Goal: Complete application form

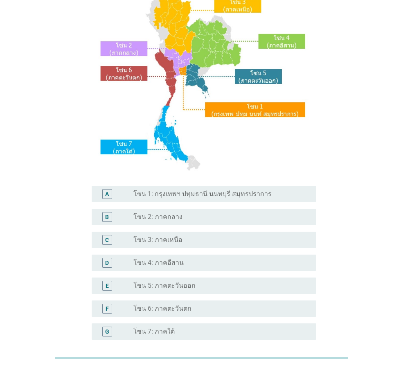
scroll to position [123, 0]
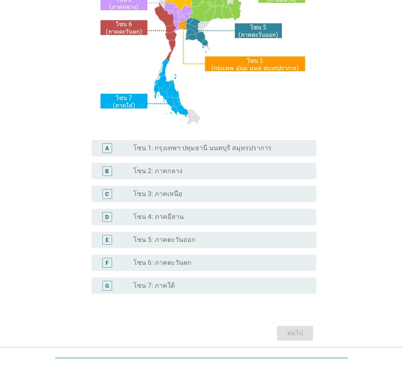
click at [215, 150] on label "โซน 1: กรุงเทพฯ ปทุมธานี นนทบุรี สมุทรปราการ" at bounding box center [203, 148] width 138 height 8
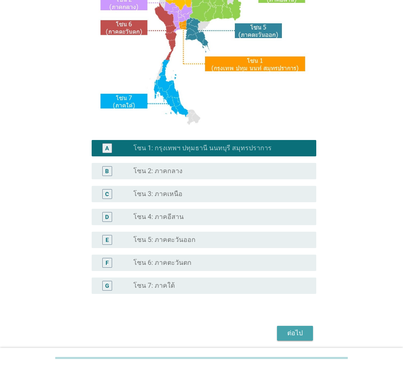
click at [300, 332] on div "ต่อไป" at bounding box center [295, 334] width 23 height 10
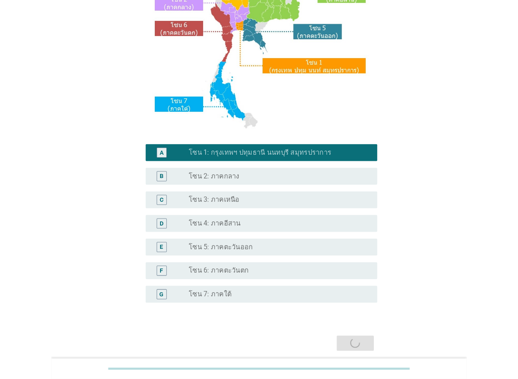
scroll to position [0, 0]
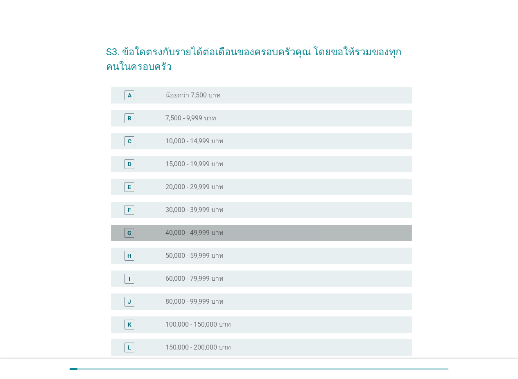
click at [227, 231] on div "radio_button_unchecked 40,000 - 49,999 บาท" at bounding box center [281, 233] width 233 height 8
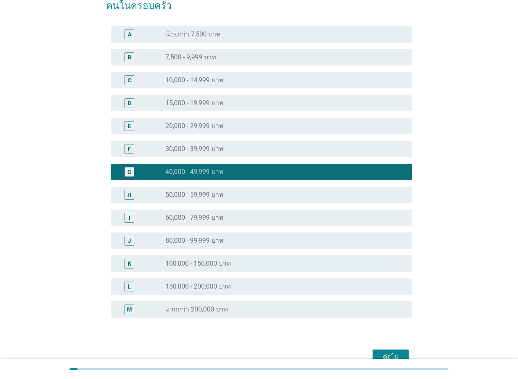
scroll to position [105, 0]
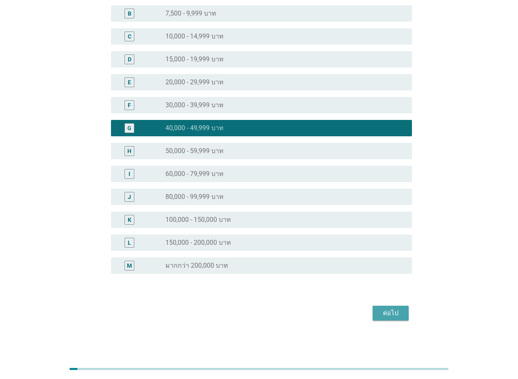
click at [387, 314] on div "ต่อไป" at bounding box center [390, 313] width 23 height 10
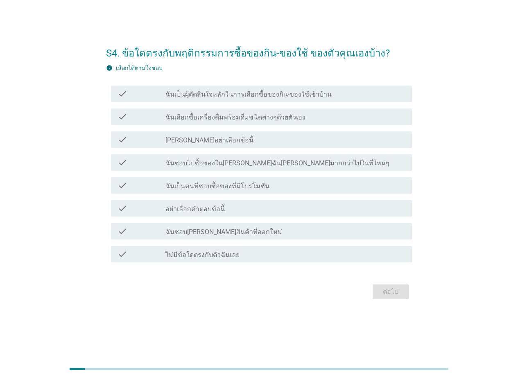
scroll to position [0, 0]
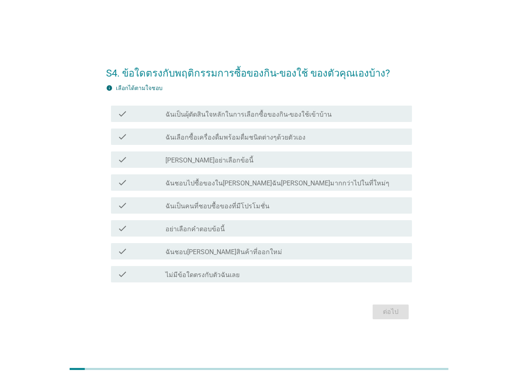
click at [234, 115] on label "ฉันเป็นผุ้ตัดสินใจหลักในการเลือกซื้อของกิน-ของใช้เข้าบ้าน" at bounding box center [248, 115] width 166 height 8
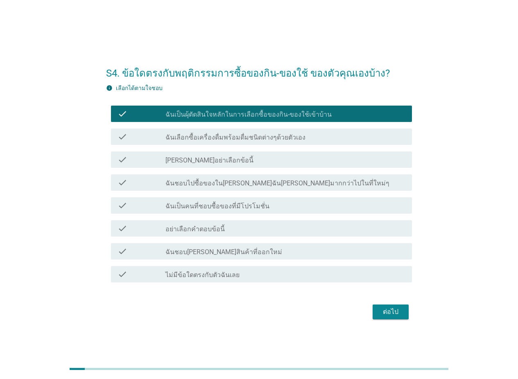
click at [235, 140] on label "ฉันเลือกซื้อเครื่องดื่มพร้อมดื่มชนิดต่างๆด้วยตัวเอง" at bounding box center [235, 138] width 140 height 8
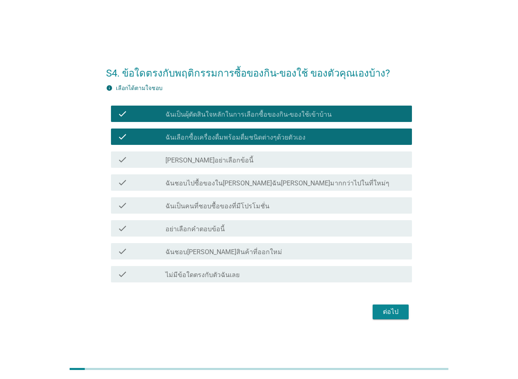
click at [241, 204] on label "ฉันเป็นคนที่ชอบซื้อของที่มีโปรโมชั่น" at bounding box center [217, 206] width 104 height 8
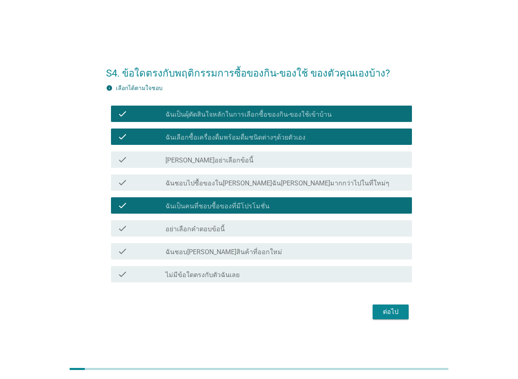
click at [257, 249] on div "check_box_outline_blank ฉันชอบ[PERSON_NAME]สินค้าที่ออกใหม่" at bounding box center [285, 252] width 240 height 10
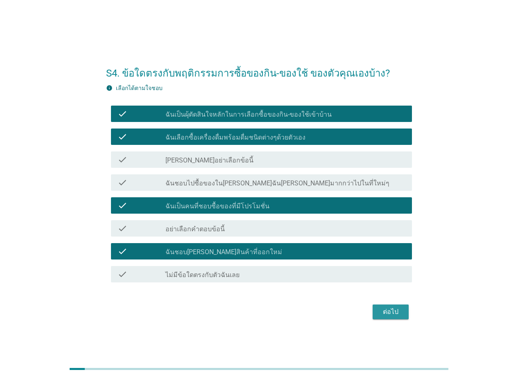
click at [392, 309] on div "ต่อไป" at bounding box center [390, 312] width 23 height 10
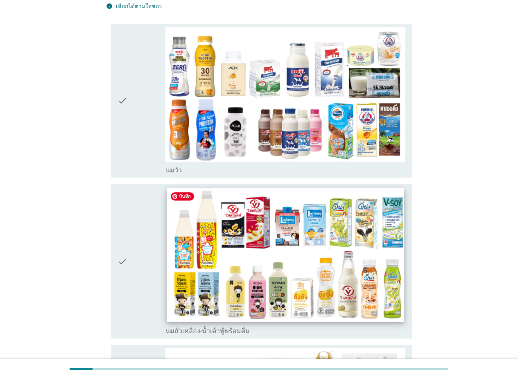
scroll to position [123, 0]
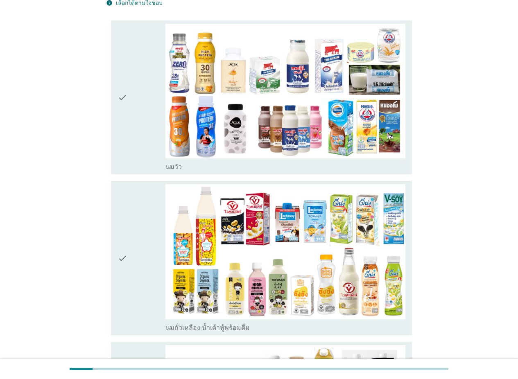
click at [135, 142] on div "check" at bounding box center [142, 98] width 48 height 148
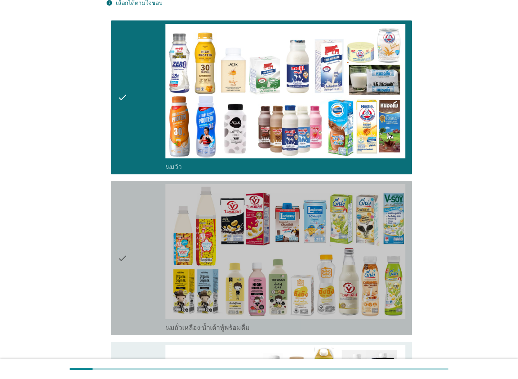
click at [138, 231] on div "check" at bounding box center [142, 258] width 48 height 148
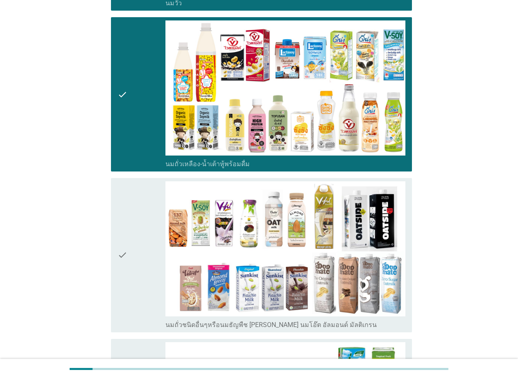
click at [133, 251] on div "check" at bounding box center [142, 255] width 48 height 148
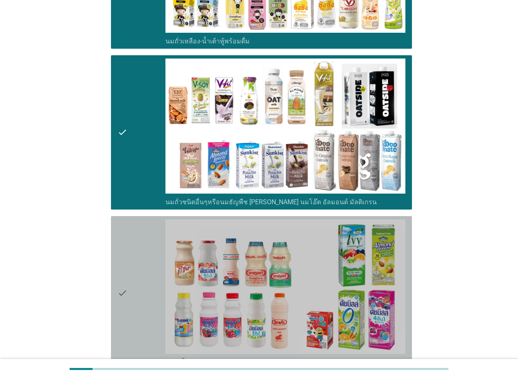
click at [124, 272] on icon "check" at bounding box center [123, 294] width 10 height 148
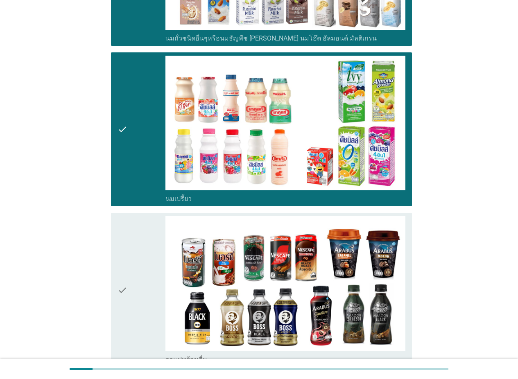
click at [146, 263] on div "check" at bounding box center [142, 290] width 48 height 148
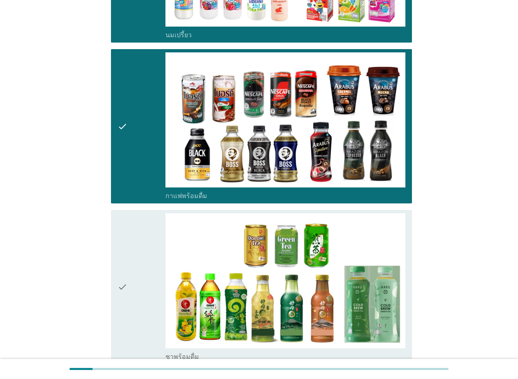
click at [145, 262] on div "check" at bounding box center [142, 287] width 48 height 148
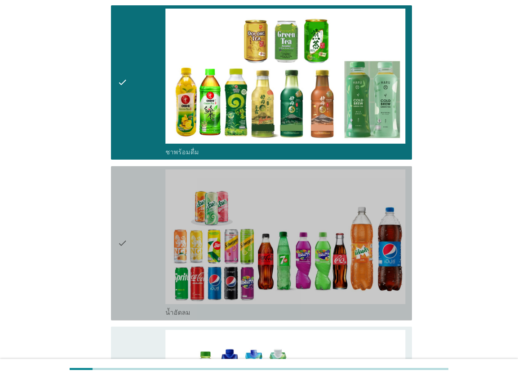
click at [146, 263] on div "check" at bounding box center [142, 244] width 48 height 148
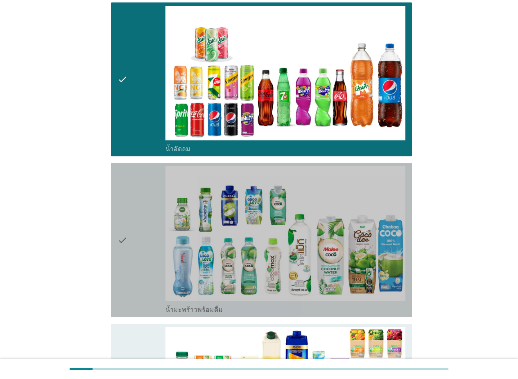
click at [136, 258] on div "check" at bounding box center [142, 240] width 48 height 148
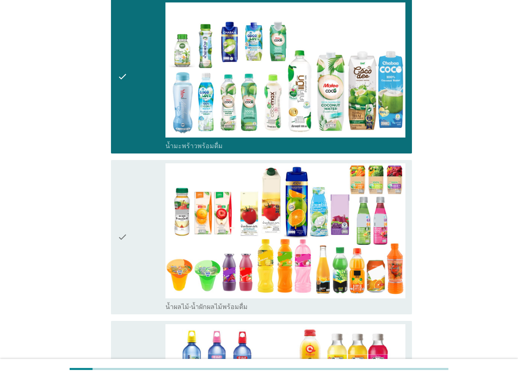
click at [137, 261] on div "check" at bounding box center [142, 237] width 48 height 148
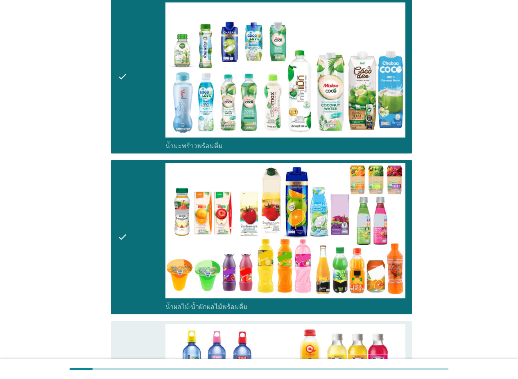
scroll to position [1434, 0]
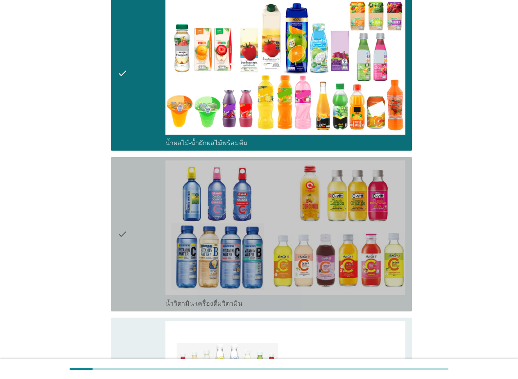
click at [137, 261] on div "check" at bounding box center [142, 235] width 48 height 148
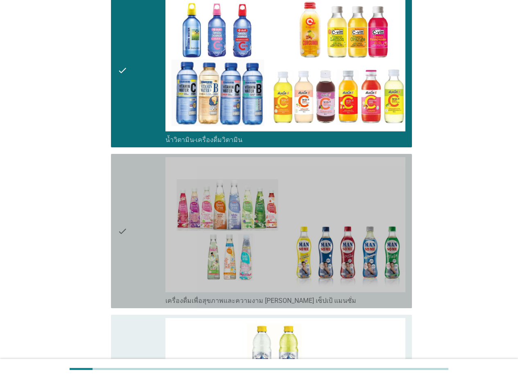
click at [137, 261] on div "check" at bounding box center [142, 231] width 48 height 148
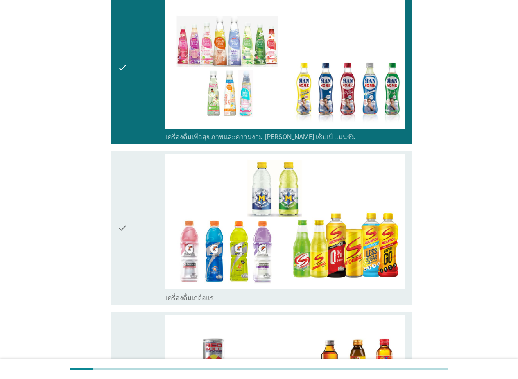
click at [138, 261] on div "check" at bounding box center [142, 228] width 48 height 148
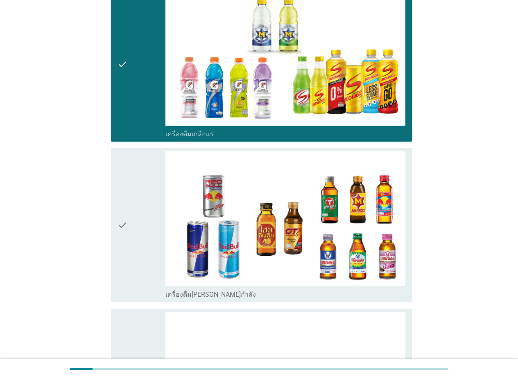
click at [138, 261] on div "check" at bounding box center [142, 226] width 48 height 148
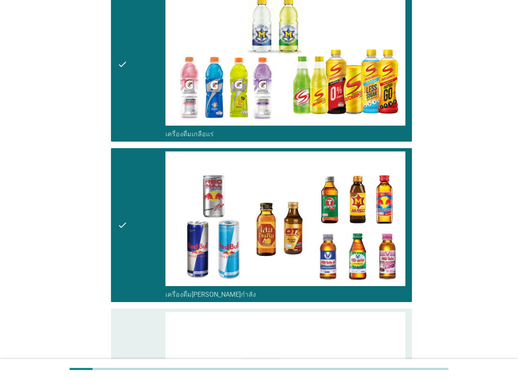
scroll to position [2089, 0]
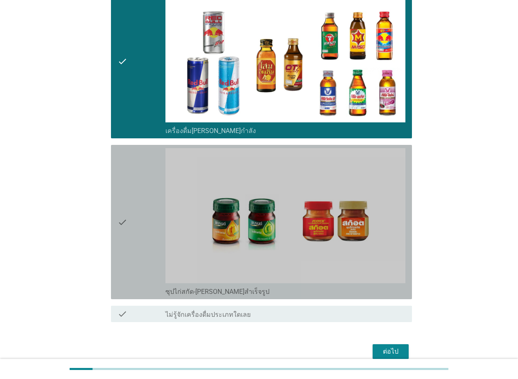
click at [138, 261] on div "check" at bounding box center [142, 222] width 48 height 148
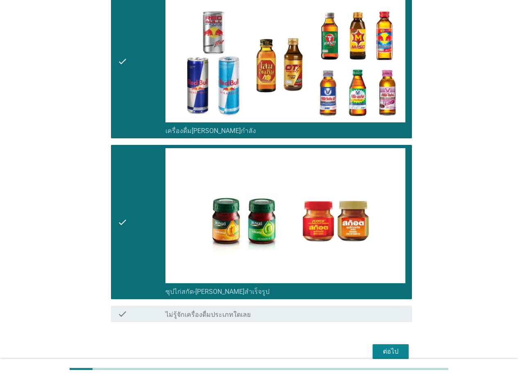
click at [385, 347] on div "ต่อไป" at bounding box center [390, 352] width 23 height 10
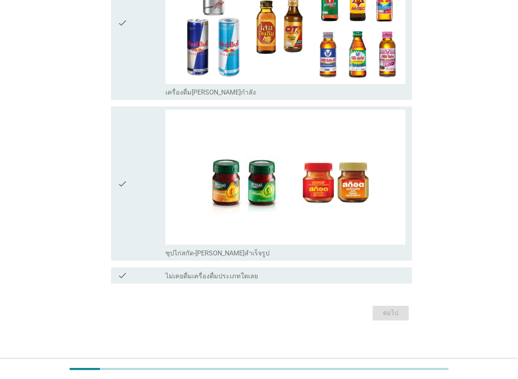
scroll to position [0, 0]
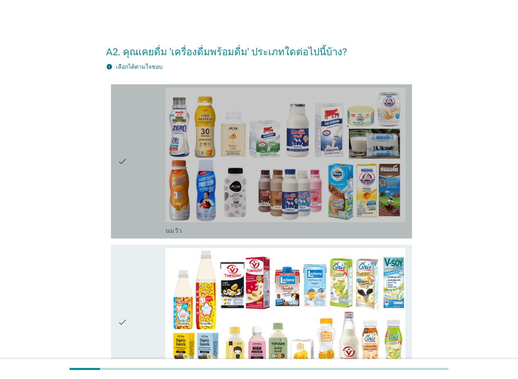
click at [141, 182] on div "check" at bounding box center [142, 162] width 48 height 148
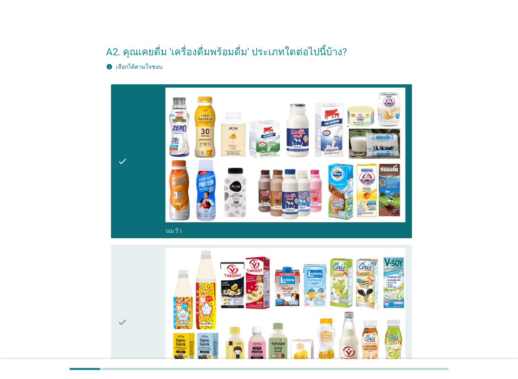
click at [139, 269] on div "check" at bounding box center [142, 322] width 48 height 148
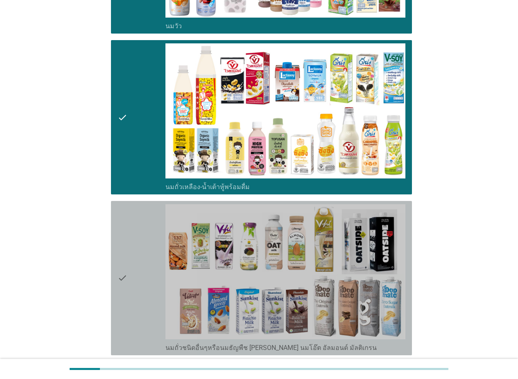
click at [138, 256] on div "check" at bounding box center [142, 278] width 48 height 148
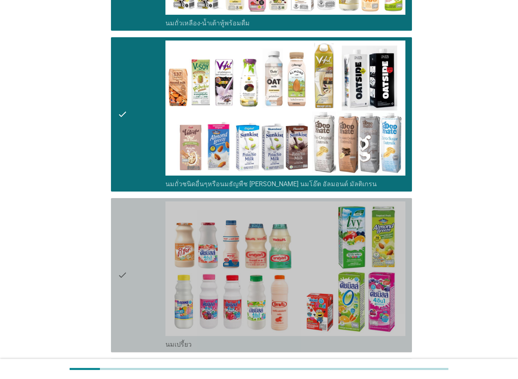
click at [139, 245] on div "check" at bounding box center [142, 276] width 48 height 148
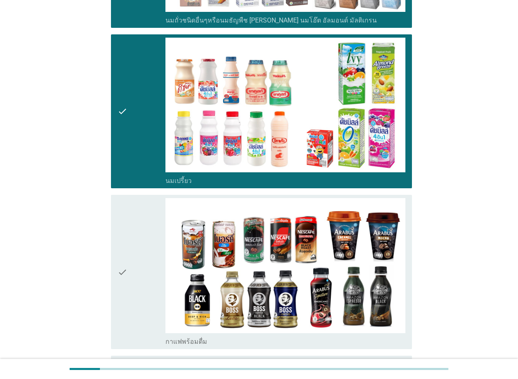
click at [138, 236] on div "check" at bounding box center [142, 272] width 48 height 148
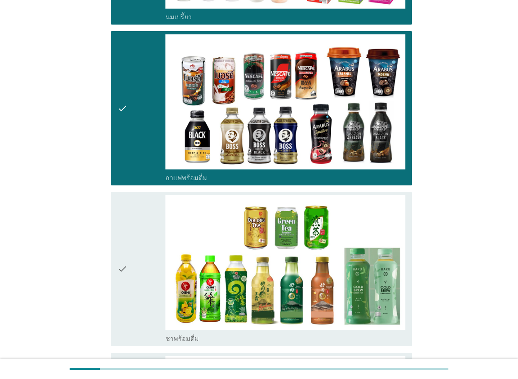
click at [137, 234] on div "check" at bounding box center [142, 269] width 48 height 148
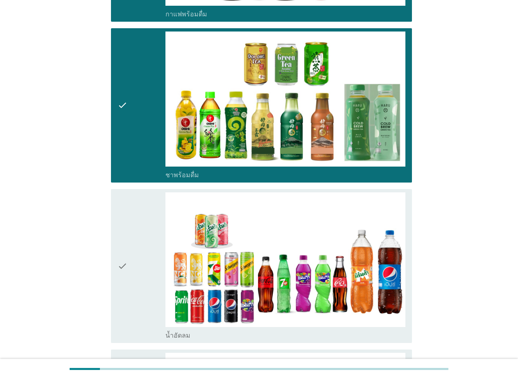
click at [136, 243] on div "check" at bounding box center [142, 267] width 48 height 148
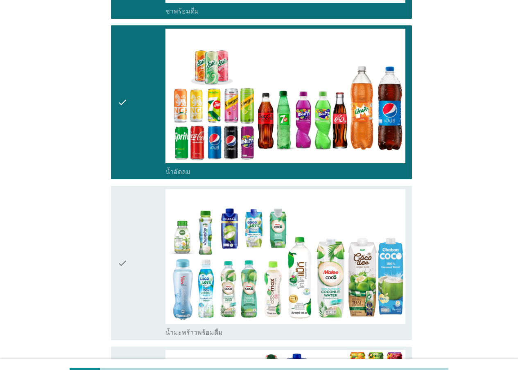
click at [133, 264] on div "check" at bounding box center [142, 263] width 48 height 148
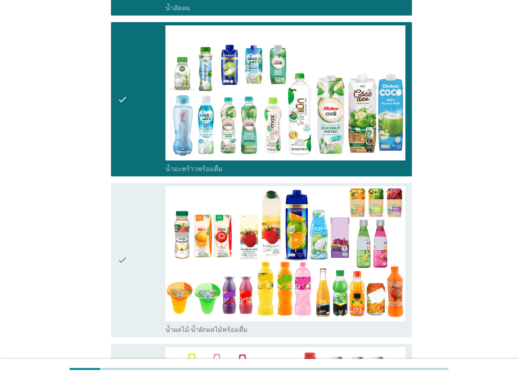
click at [133, 258] on div "check" at bounding box center [142, 260] width 48 height 148
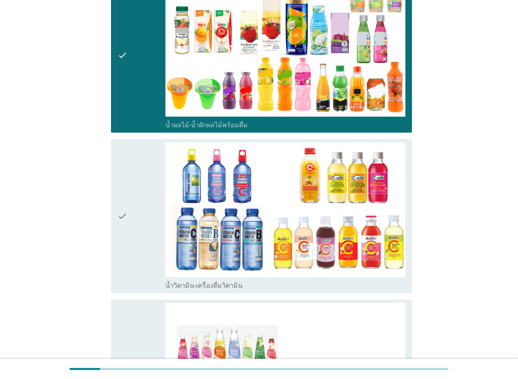
click at [133, 258] on div "check" at bounding box center [142, 217] width 48 height 148
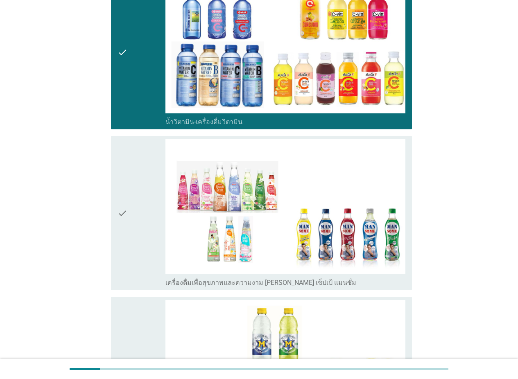
click at [133, 258] on div "check" at bounding box center [142, 213] width 48 height 148
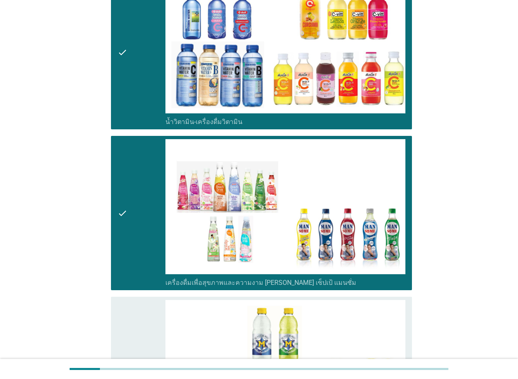
scroll to position [1761, 0]
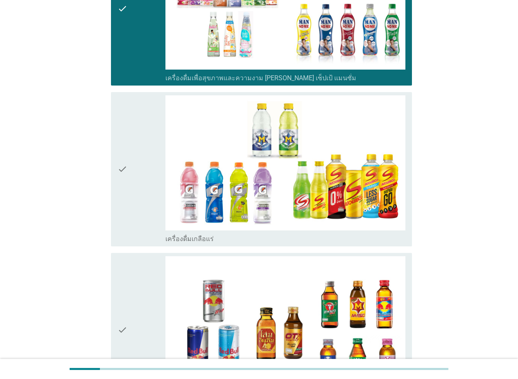
click at [132, 260] on div "check" at bounding box center [142, 330] width 48 height 148
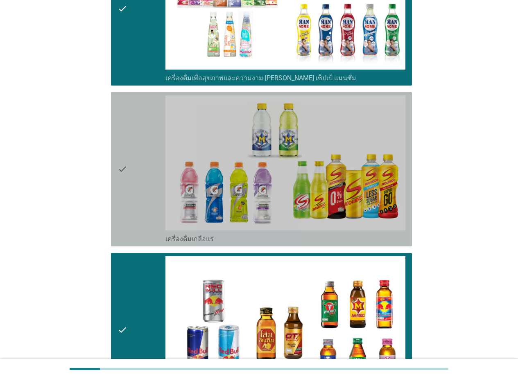
click at [133, 196] on div "check" at bounding box center [142, 169] width 48 height 148
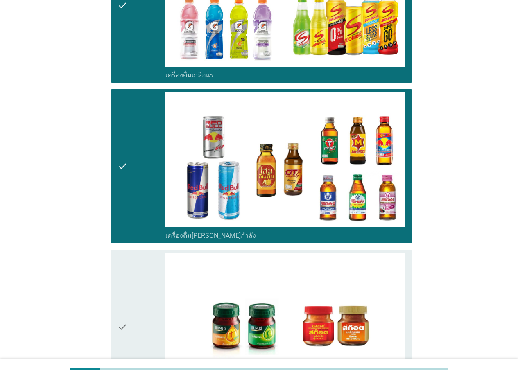
scroll to position [2069, 0]
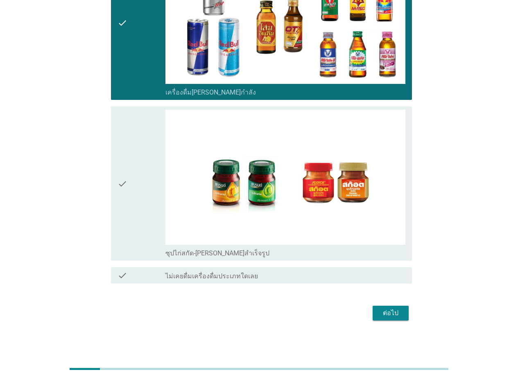
click at [137, 216] on div "check" at bounding box center [142, 184] width 48 height 148
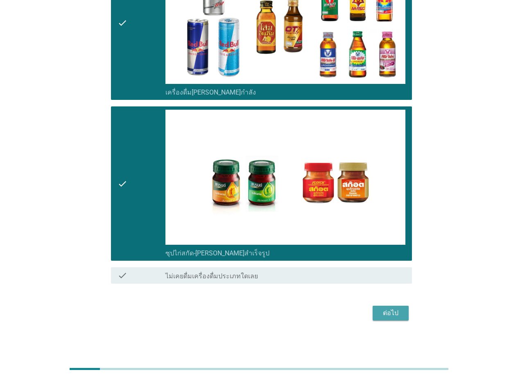
click at [399, 311] on div "ต่อไป" at bounding box center [390, 313] width 23 height 10
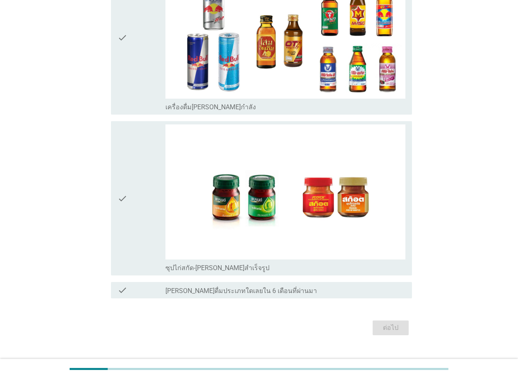
scroll to position [0, 0]
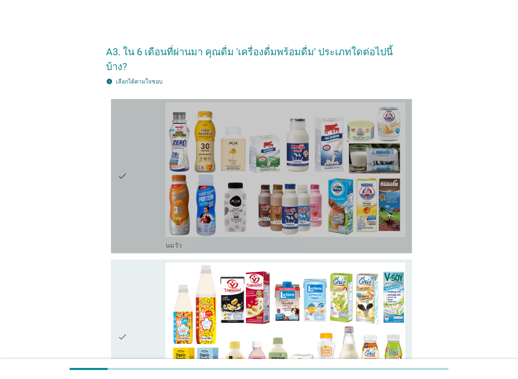
click at [152, 184] on div "check" at bounding box center [142, 176] width 48 height 148
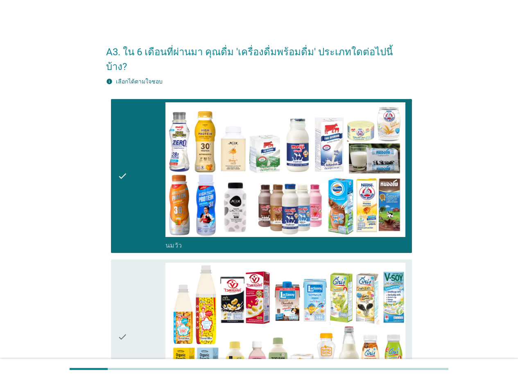
click at [130, 263] on div "check" at bounding box center [142, 337] width 48 height 148
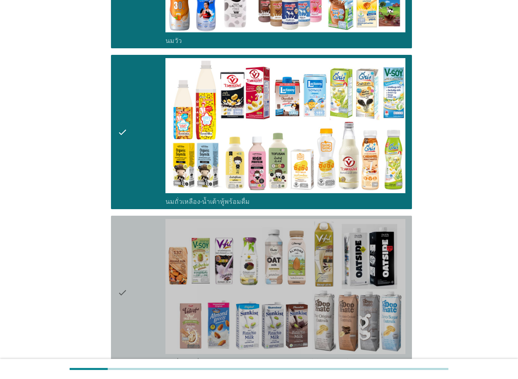
click at [136, 249] on div "check" at bounding box center [142, 293] width 48 height 148
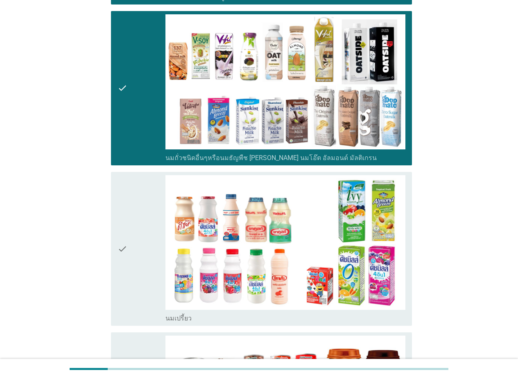
click at [131, 249] on div "check" at bounding box center [142, 249] width 48 height 148
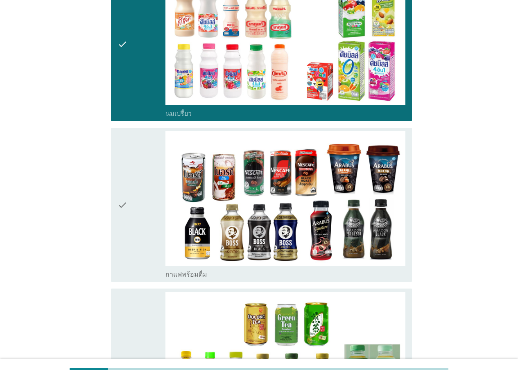
click at [128, 243] on div "check" at bounding box center [142, 205] width 48 height 148
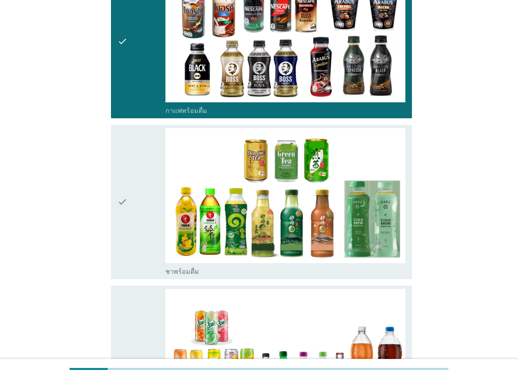
click at [129, 236] on div "check" at bounding box center [142, 202] width 48 height 148
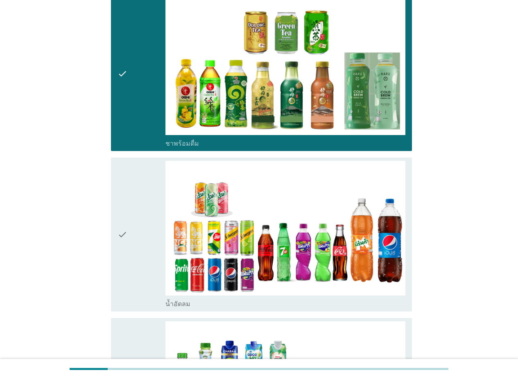
scroll to position [942, 0]
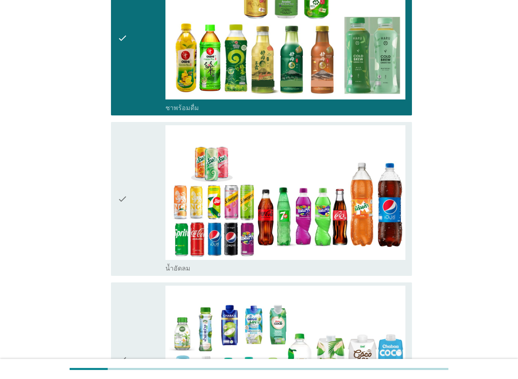
click at [131, 263] on div "check check_box_outline_blank น้ำอัดลม" at bounding box center [259, 199] width 306 height 161
click at [137, 227] on div "check" at bounding box center [142, 199] width 48 height 148
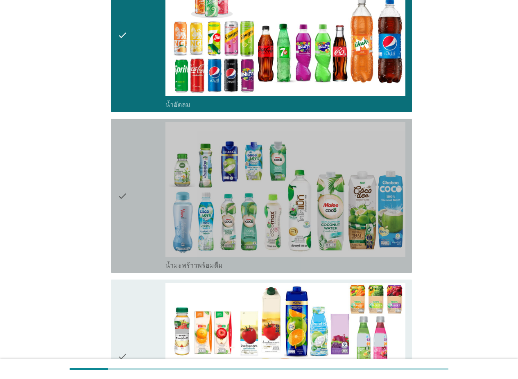
click at [136, 214] on div "check" at bounding box center [142, 196] width 48 height 148
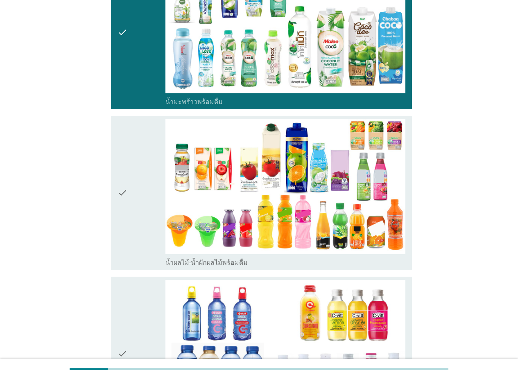
click at [136, 217] on div "check" at bounding box center [142, 193] width 48 height 148
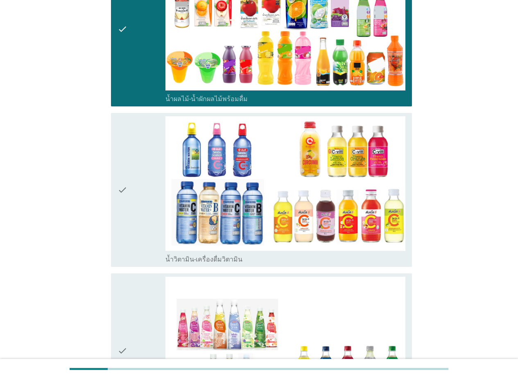
click at [136, 218] on div "check" at bounding box center [142, 190] width 48 height 148
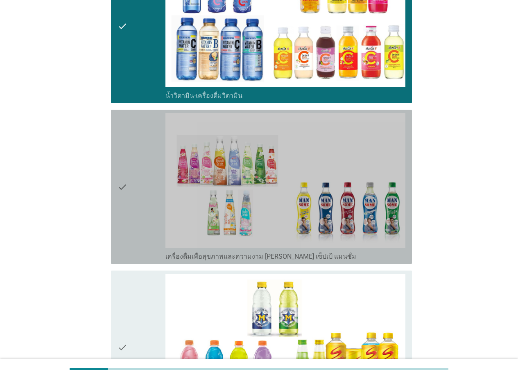
click at [136, 218] on div "check" at bounding box center [142, 187] width 48 height 148
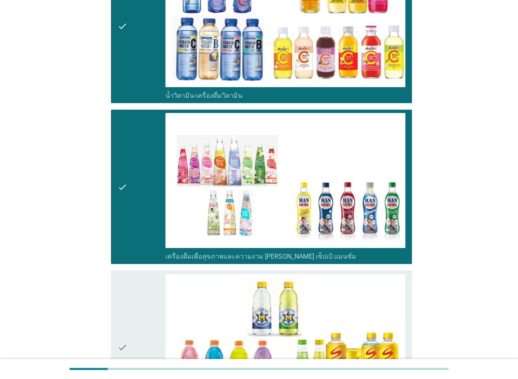
scroll to position [1802, 0]
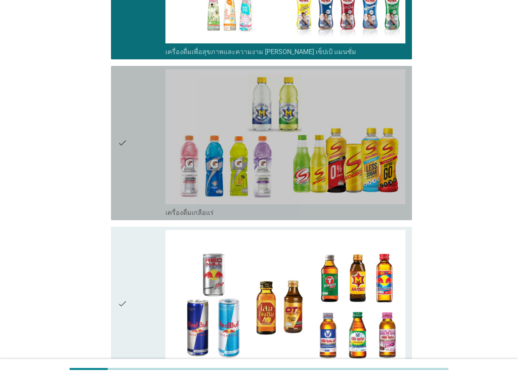
click at [143, 191] on div "check" at bounding box center [142, 143] width 48 height 148
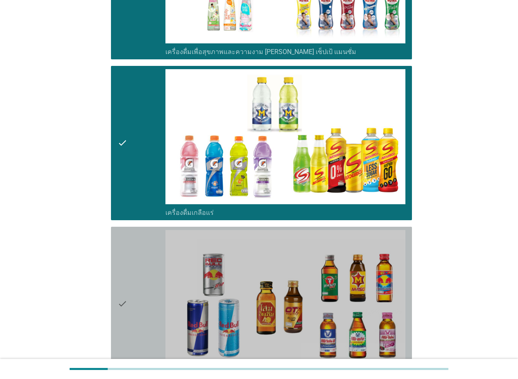
click at [140, 252] on div "check" at bounding box center [142, 304] width 48 height 148
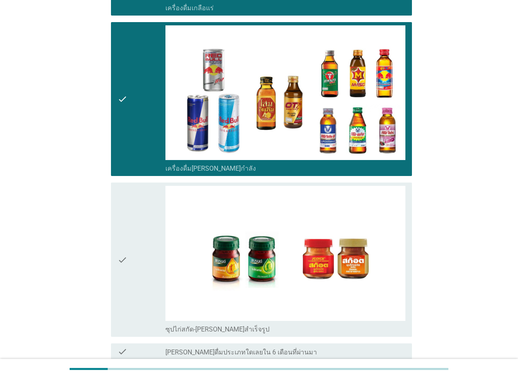
click at [140, 252] on div "check" at bounding box center [142, 260] width 48 height 148
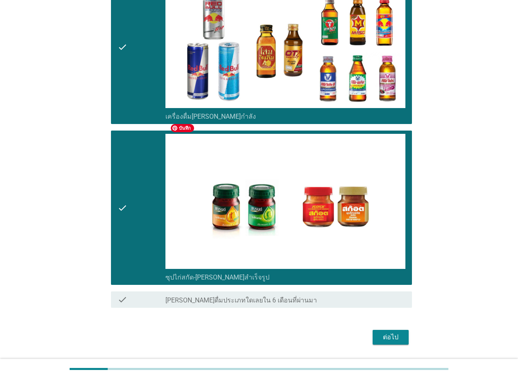
scroll to position [2069, 0]
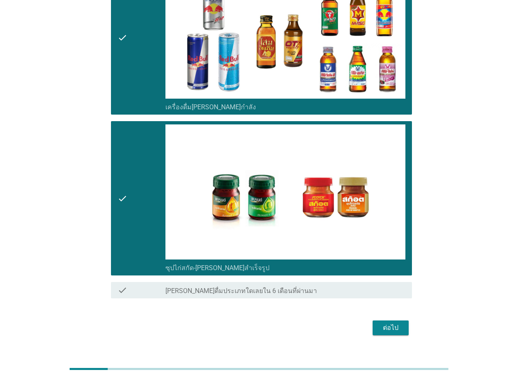
click at [401, 321] on button "ต่อไป" at bounding box center [391, 328] width 36 height 15
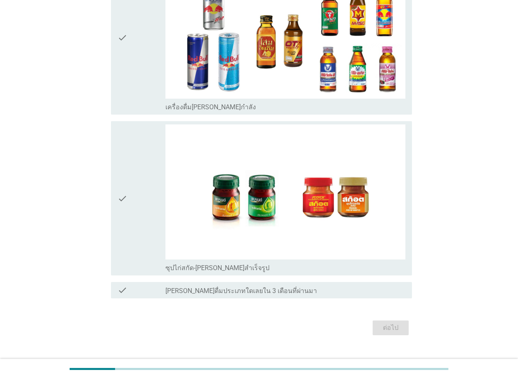
scroll to position [0, 0]
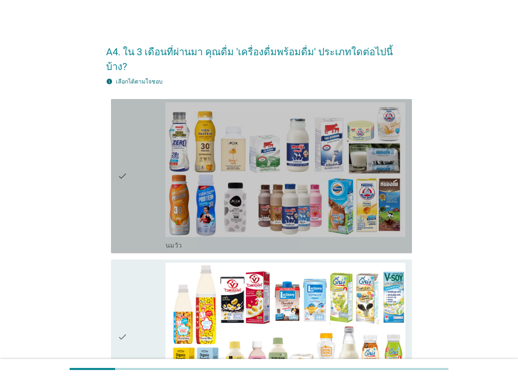
click at [152, 160] on div "check" at bounding box center [142, 176] width 48 height 148
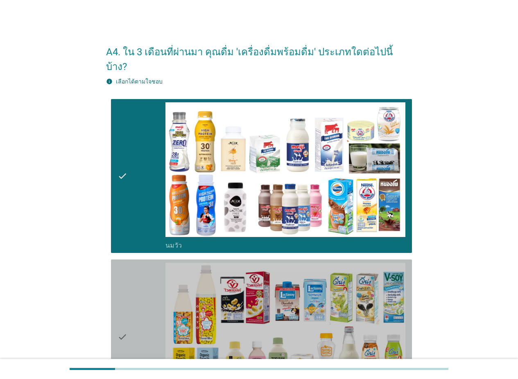
click at [122, 265] on icon "check" at bounding box center [123, 337] width 10 height 148
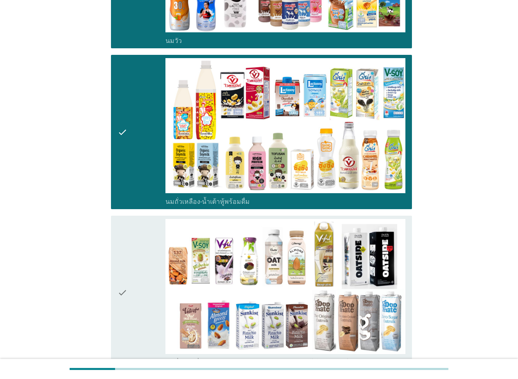
click at [129, 263] on div "check" at bounding box center [142, 293] width 48 height 148
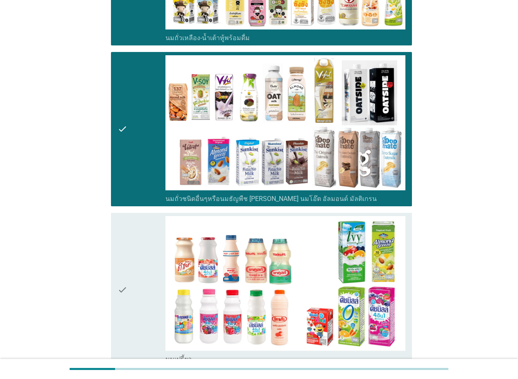
click at [129, 263] on div "check" at bounding box center [142, 290] width 48 height 148
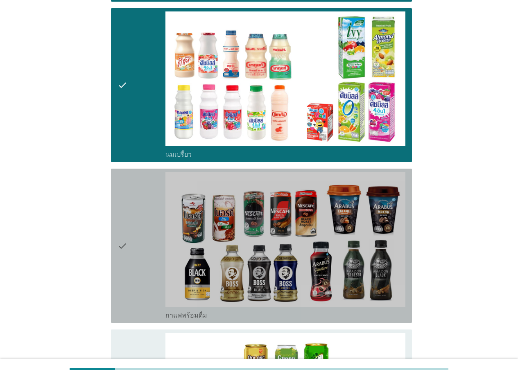
click at [129, 263] on div "check" at bounding box center [142, 246] width 48 height 148
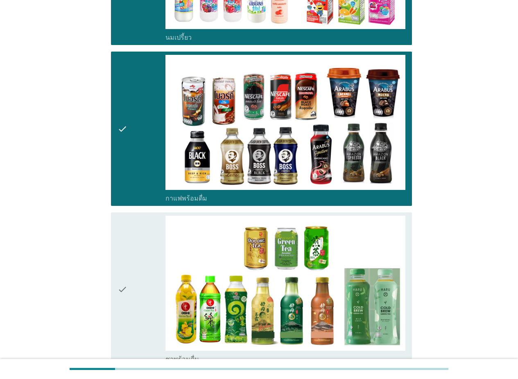
scroll to position [778, 0]
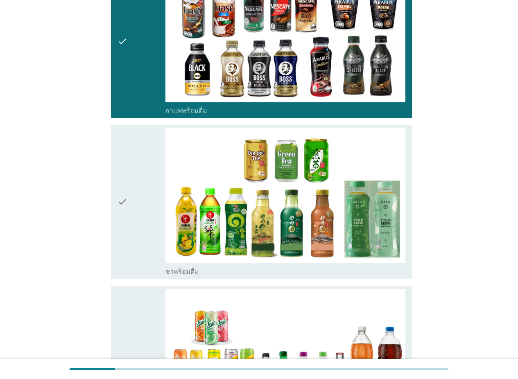
click at [135, 247] on div "check" at bounding box center [142, 202] width 48 height 148
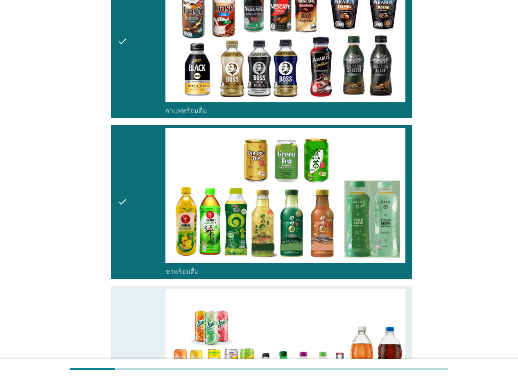
click at [125, 301] on icon "check" at bounding box center [123, 363] width 10 height 148
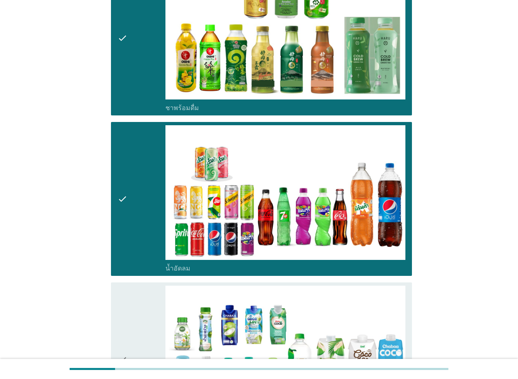
click at [126, 291] on icon "check" at bounding box center [123, 360] width 10 height 148
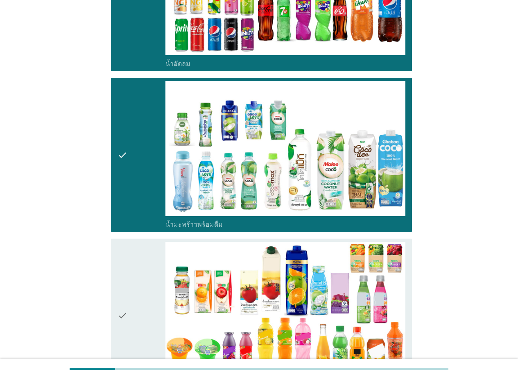
click at [129, 285] on div "check" at bounding box center [142, 316] width 48 height 148
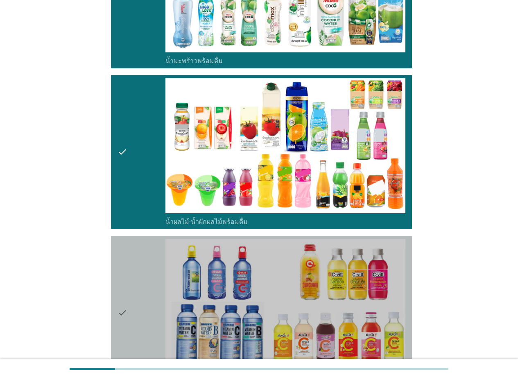
click at [129, 285] on div "check" at bounding box center [142, 313] width 48 height 148
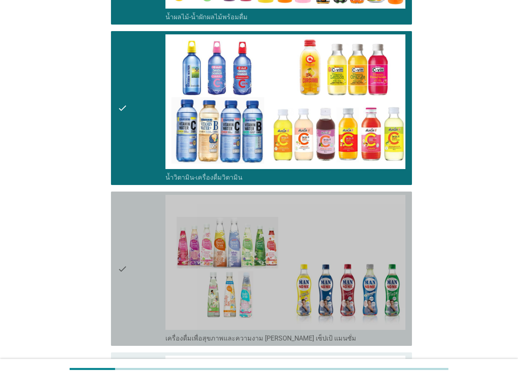
click at [129, 284] on div "check" at bounding box center [142, 269] width 48 height 148
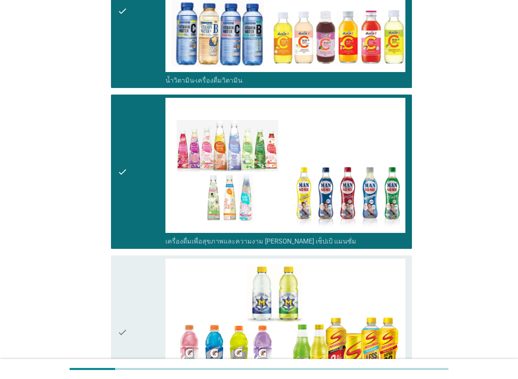
scroll to position [1679, 0]
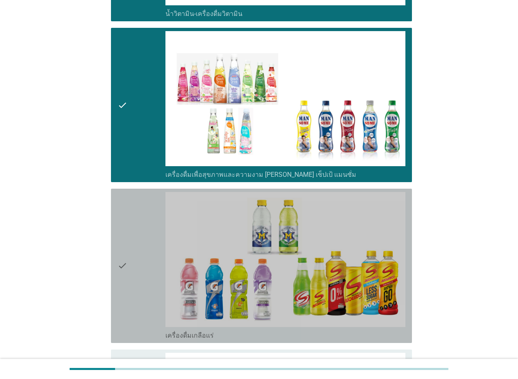
click at [135, 260] on div "check" at bounding box center [142, 266] width 48 height 148
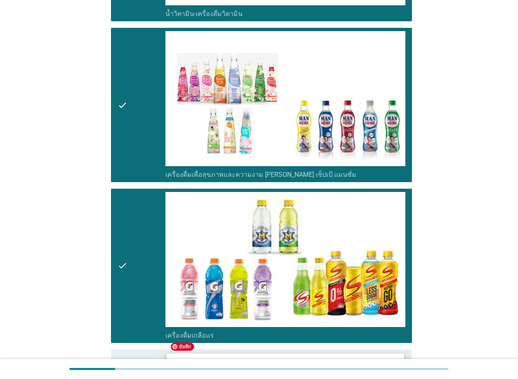
scroll to position [1802, 0]
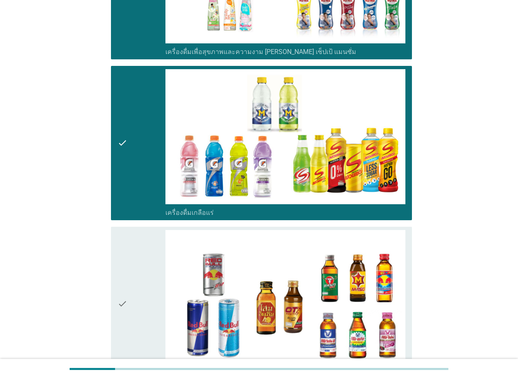
click at [124, 280] on icon "check" at bounding box center [123, 304] width 10 height 148
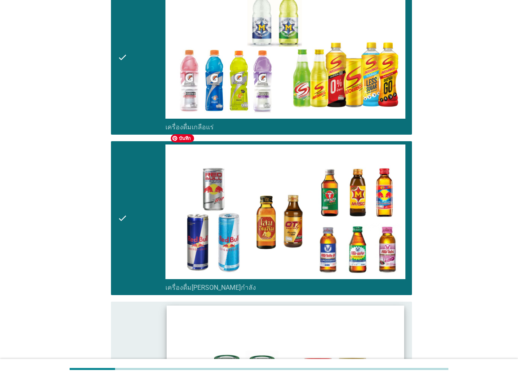
scroll to position [1966, 0]
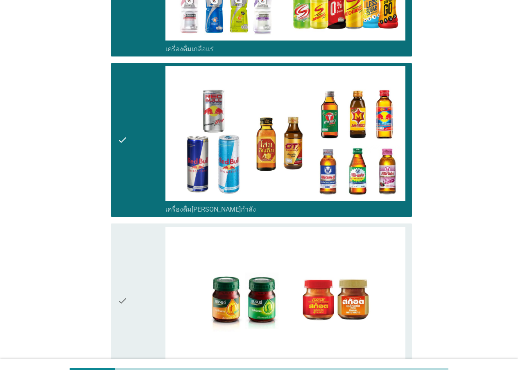
click at [131, 270] on div "check" at bounding box center [142, 301] width 48 height 148
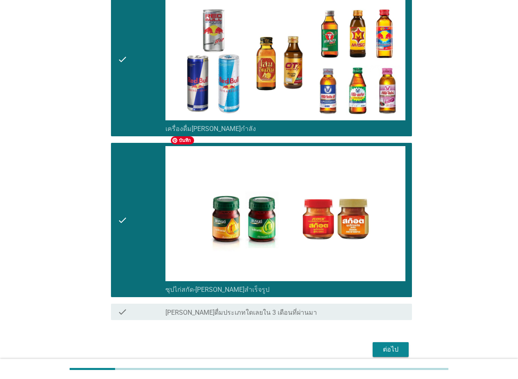
scroll to position [2048, 0]
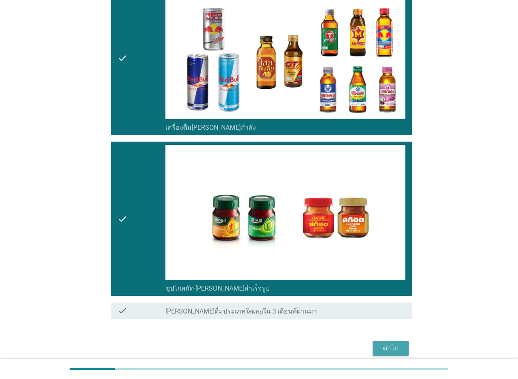
click at [390, 344] on div "ต่อไป" at bounding box center [390, 349] width 23 height 10
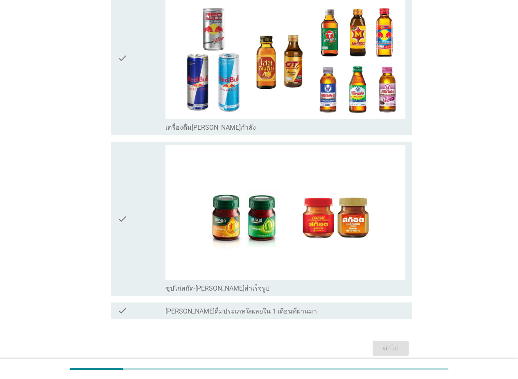
scroll to position [0, 0]
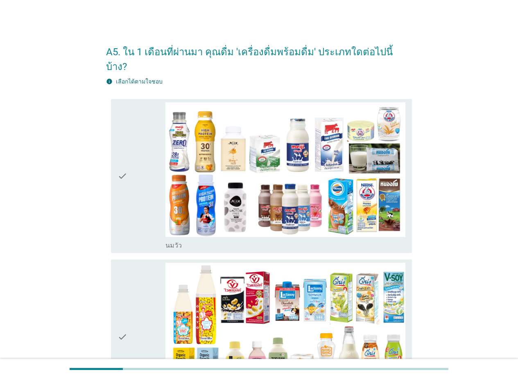
click at [107, 200] on div "check check_box_outline_blank [PERSON_NAME]" at bounding box center [259, 176] width 306 height 161
click at [137, 185] on div "check" at bounding box center [142, 176] width 48 height 148
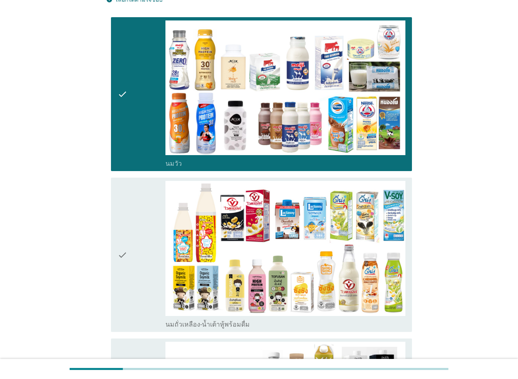
click at [145, 222] on div "check" at bounding box center [142, 255] width 48 height 148
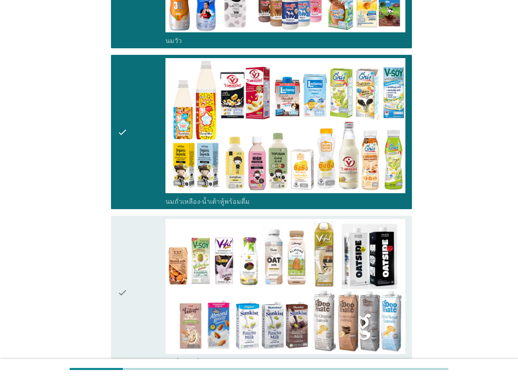
click at [144, 235] on div "check" at bounding box center [142, 293] width 48 height 148
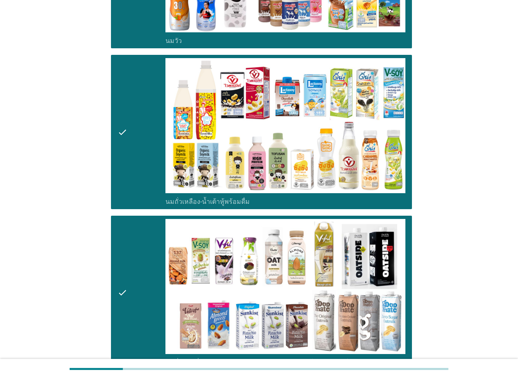
scroll to position [328, 0]
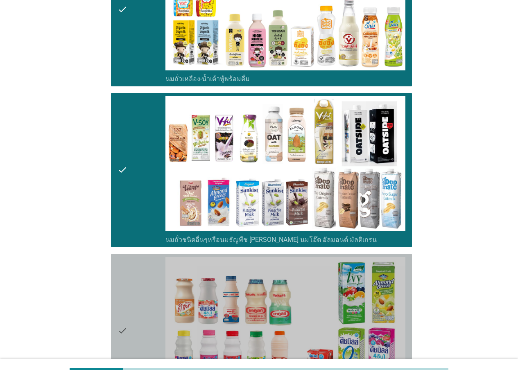
click at [135, 275] on div "check" at bounding box center [142, 331] width 48 height 148
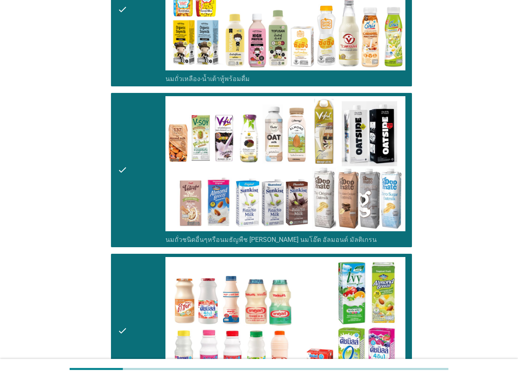
scroll to position [451, 0]
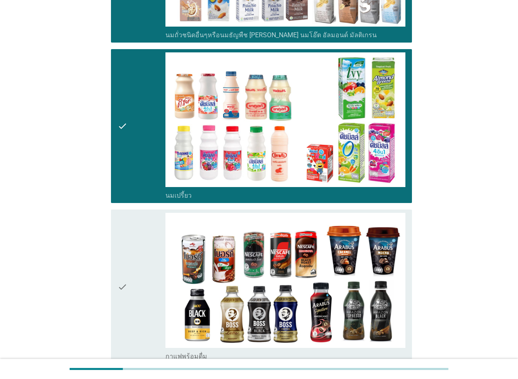
click at [143, 264] on div "check" at bounding box center [142, 287] width 48 height 148
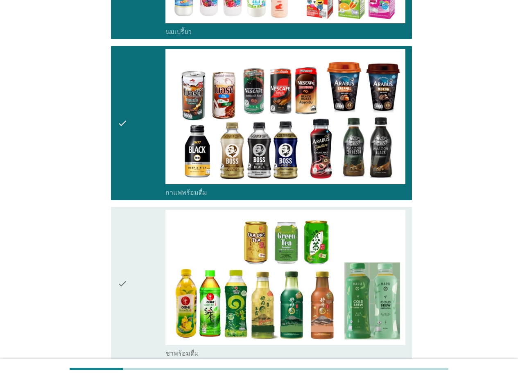
click at [137, 269] on div "check" at bounding box center [142, 284] width 48 height 148
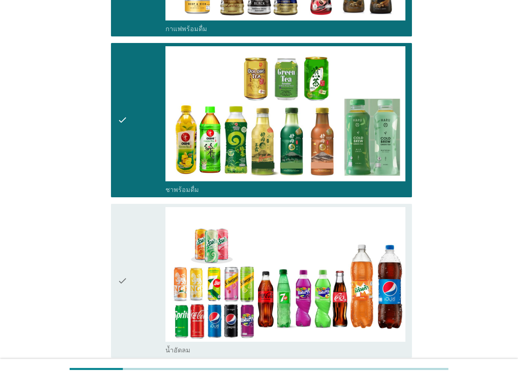
click at [137, 272] on div "check" at bounding box center [142, 281] width 48 height 148
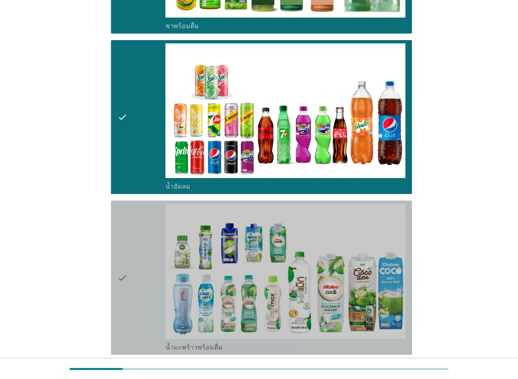
click at [134, 278] on div "check" at bounding box center [142, 278] width 48 height 148
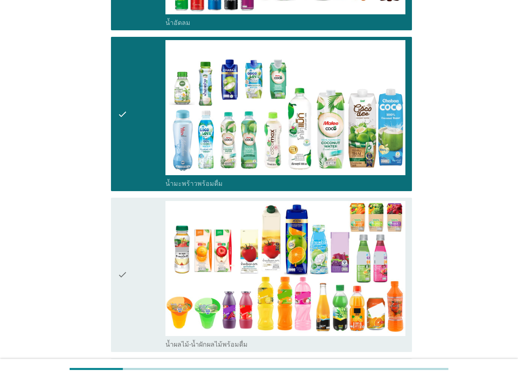
click at [134, 279] on div "check" at bounding box center [142, 275] width 48 height 148
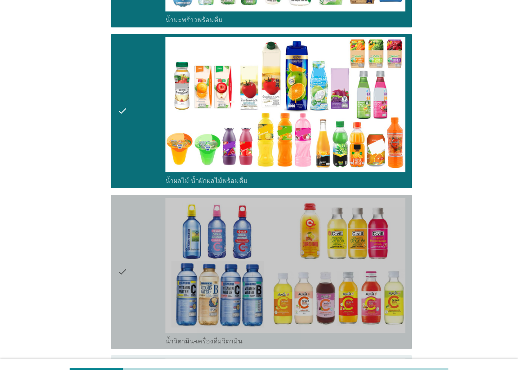
click at [134, 279] on div "check" at bounding box center [142, 272] width 48 height 148
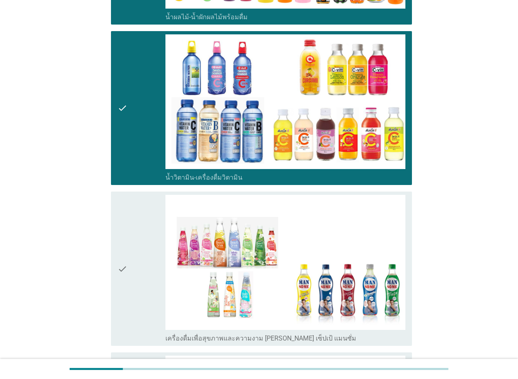
click at [131, 272] on div "check" at bounding box center [142, 269] width 48 height 148
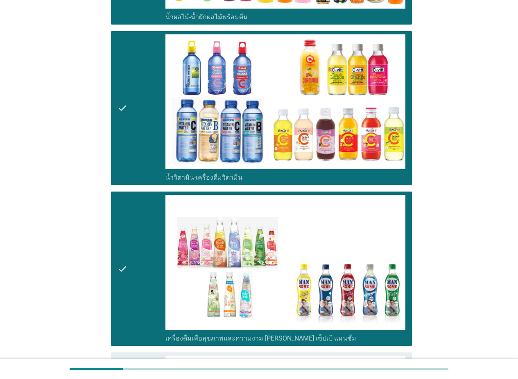
scroll to position [1679, 0]
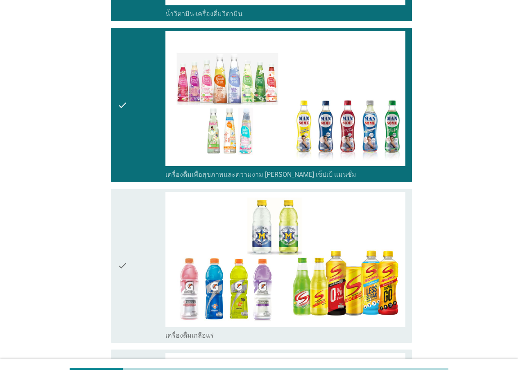
click at [132, 272] on div "check" at bounding box center [142, 266] width 48 height 148
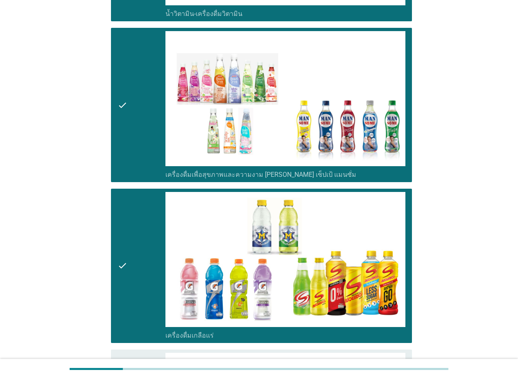
scroll to position [1843, 0]
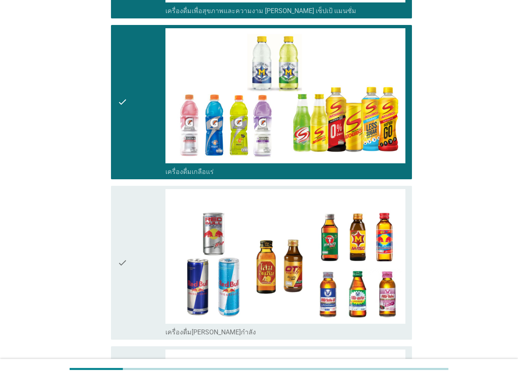
click at [134, 269] on div "check" at bounding box center [142, 263] width 48 height 148
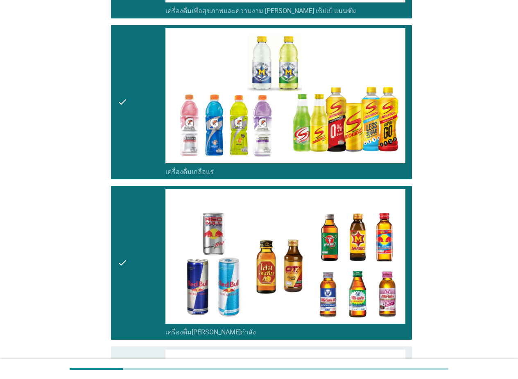
scroll to position [2007, 0]
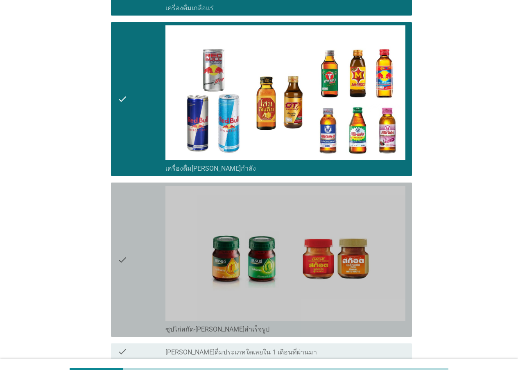
click at [138, 273] on div "check" at bounding box center [142, 260] width 48 height 148
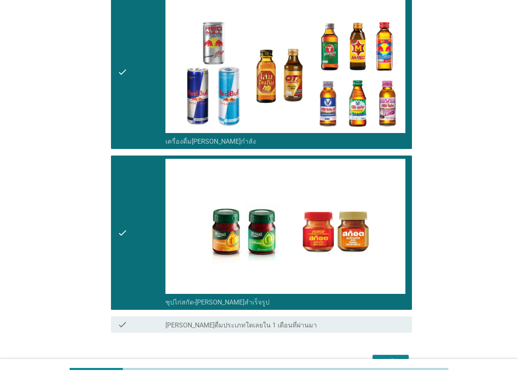
scroll to position [2069, 0]
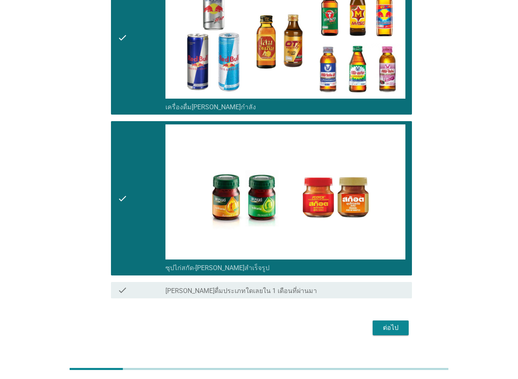
click at [391, 321] on button "ต่อไป" at bounding box center [391, 328] width 36 height 15
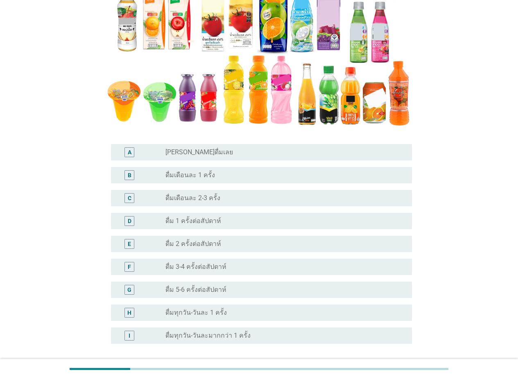
scroll to position [164, 0]
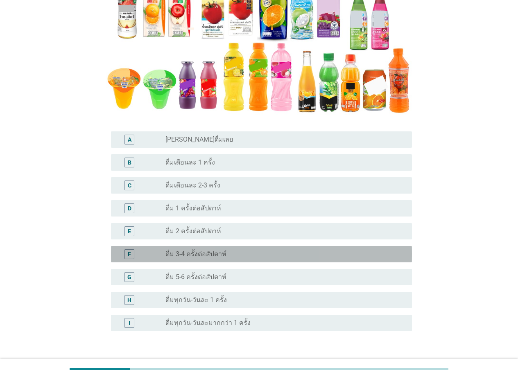
click at [238, 258] on div "radio_button_unchecked ดื่ม 3-4 ครั้งต่อสัปดาห์" at bounding box center [281, 254] width 233 height 8
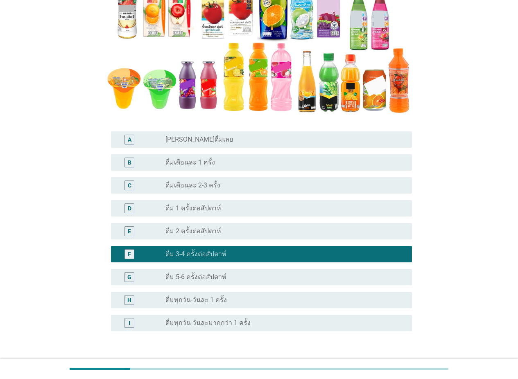
scroll to position [221, 0]
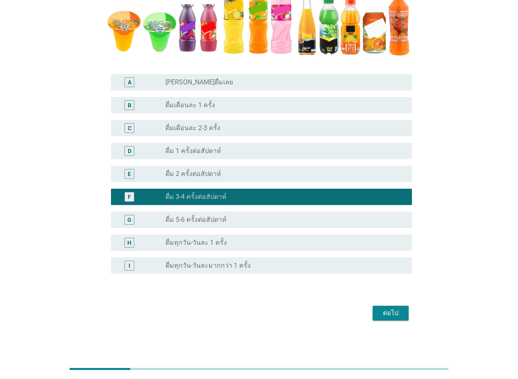
click at [386, 314] on div "ต่อไป" at bounding box center [390, 313] width 23 height 10
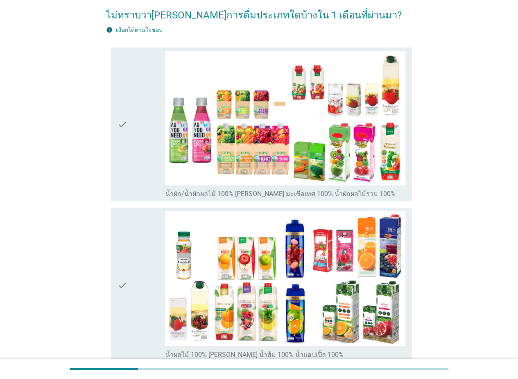
scroll to position [82, 0]
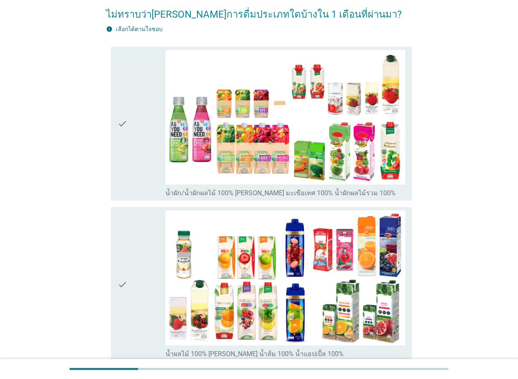
click at [121, 201] on div "check check_box_outline_blank น้ำผัก/น้ำผักผลไม้ 100% [PERSON_NAME] มะเขือเทศ 1…" at bounding box center [259, 123] width 306 height 161
click at [129, 194] on div "check" at bounding box center [142, 124] width 48 height 148
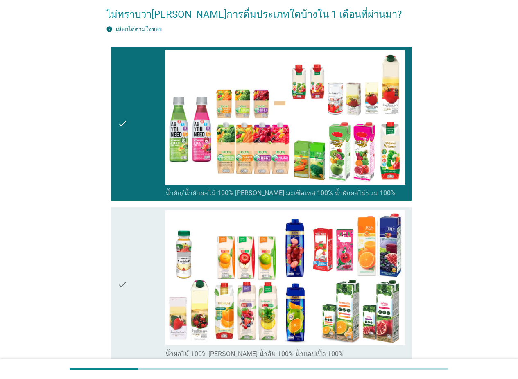
click at [131, 255] on div "check" at bounding box center [142, 285] width 48 height 148
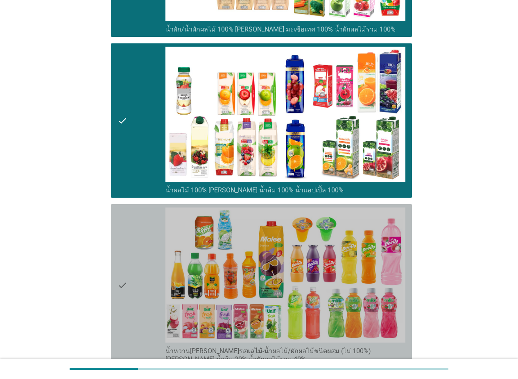
click at [131, 279] on div "check" at bounding box center [142, 286] width 48 height 156
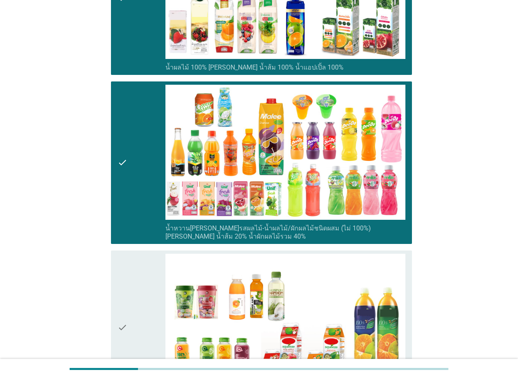
click at [131, 288] on div "check" at bounding box center [142, 328] width 48 height 148
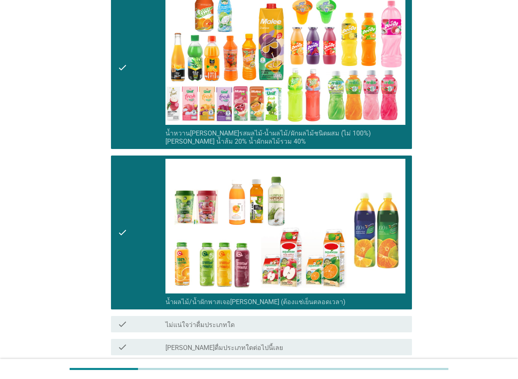
scroll to position [533, 0]
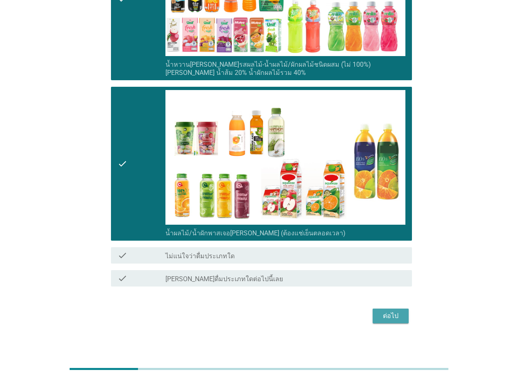
click at [393, 317] on div "ต่อไป" at bounding box center [390, 316] width 23 height 10
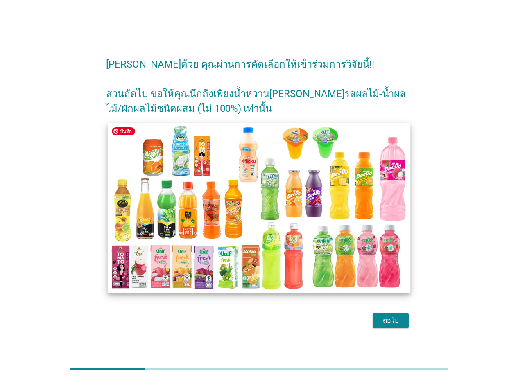
click at [247, 274] on img at bounding box center [259, 208] width 303 height 170
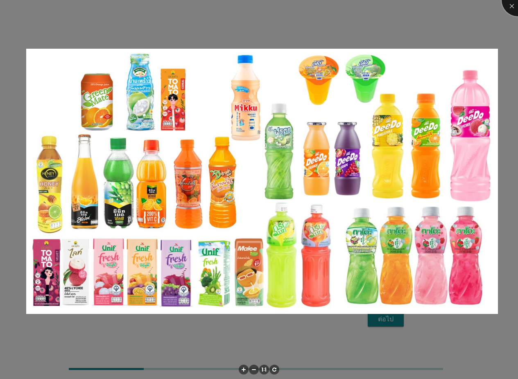
click at [403, 6] on div at bounding box center [518, 0] width 33 height 33
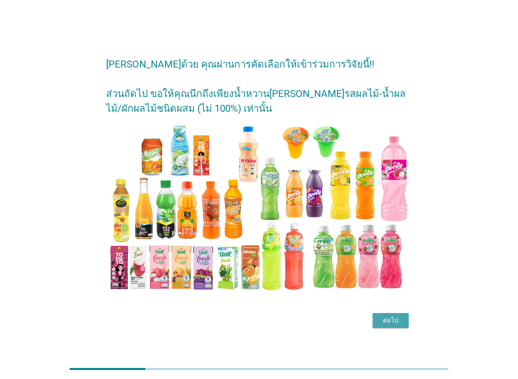
click at [392, 324] on div "ต่อไป" at bounding box center [390, 321] width 23 height 10
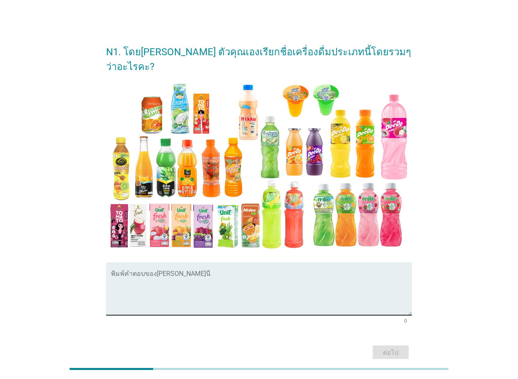
scroll to position [25, 0]
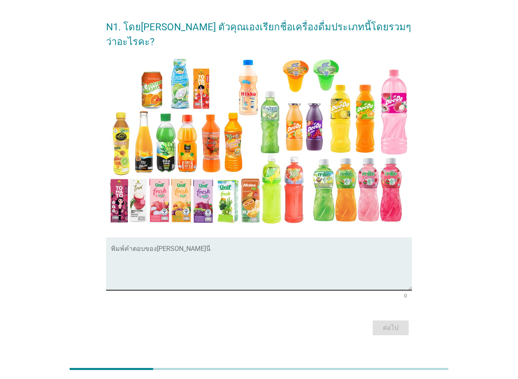
click at [164, 247] on textarea "พิมพ์คำตอบของคุณ ที่นี่" at bounding box center [261, 268] width 301 height 43
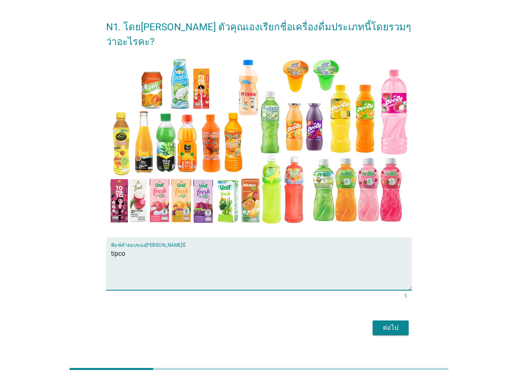
type textarea "tipco"
click at [400, 323] on div "ต่อไป" at bounding box center [390, 328] width 23 height 10
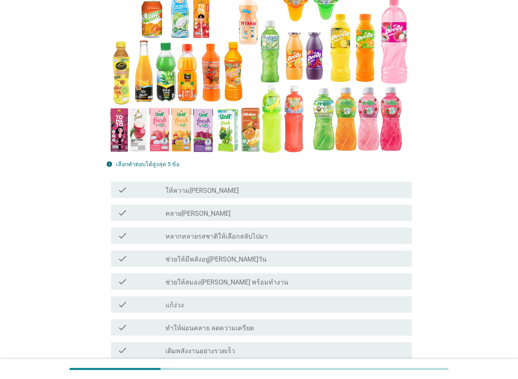
scroll to position [164, 0]
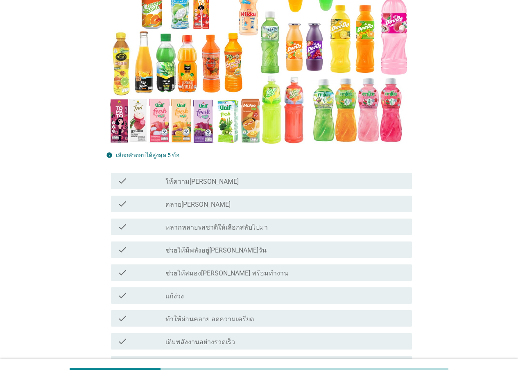
click at [243, 245] on div "check_box_outline_blank ช่วยให้มีพลังอยู่[PERSON_NAME]วัน" at bounding box center [285, 250] width 240 height 10
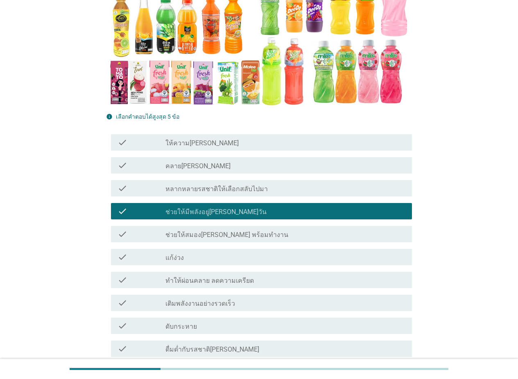
scroll to position [246, 0]
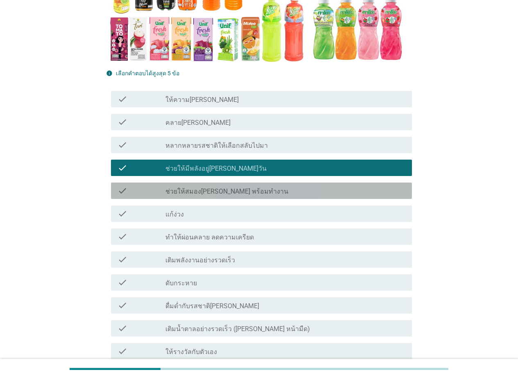
click at [263, 186] on div "check_box_outline_blank ช่วยให้สมอง[PERSON_NAME] พร้อมทำงาน" at bounding box center [285, 191] width 240 height 10
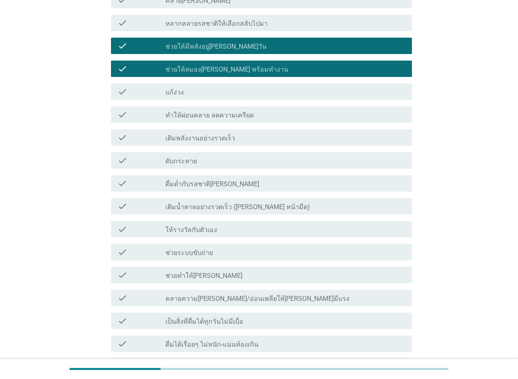
scroll to position [369, 0]
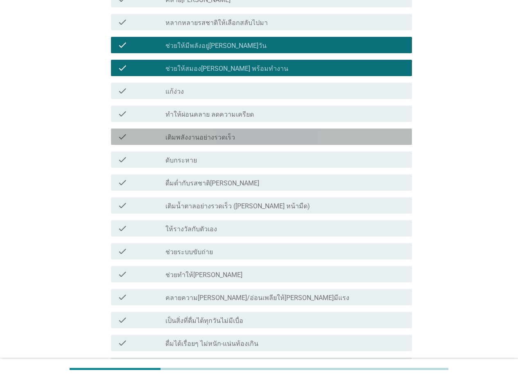
click at [266, 129] on div "check check_box_outline_blank เติมพลังงานอย่างรวดเร็ว" at bounding box center [261, 137] width 301 height 16
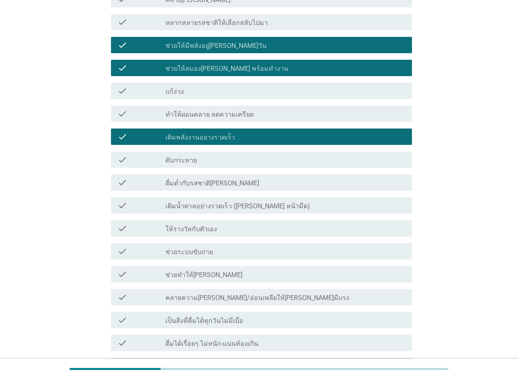
click at [259, 243] on div "check check_box_outline_blank ช่วยระบบขับถ่าย" at bounding box center [261, 251] width 301 height 16
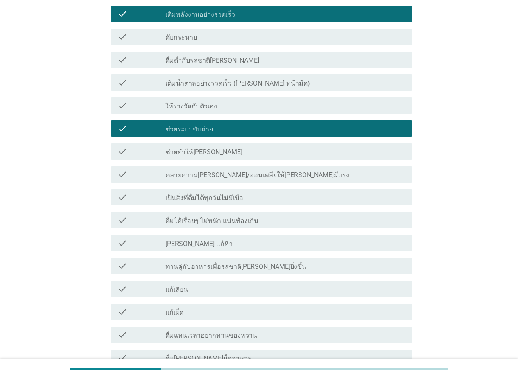
scroll to position [533, 0]
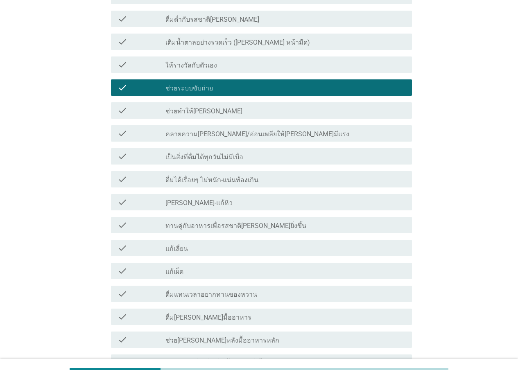
click at [279, 220] on div "check_box_outline_blank ทานคู่กับอาหารเพื่อรสชาติ[PERSON_NAME]ยิ่งขึ้น" at bounding box center [285, 225] width 240 height 10
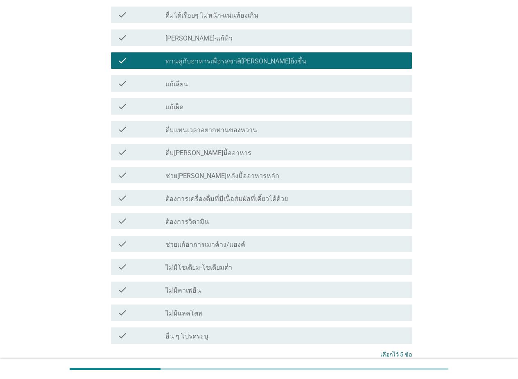
scroll to position [755, 0]
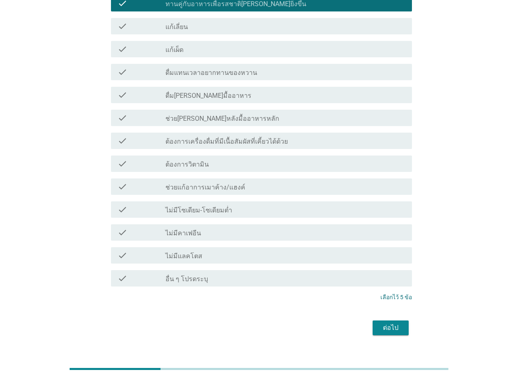
click at [399, 323] on div "ต่อไป" at bounding box center [390, 328] width 23 height 10
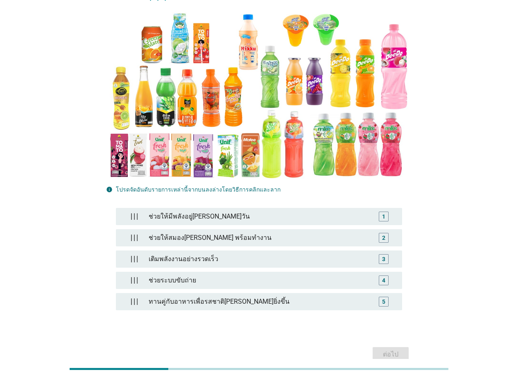
scroll to position [82, 0]
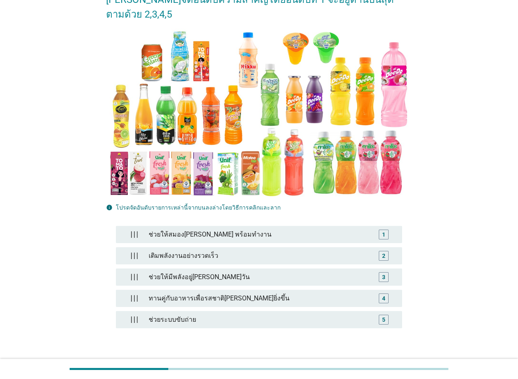
click at [389, 368] on div "ต่อไป" at bounding box center [390, 373] width 23 height 10
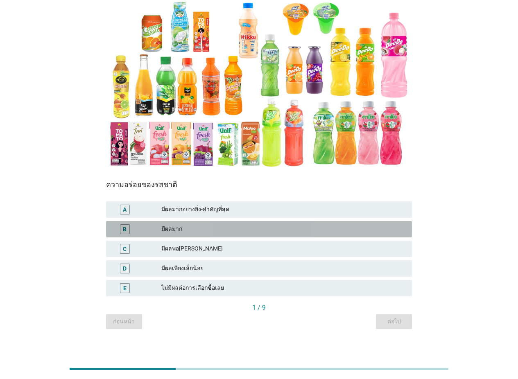
click at [221, 229] on div "มีผลมาก" at bounding box center [283, 229] width 244 height 10
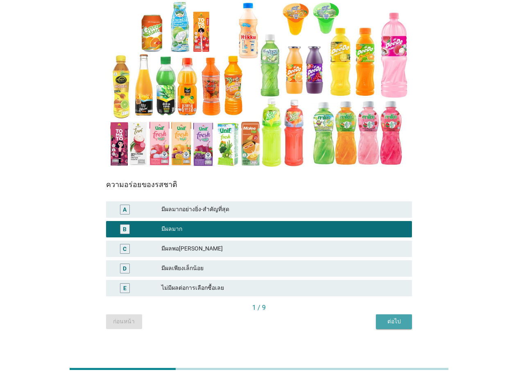
click at [398, 318] on div "ต่อไป" at bounding box center [394, 321] width 23 height 9
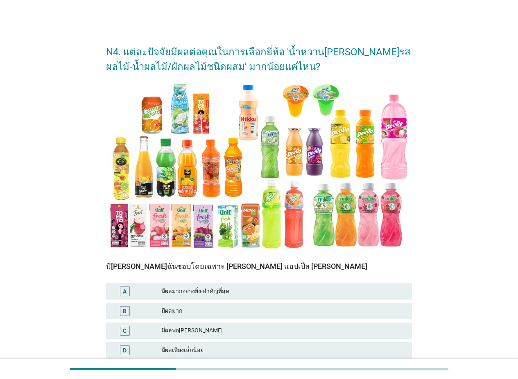
click at [233, 285] on div "A มีผลมากอย่างยิ่ง-สำคัญที่สุด" at bounding box center [259, 291] width 306 height 16
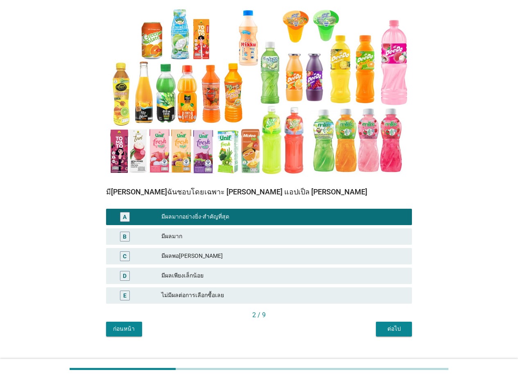
scroll to position [88, 0]
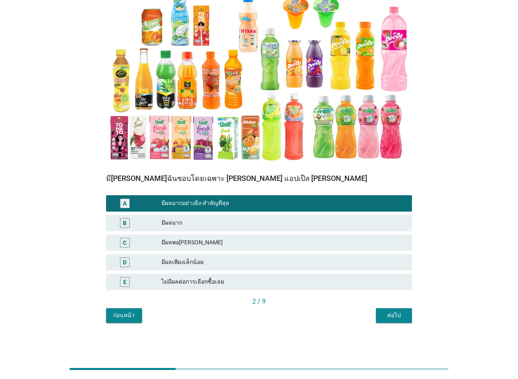
click at [382, 314] on button "ต่อไป" at bounding box center [394, 315] width 36 height 15
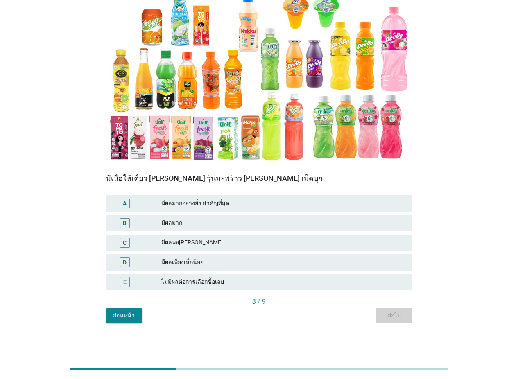
scroll to position [0, 0]
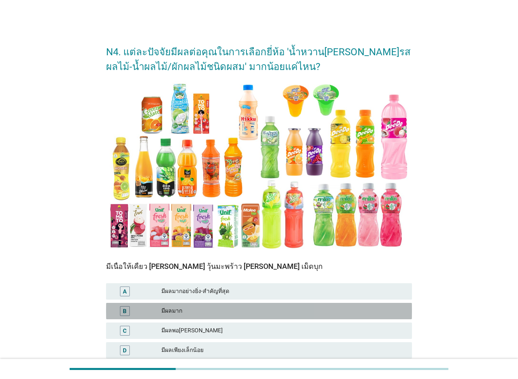
click at [231, 313] on div "มีผลมาก" at bounding box center [283, 311] width 244 height 10
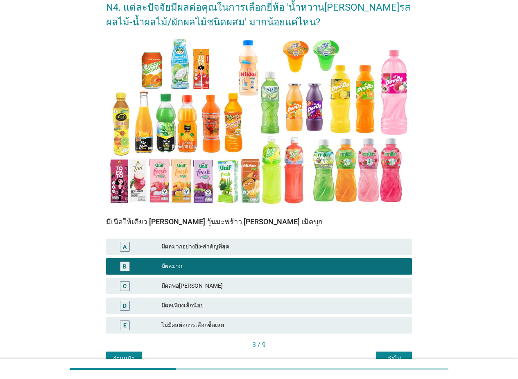
scroll to position [88, 0]
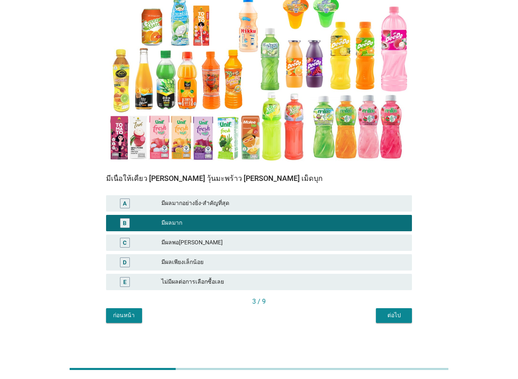
click at [396, 310] on button "ต่อไป" at bounding box center [394, 315] width 36 height 15
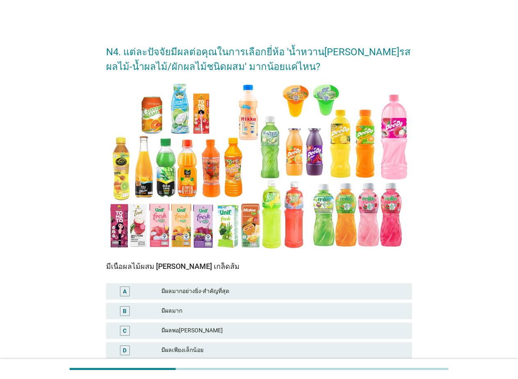
scroll to position [82, 0]
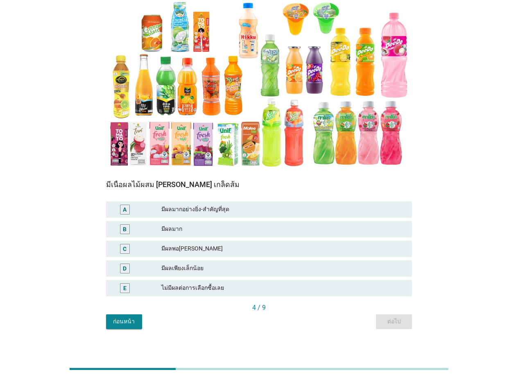
click at [222, 248] on div "มีผลพอ[PERSON_NAME]" at bounding box center [283, 249] width 244 height 10
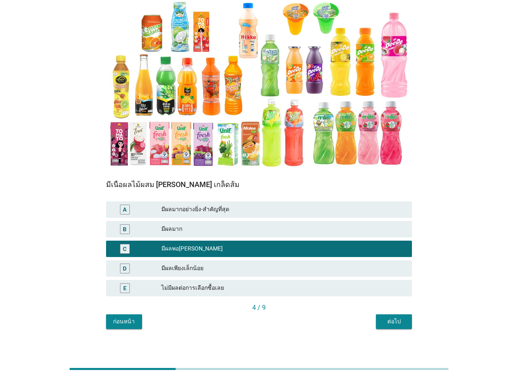
click at [394, 319] on div "ต่อไป" at bounding box center [394, 321] width 23 height 9
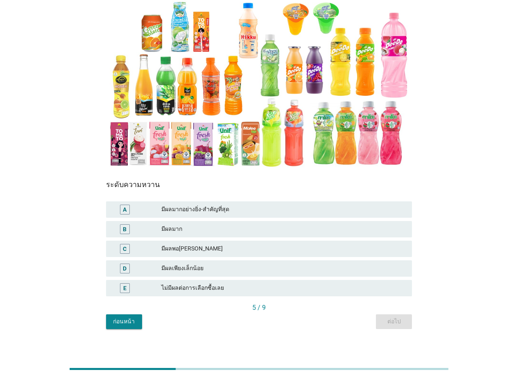
click at [224, 231] on div "มีผลมาก" at bounding box center [283, 229] width 244 height 10
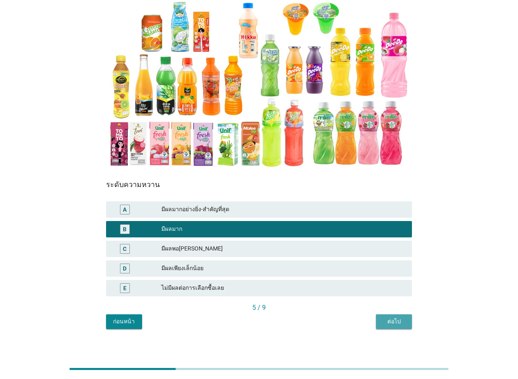
click at [392, 317] on div "ต่อไป" at bounding box center [394, 321] width 23 height 9
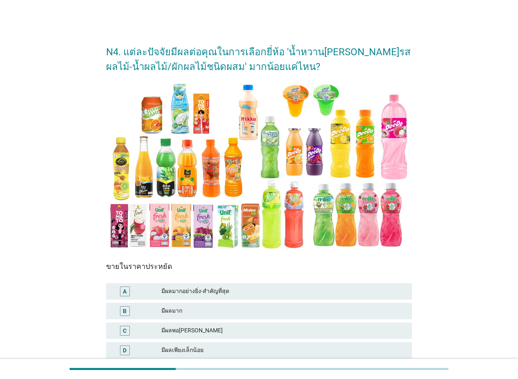
click at [250, 290] on div "มีผลมากอย่างยิ่ง-สำคัญที่สุด" at bounding box center [283, 292] width 244 height 10
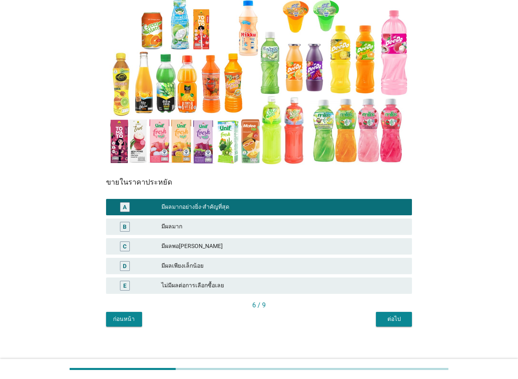
scroll to position [88, 0]
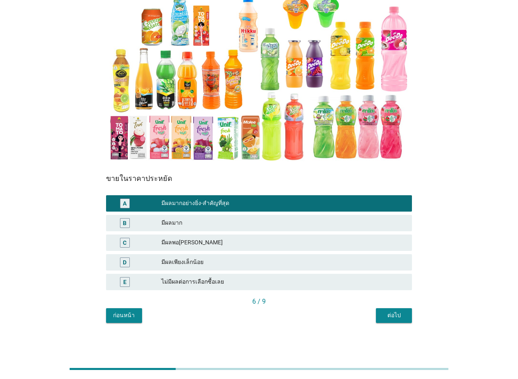
click at [384, 315] on div "ต่อไป" at bounding box center [394, 315] width 23 height 9
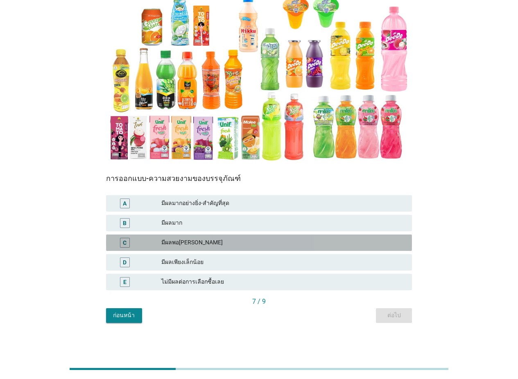
click at [234, 235] on div "C มีผลพอ[PERSON_NAME]" at bounding box center [259, 243] width 306 height 16
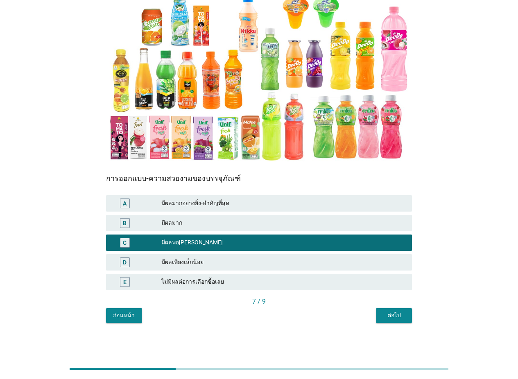
click at [389, 316] on div "ต่อไป" at bounding box center [394, 315] width 23 height 9
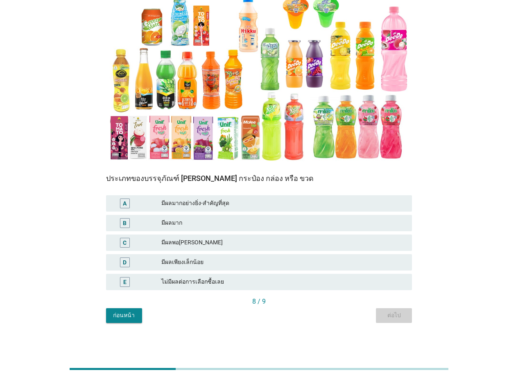
scroll to position [0, 0]
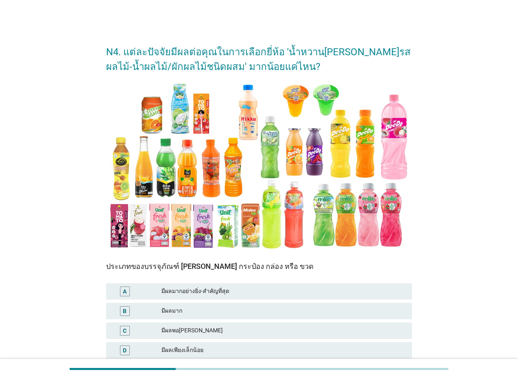
click at [277, 311] on div "มีผลมาก" at bounding box center [283, 311] width 244 height 10
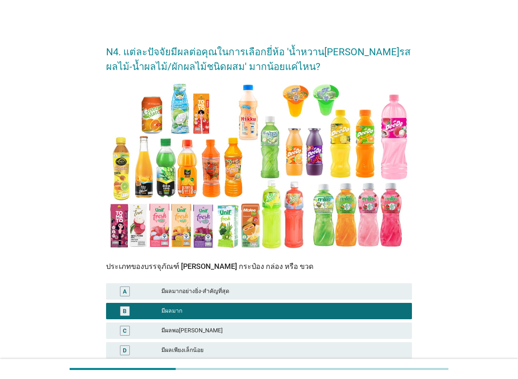
scroll to position [88, 0]
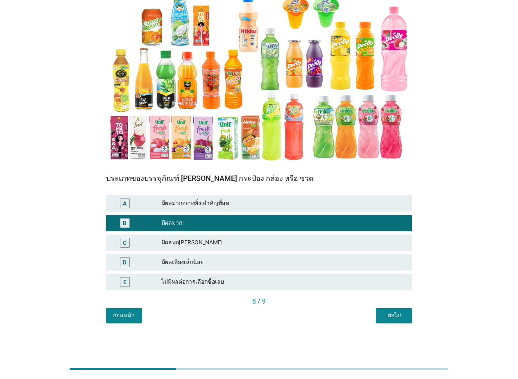
click at [401, 312] on div "ต่อไป" at bounding box center [394, 315] width 23 height 9
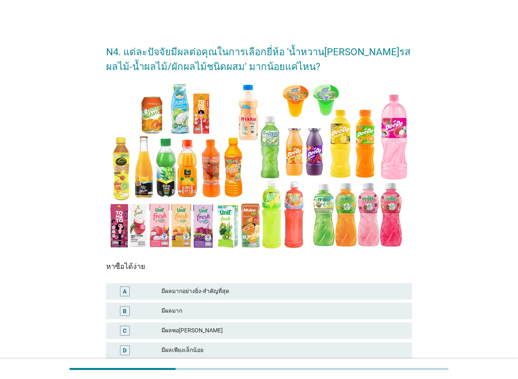
click at [244, 292] on div "มีผลมากอย่างยิ่ง-สำคัญที่สุด" at bounding box center [283, 292] width 244 height 10
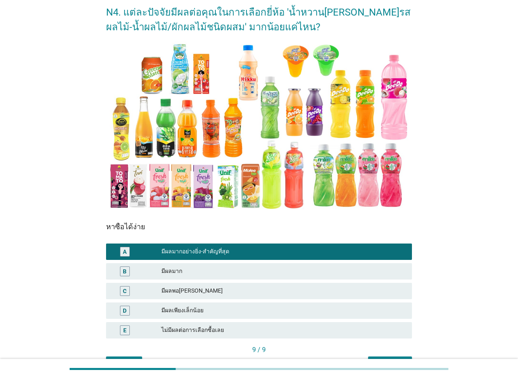
scroll to position [88, 0]
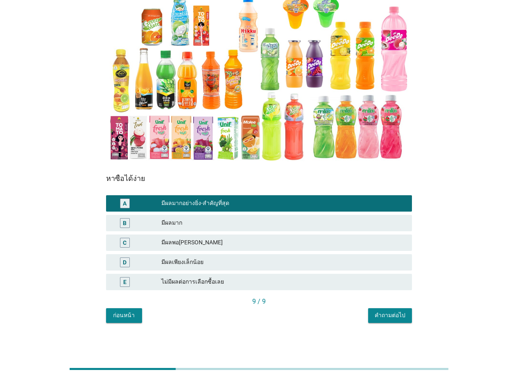
click at [288, 223] on div "มีผลมาก" at bounding box center [283, 223] width 244 height 10
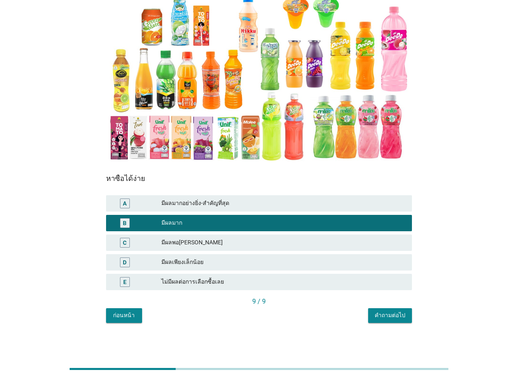
click at [392, 319] on div "คำถามต่อไป" at bounding box center [390, 315] width 31 height 9
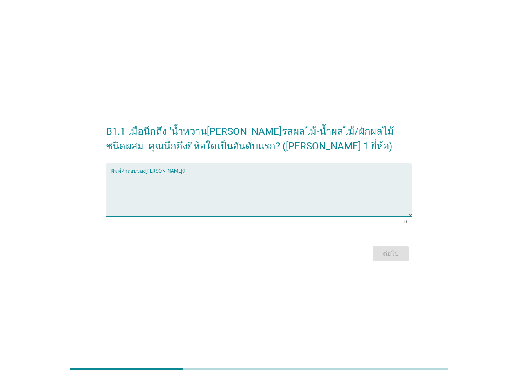
click at [230, 190] on textarea "พิมพ์คำตอบของคุณ ที่นี่" at bounding box center [261, 194] width 301 height 43
type textarea "tipco"
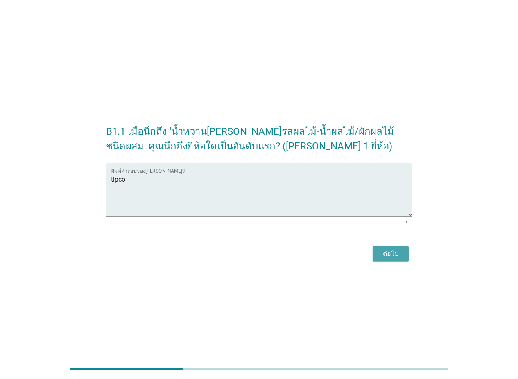
click at [391, 256] on div "ต่อไป" at bounding box center [390, 254] width 23 height 10
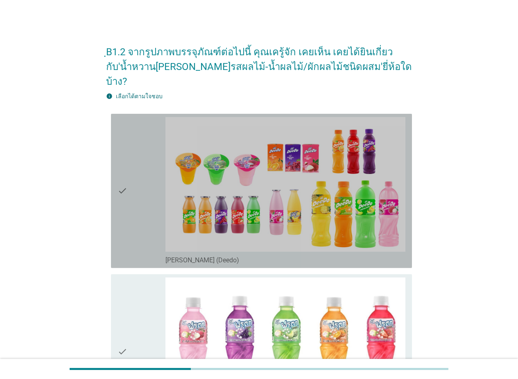
click at [141, 193] on div "check" at bounding box center [142, 191] width 48 height 148
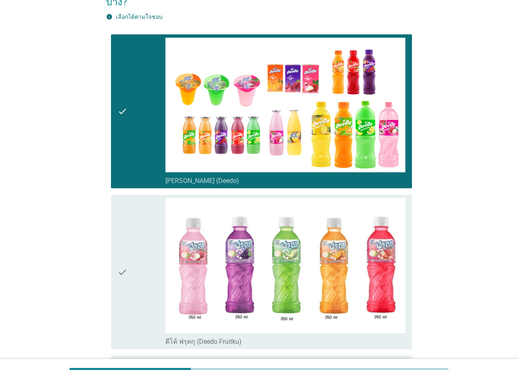
scroll to position [123, 0]
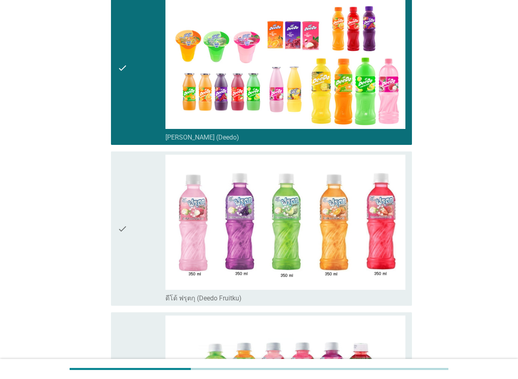
click at [133, 231] on div "check" at bounding box center [142, 229] width 48 height 148
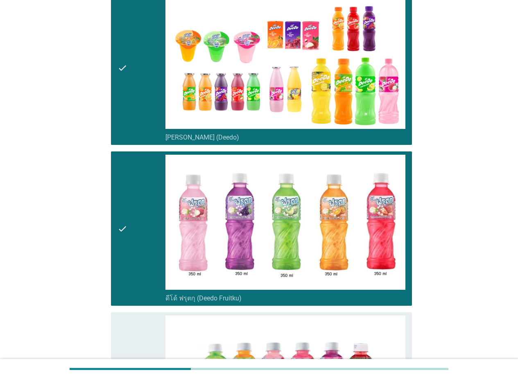
scroll to position [0, 0]
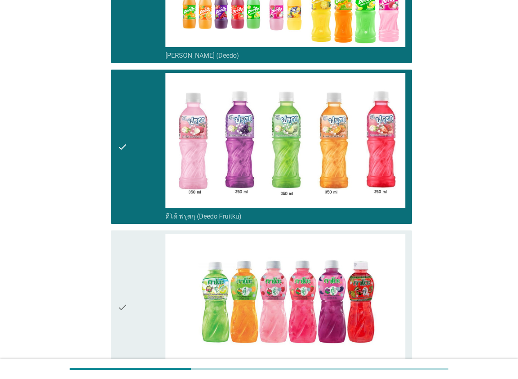
click at [133, 234] on div "check" at bounding box center [142, 308] width 48 height 148
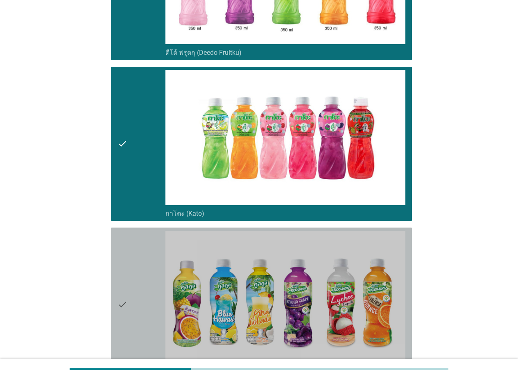
click at [133, 231] on div "check" at bounding box center [142, 305] width 48 height 148
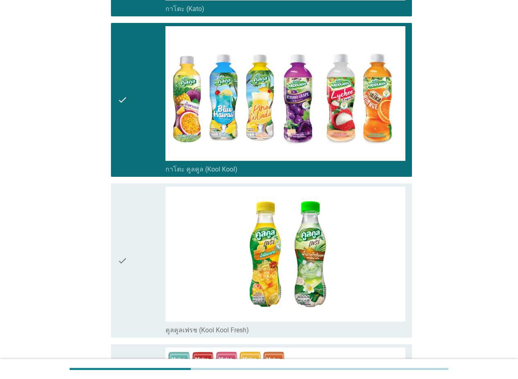
click at [133, 231] on div "check" at bounding box center [142, 261] width 48 height 148
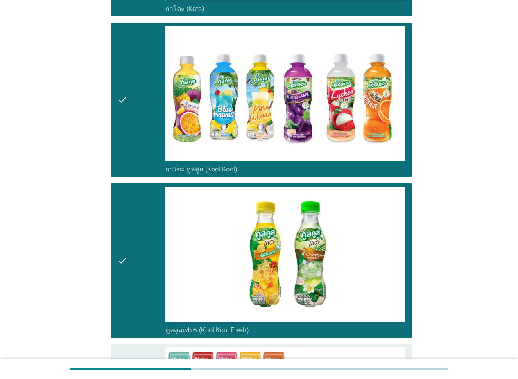
scroll to position [737, 0]
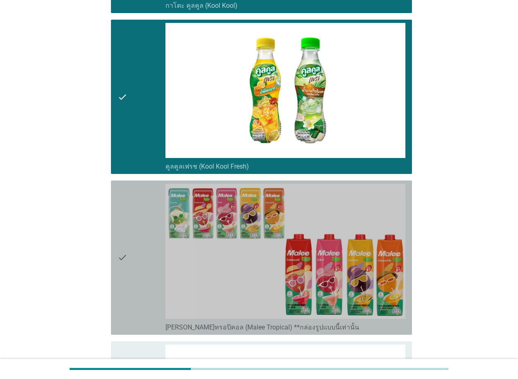
click at [133, 231] on div "check" at bounding box center [142, 258] width 48 height 148
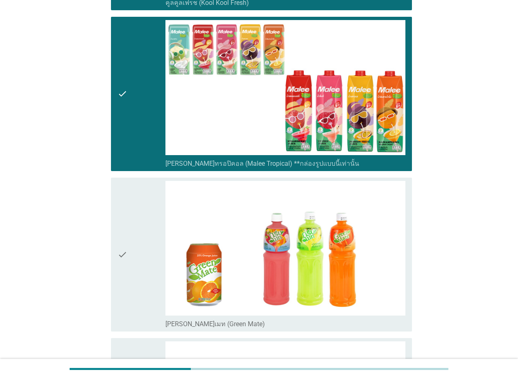
click at [133, 231] on div "check" at bounding box center [142, 255] width 48 height 148
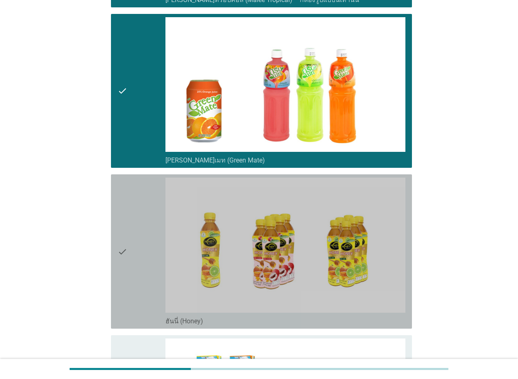
click at [133, 231] on div "check" at bounding box center [142, 252] width 48 height 148
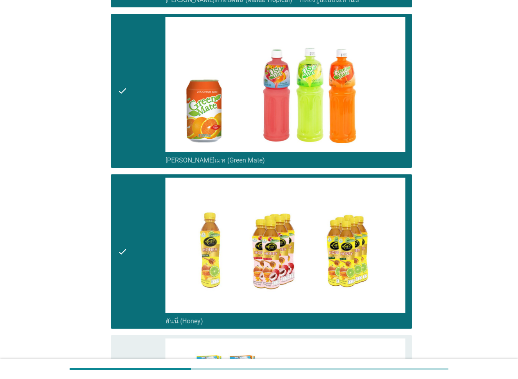
scroll to position [1229, 0]
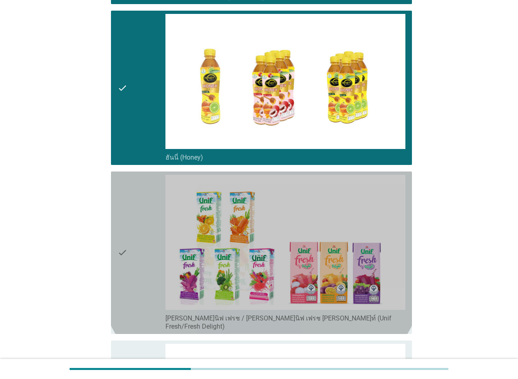
click at [133, 231] on div "check" at bounding box center [142, 253] width 48 height 156
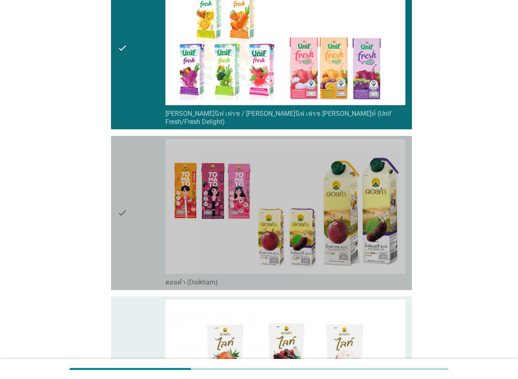
click at [133, 232] on div "check" at bounding box center [142, 213] width 48 height 148
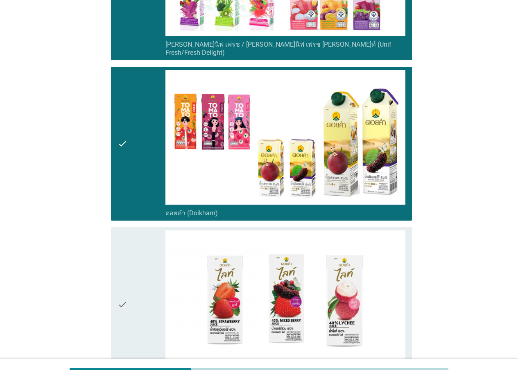
scroll to position [1598, 0]
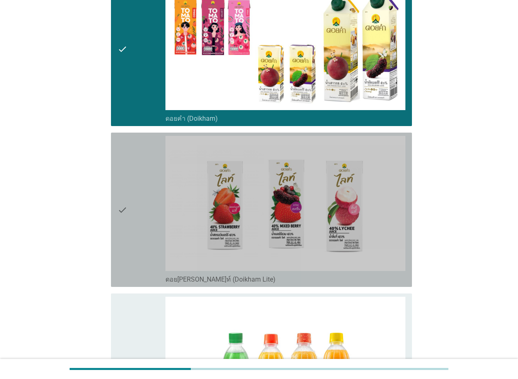
click at [150, 183] on div "check" at bounding box center [142, 210] width 48 height 148
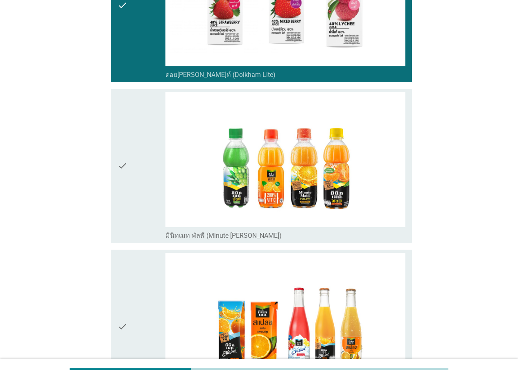
click at [150, 193] on div "check" at bounding box center [142, 166] width 48 height 148
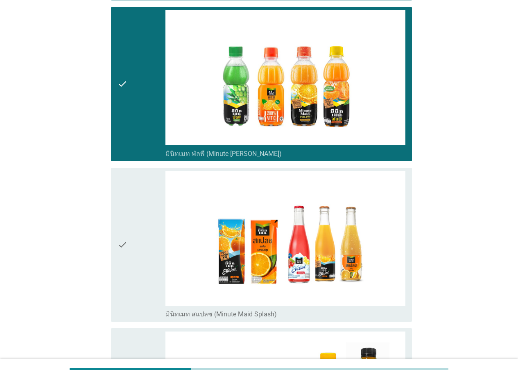
click at [145, 241] on div "check" at bounding box center [142, 245] width 48 height 148
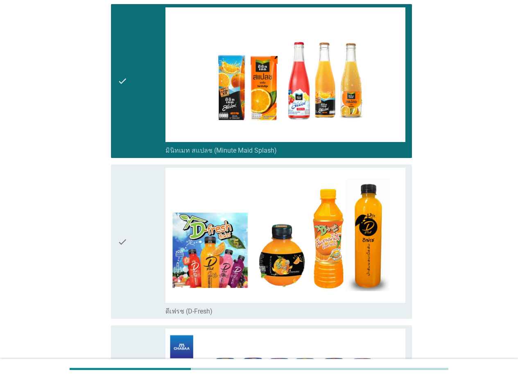
click at [146, 239] on div "check" at bounding box center [142, 242] width 48 height 148
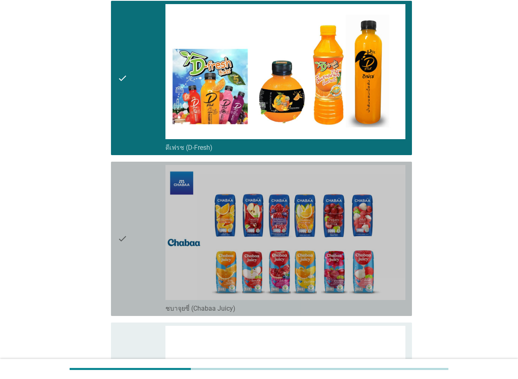
click at [147, 239] on div "check" at bounding box center [142, 239] width 48 height 148
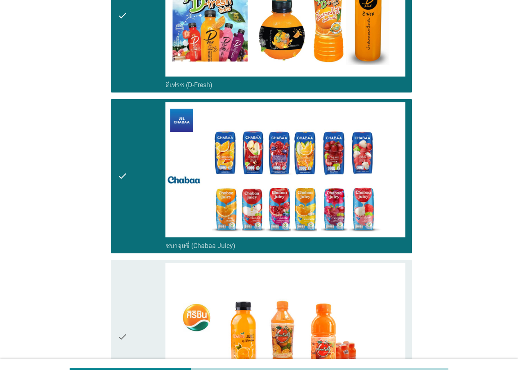
scroll to position [2417, 0]
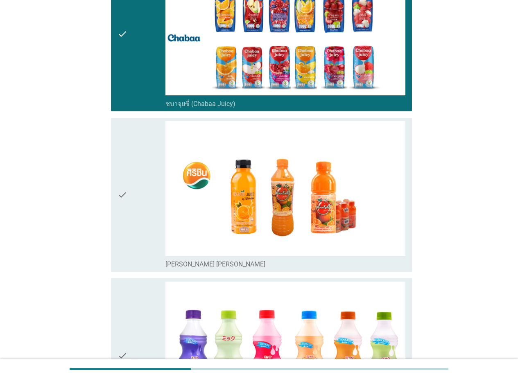
click at [139, 198] on div "check" at bounding box center [142, 195] width 48 height 148
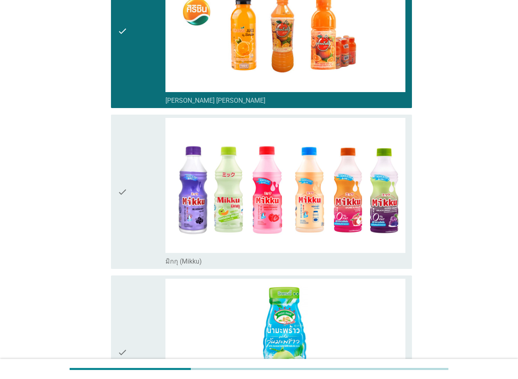
click at [137, 218] on div "check" at bounding box center [142, 192] width 48 height 148
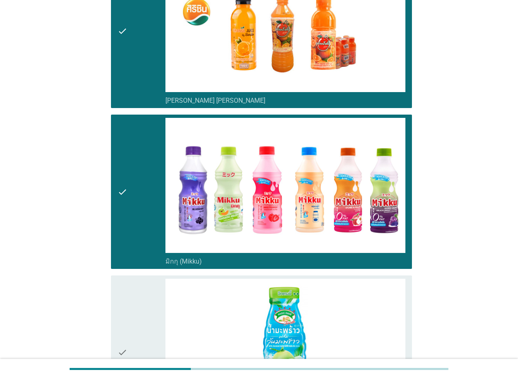
scroll to position [2704, 0]
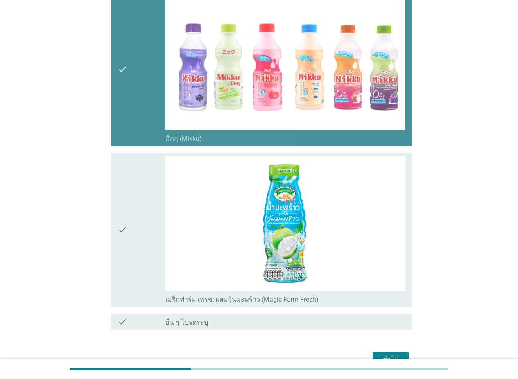
click at [150, 84] on div "check" at bounding box center [142, 69] width 48 height 148
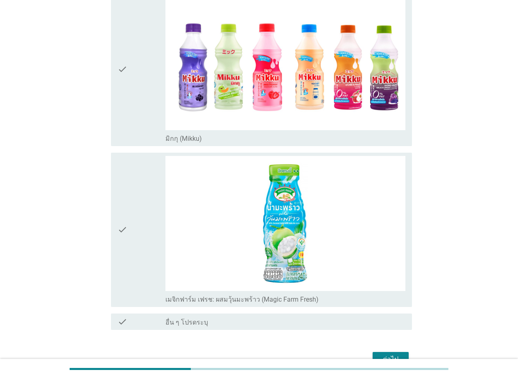
click at [143, 181] on div "check" at bounding box center [142, 230] width 48 height 148
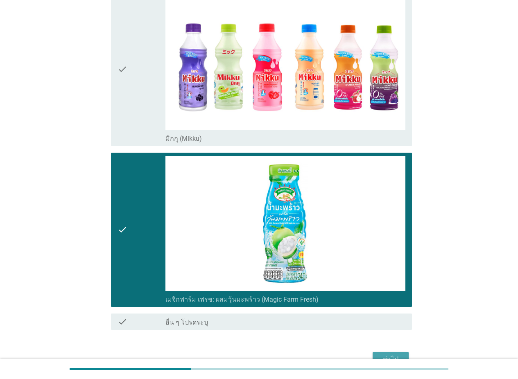
click at [402, 355] on div "ต่อไป" at bounding box center [390, 360] width 23 height 10
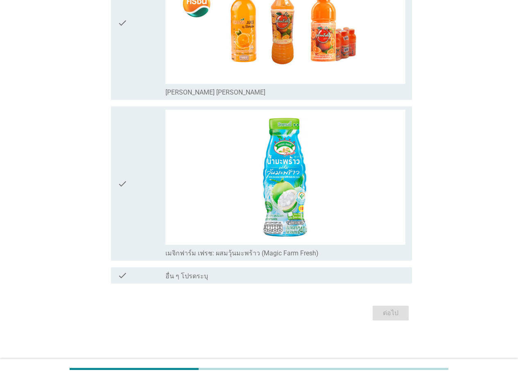
scroll to position [0, 0]
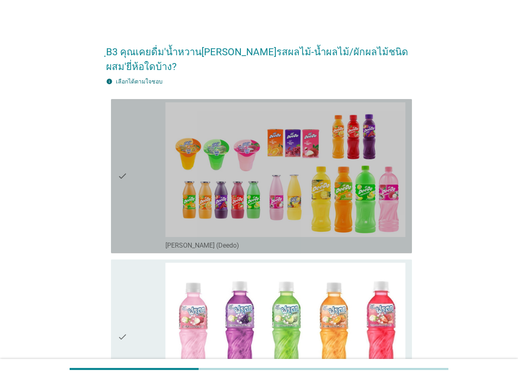
click at [133, 185] on div "check" at bounding box center [142, 176] width 48 height 148
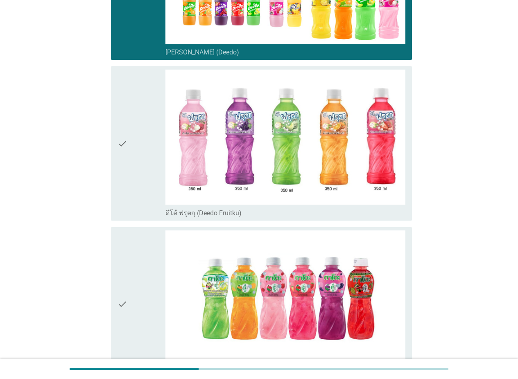
scroll to position [205, 0]
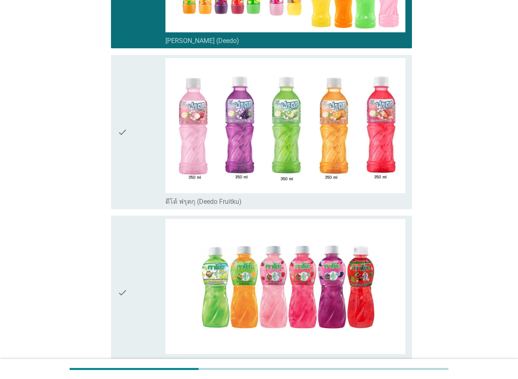
click at [138, 182] on div "check" at bounding box center [142, 132] width 48 height 148
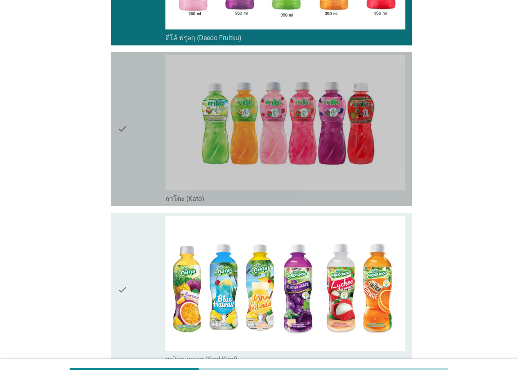
click at [147, 150] on div "check" at bounding box center [142, 129] width 48 height 148
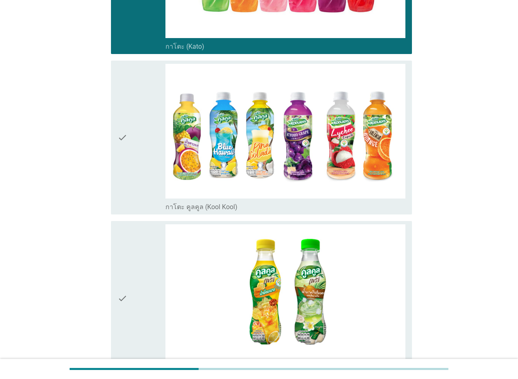
scroll to position [533, 0]
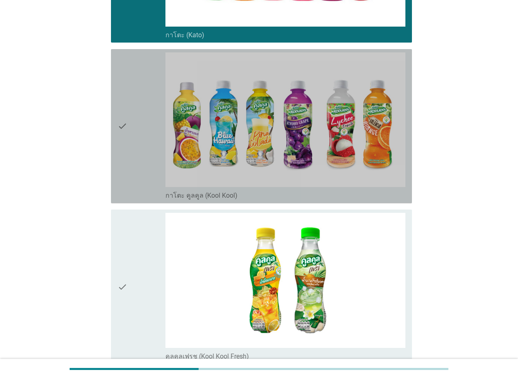
click at [147, 147] on div "check" at bounding box center [142, 126] width 48 height 148
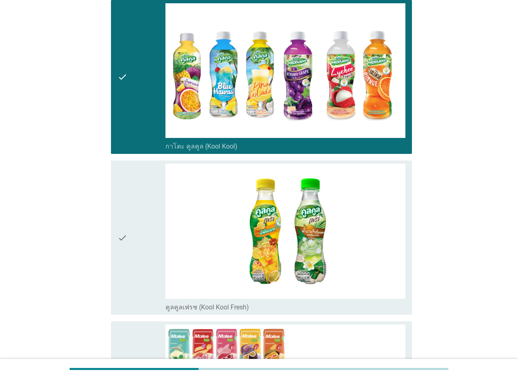
scroll to position [655, 0]
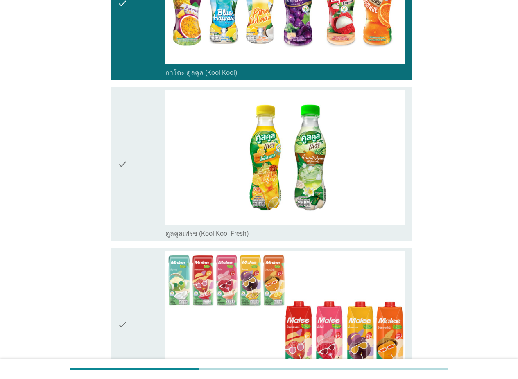
click at [140, 190] on div "check" at bounding box center [142, 164] width 48 height 148
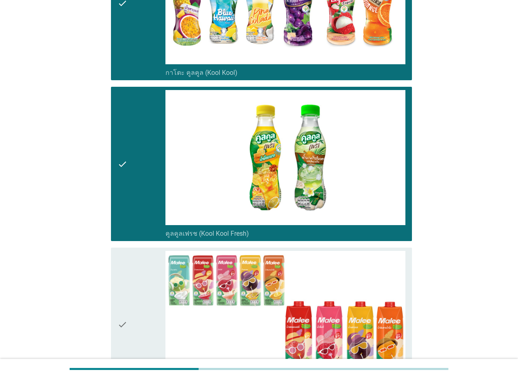
scroll to position [819, 0]
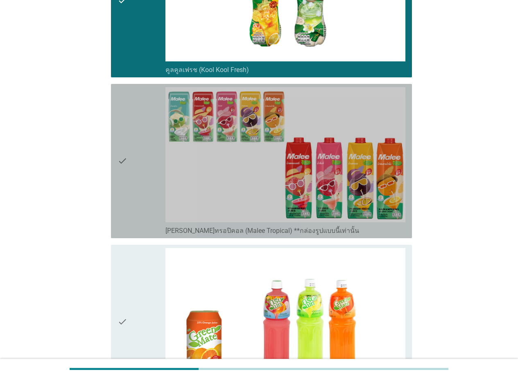
click at [140, 171] on div "check" at bounding box center [142, 161] width 48 height 148
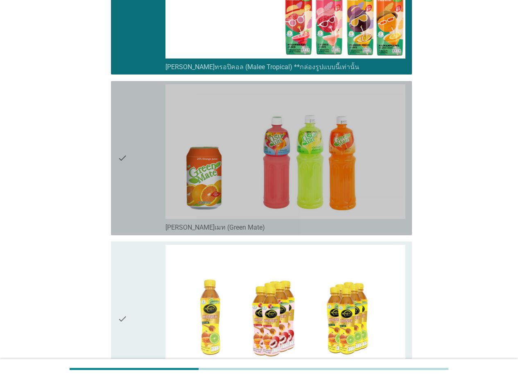
click at [140, 171] on div "check" at bounding box center [142, 158] width 48 height 148
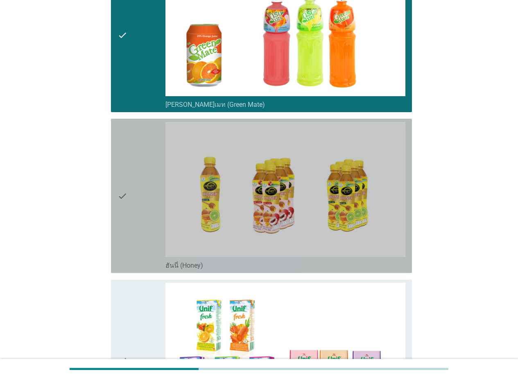
click at [140, 171] on div "check" at bounding box center [142, 196] width 48 height 148
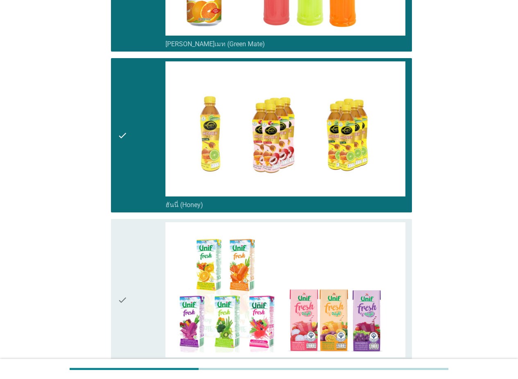
scroll to position [1270, 0]
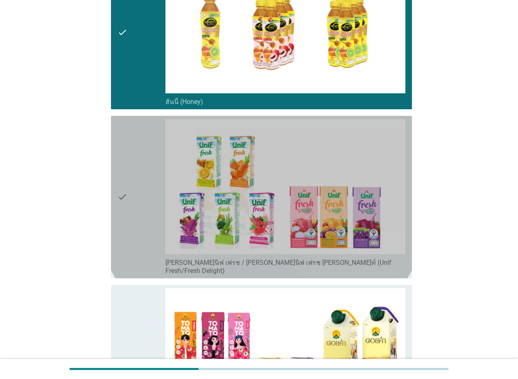
click at [140, 171] on div "check" at bounding box center [142, 197] width 48 height 156
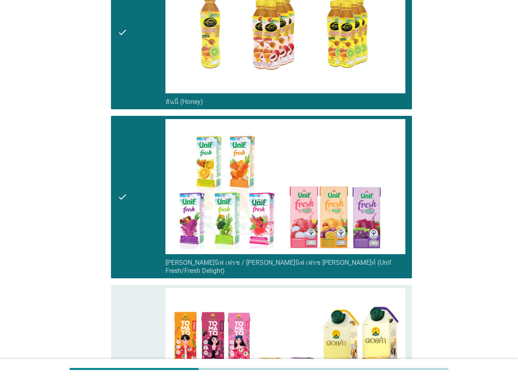
scroll to position [1434, 0]
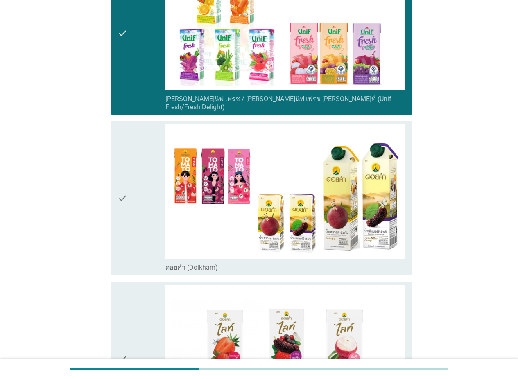
click at [140, 171] on div "check" at bounding box center [142, 199] width 48 height 148
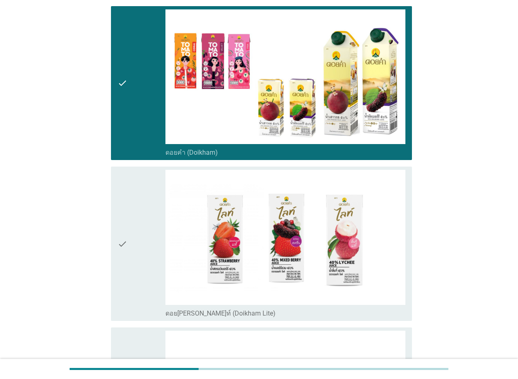
scroll to position [1598, 0]
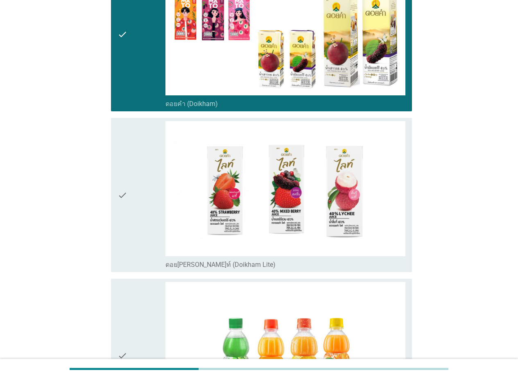
click at [140, 171] on div "check" at bounding box center [142, 195] width 48 height 148
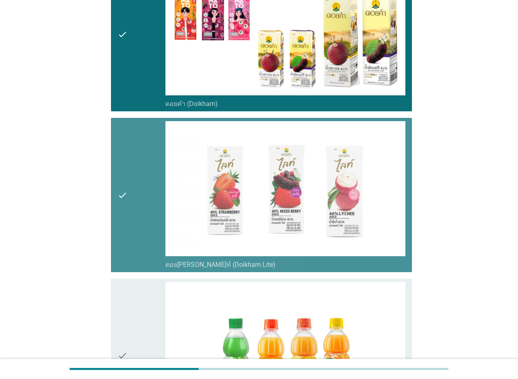
click at [140, 171] on div "check" at bounding box center [142, 195] width 48 height 148
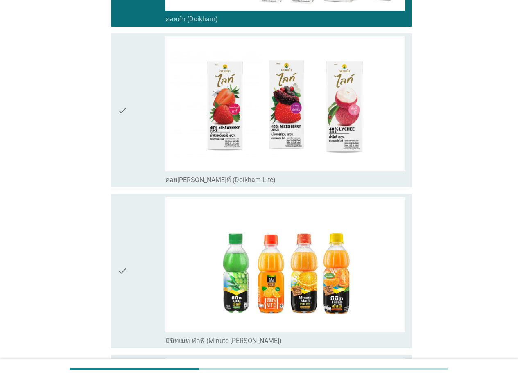
scroll to position [1802, 0]
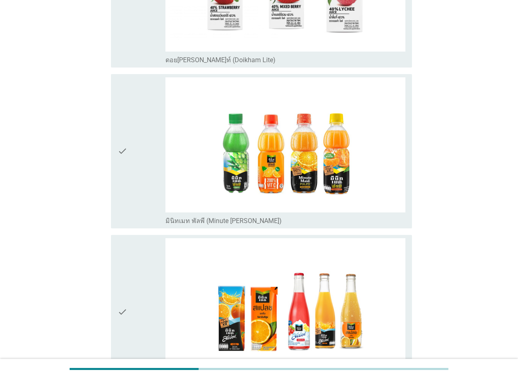
click at [140, 171] on div "check" at bounding box center [142, 151] width 48 height 148
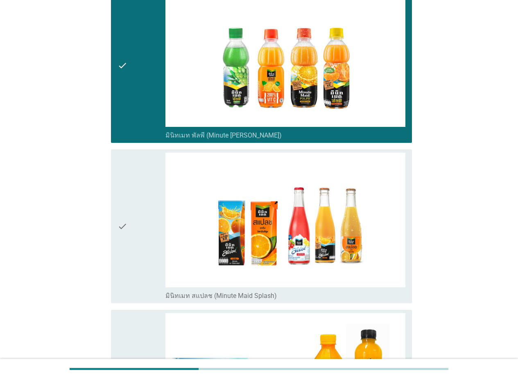
scroll to position [1966, 0]
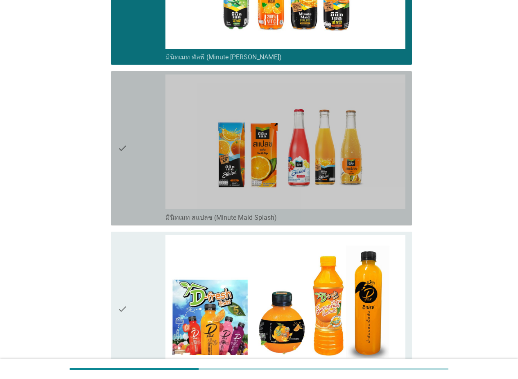
click at [140, 158] on div "check" at bounding box center [142, 149] width 48 height 148
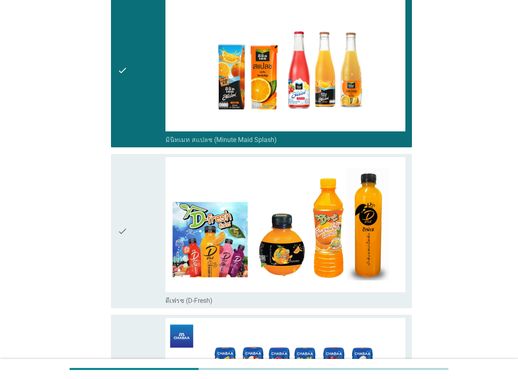
scroll to position [2089, 0]
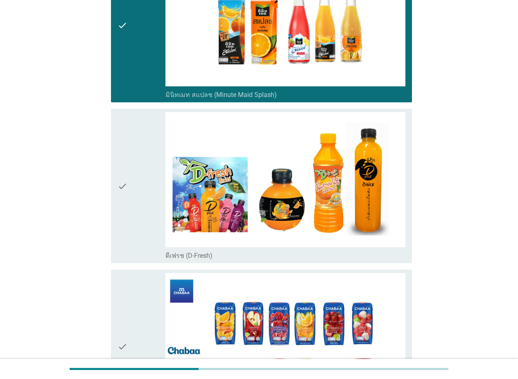
click at [139, 165] on div "check" at bounding box center [142, 186] width 48 height 148
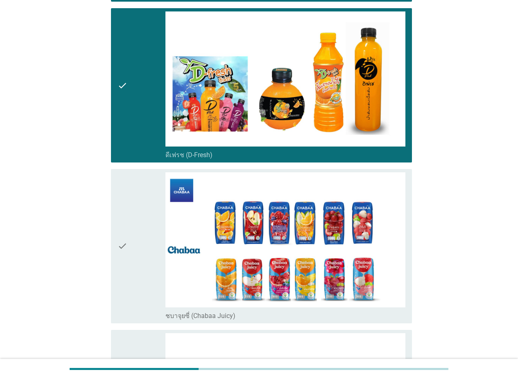
scroll to position [2212, 0]
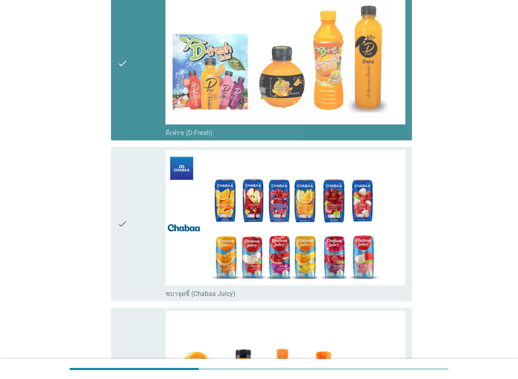
click at [153, 86] on div "check" at bounding box center [142, 63] width 48 height 148
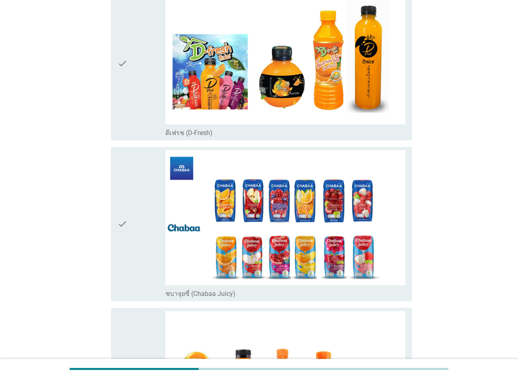
click at [122, 229] on icon "check" at bounding box center [123, 224] width 10 height 148
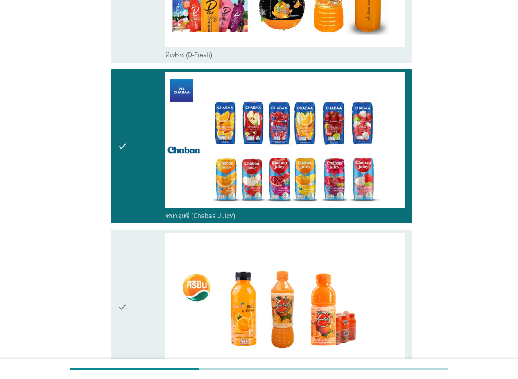
scroll to position [2335, 0]
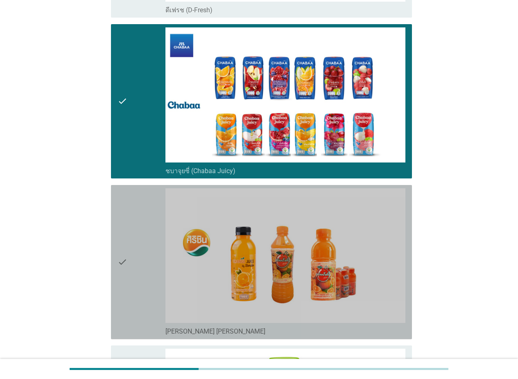
click at [126, 227] on icon "check" at bounding box center [123, 262] width 10 height 148
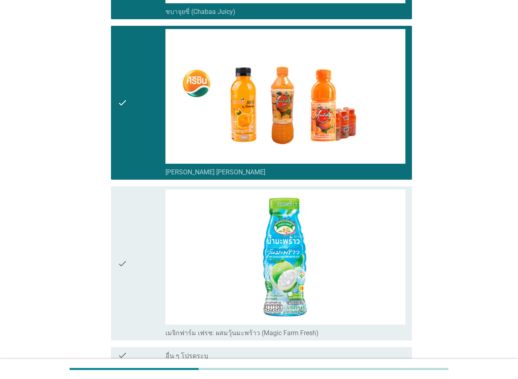
scroll to position [2499, 0]
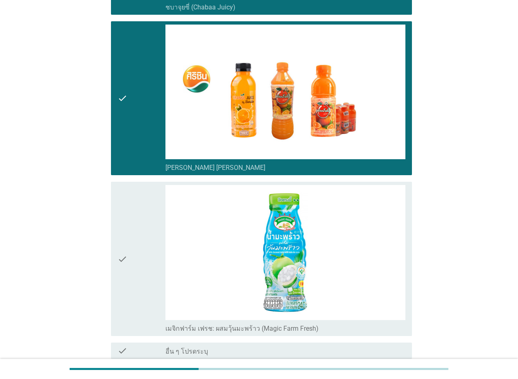
click at [139, 227] on div "check" at bounding box center [142, 259] width 48 height 148
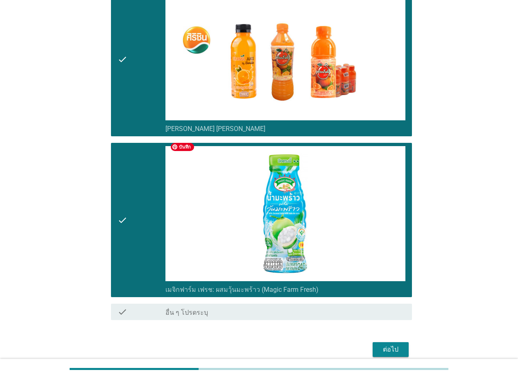
scroll to position [2566, 0]
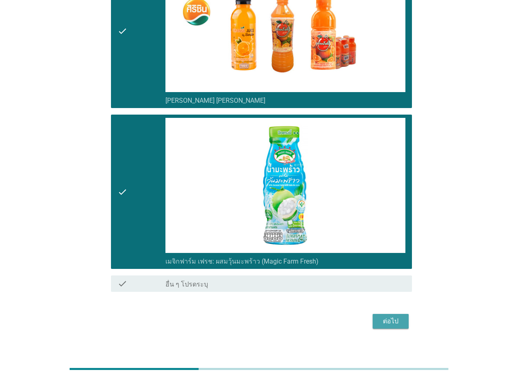
click at [392, 317] on div "ต่อไป" at bounding box center [390, 322] width 23 height 10
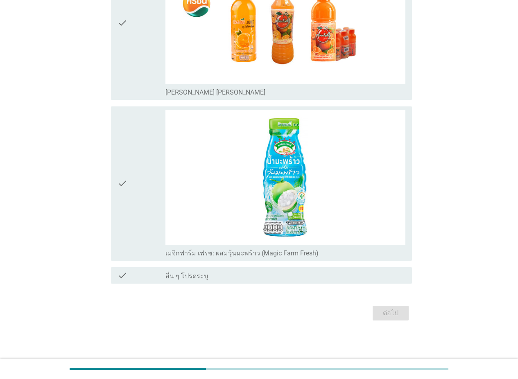
scroll to position [0, 0]
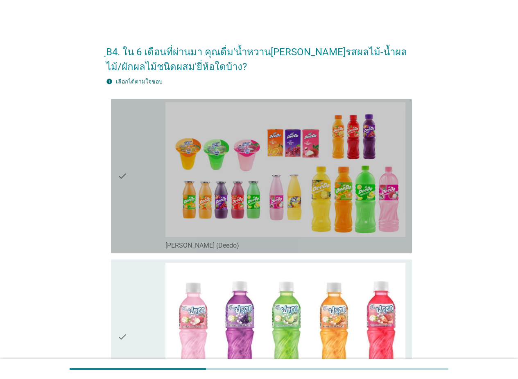
click at [139, 202] on div "check" at bounding box center [142, 176] width 48 height 148
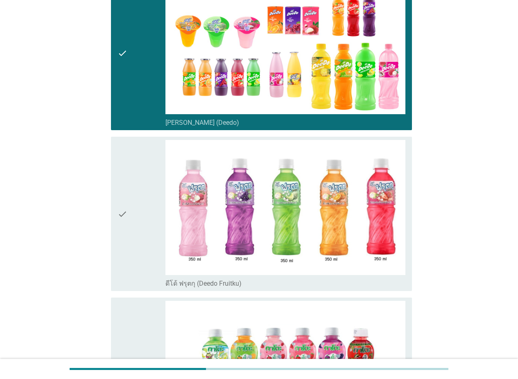
click at [143, 197] on div "check" at bounding box center [142, 214] width 48 height 148
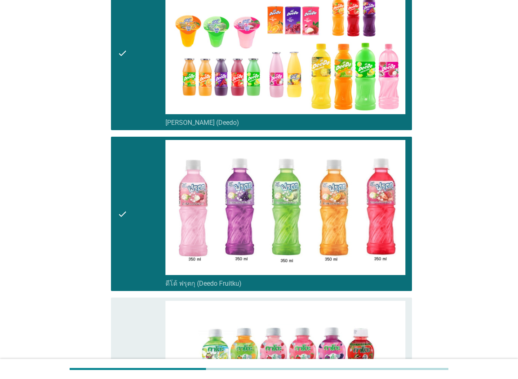
scroll to position [287, 0]
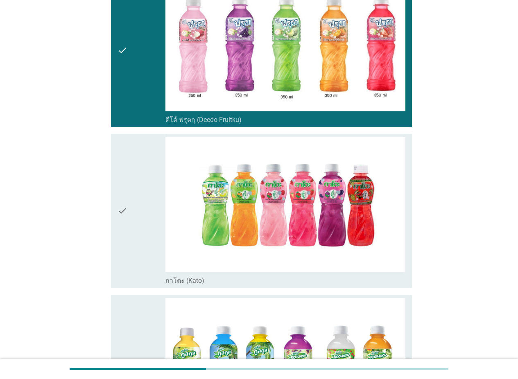
click at [143, 198] on div "check" at bounding box center [142, 211] width 48 height 148
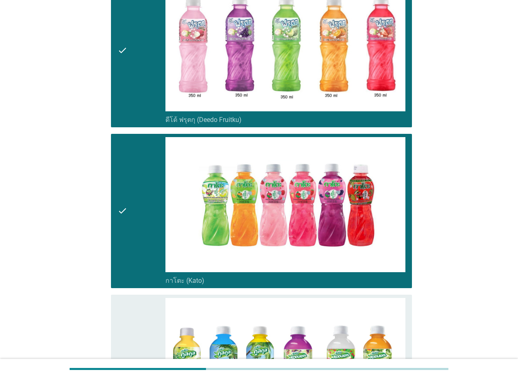
click at [143, 117] on div "check" at bounding box center [142, 50] width 48 height 148
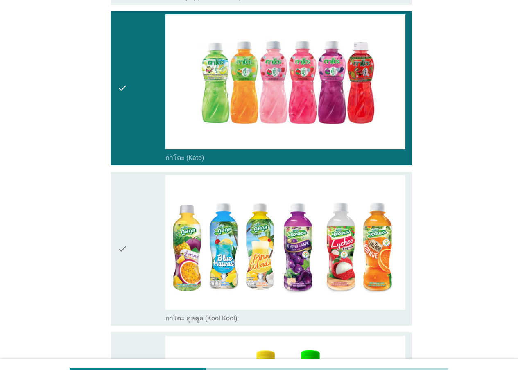
click at [152, 233] on div "check" at bounding box center [142, 249] width 48 height 148
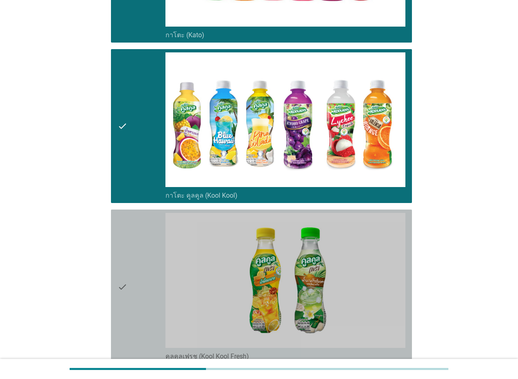
click at [152, 233] on div "check" at bounding box center [142, 287] width 48 height 148
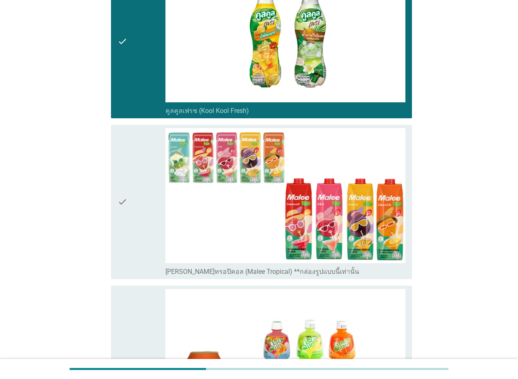
click at [148, 207] on div "check" at bounding box center [142, 202] width 48 height 148
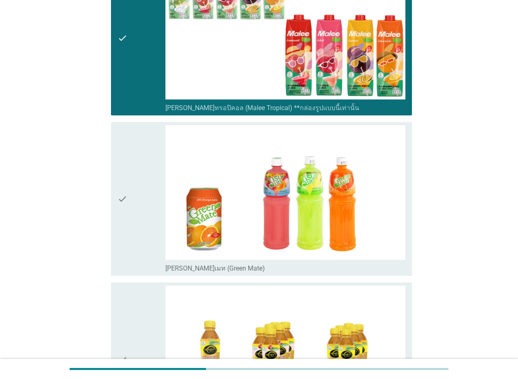
click at [148, 217] on div "check" at bounding box center [142, 199] width 48 height 148
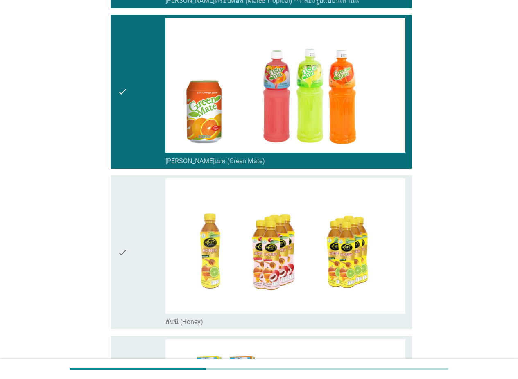
scroll to position [1106, 0]
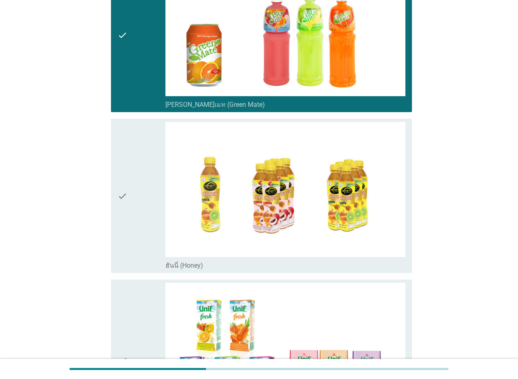
click at [148, 217] on div "check" at bounding box center [142, 196] width 48 height 148
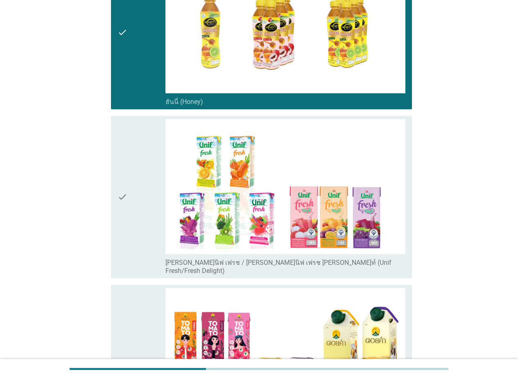
click at [148, 217] on div "check" at bounding box center [142, 197] width 48 height 156
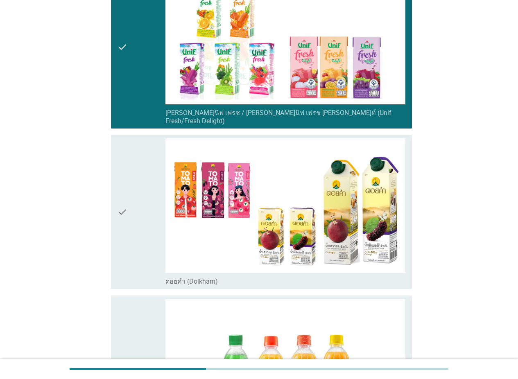
scroll to position [1434, 0]
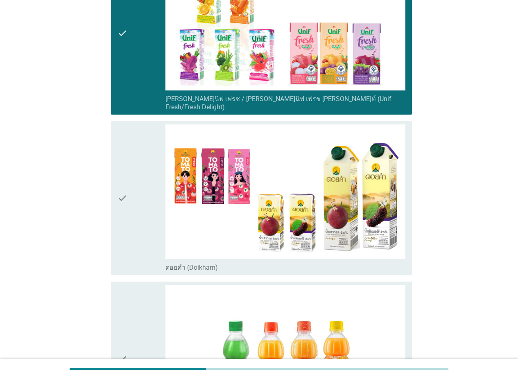
click at [149, 296] on div "check" at bounding box center [142, 359] width 48 height 148
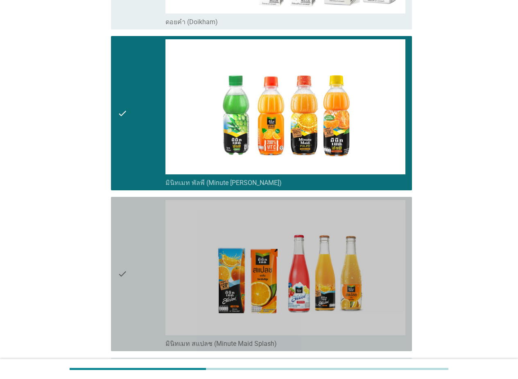
click at [150, 256] on div "check" at bounding box center [142, 274] width 48 height 148
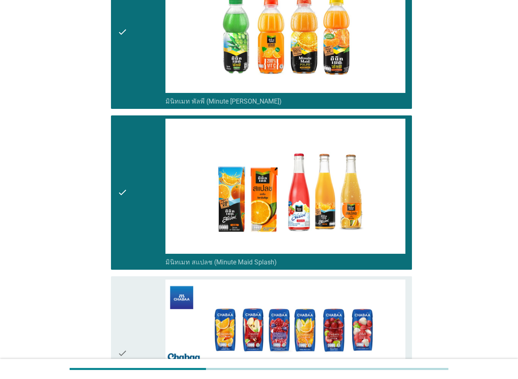
scroll to position [1843, 0]
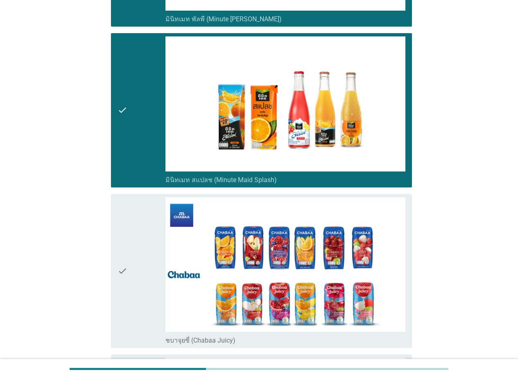
click at [147, 275] on div "check" at bounding box center [142, 271] width 48 height 148
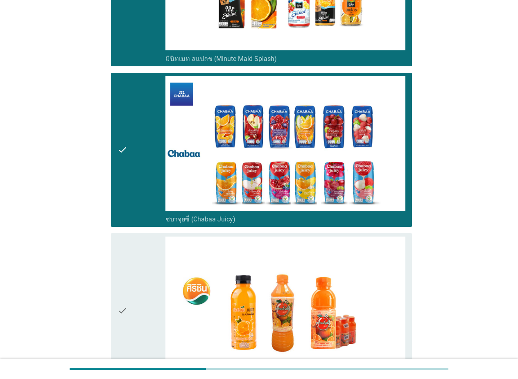
scroll to position [1966, 0]
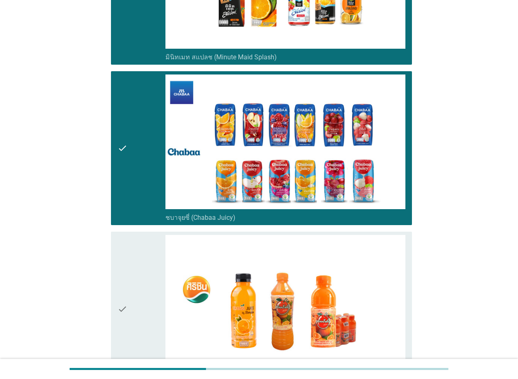
click at [134, 288] on div "check" at bounding box center [142, 309] width 48 height 148
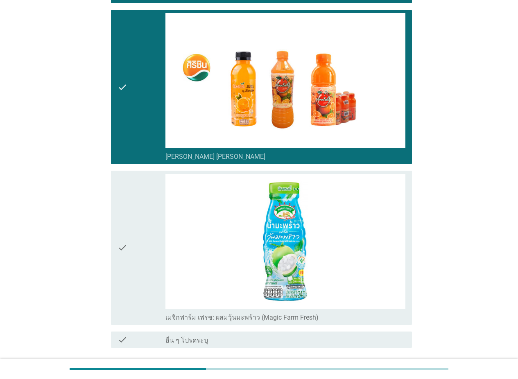
scroll to position [2244, 0]
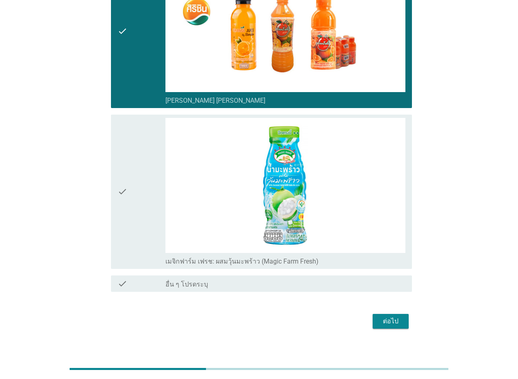
click at [150, 219] on div "check" at bounding box center [142, 192] width 48 height 148
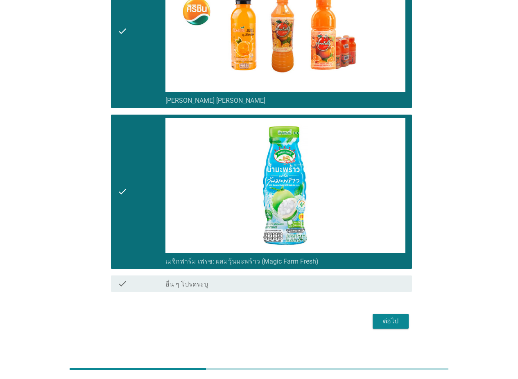
click at [378, 314] on button "ต่อไป" at bounding box center [391, 321] width 36 height 15
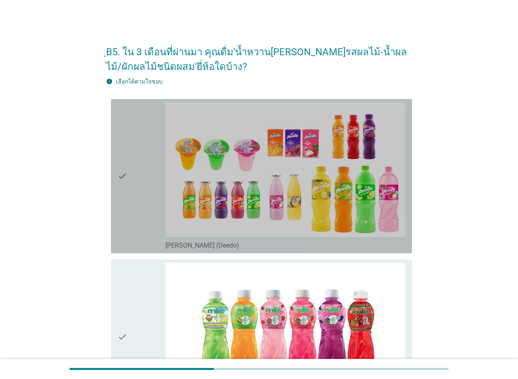
click at [152, 208] on div "check" at bounding box center [142, 176] width 48 height 148
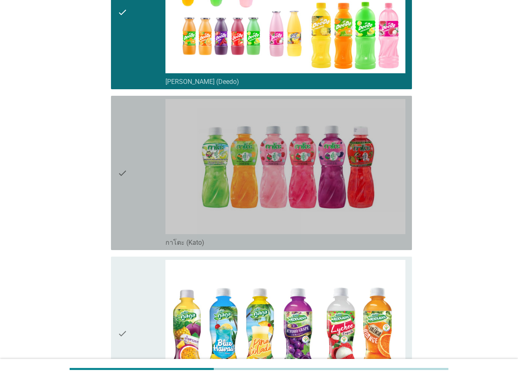
click at [153, 216] on div "check" at bounding box center [142, 173] width 48 height 148
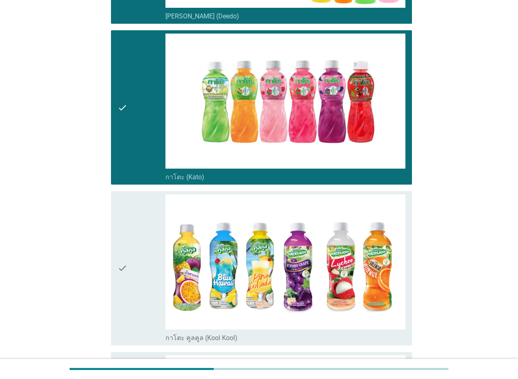
scroll to position [287, 0]
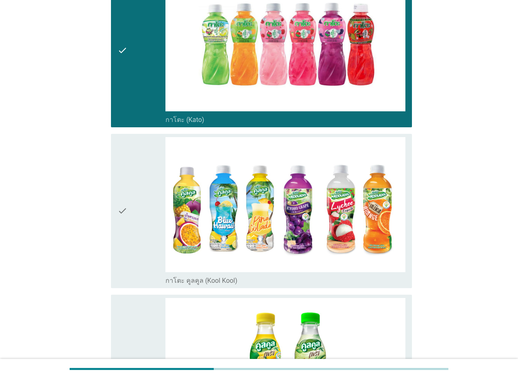
click at [153, 216] on div "check" at bounding box center [142, 211] width 48 height 148
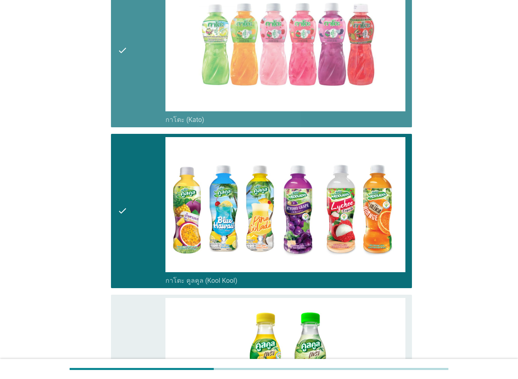
click at [154, 116] on div "check" at bounding box center [142, 50] width 48 height 148
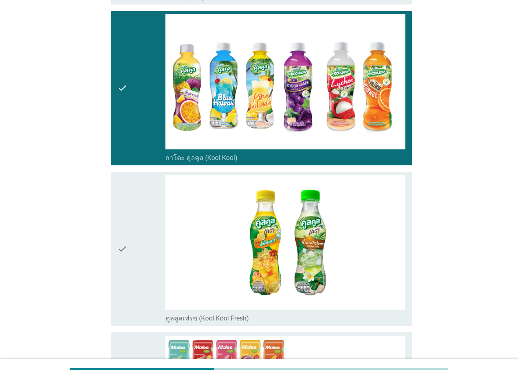
click at [134, 248] on div "check" at bounding box center [142, 249] width 48 height 148
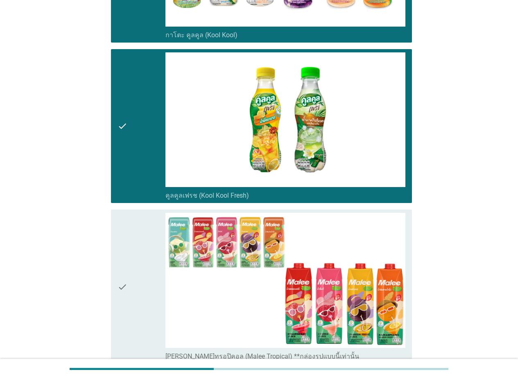
click at [134, 248] on div "check" at bounding box center [142, 287] width 48 height 148
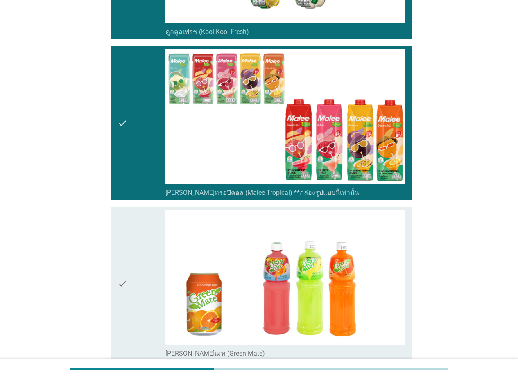
click at [134, 248] on div "check" at bounding box center [142, 284] width 48 height 148
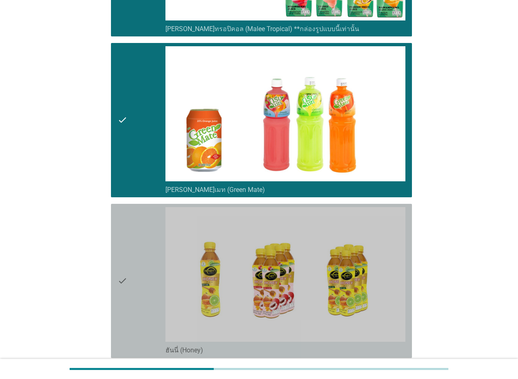
click at [134, 249] on div "check" at bounding box center [142, 281] width 48 height 148
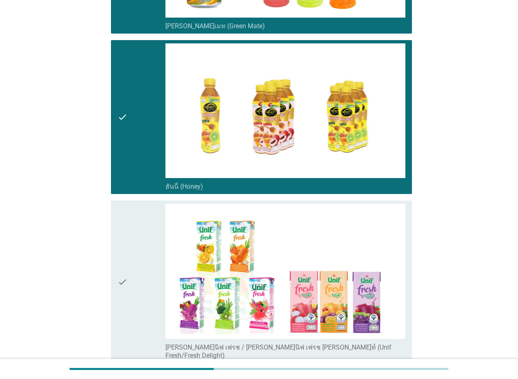
click at [134, 249] on div "check" at bounding box center [142, 282] width 48 height 156
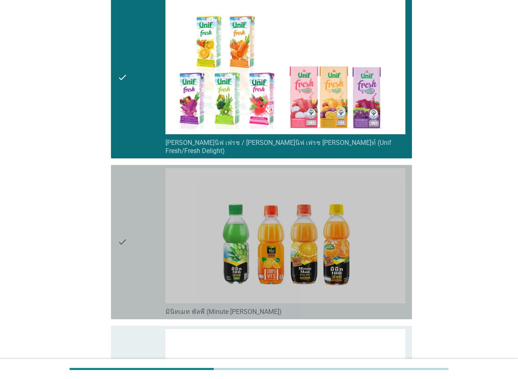
click at [134, 249] on div "check" at bounding box center [142, 242] width 48 height 148
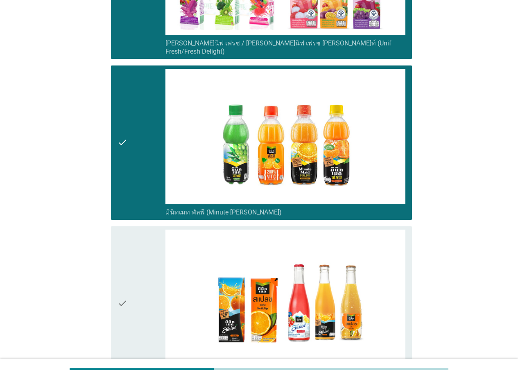
scroll to position [1434, 0]
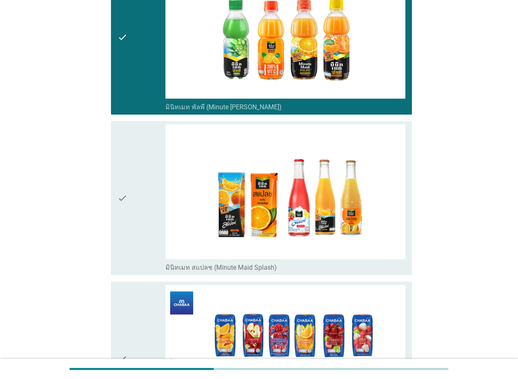
click at [137, 240] on div "check" at bounding box center [142, 199] width 48 height 148
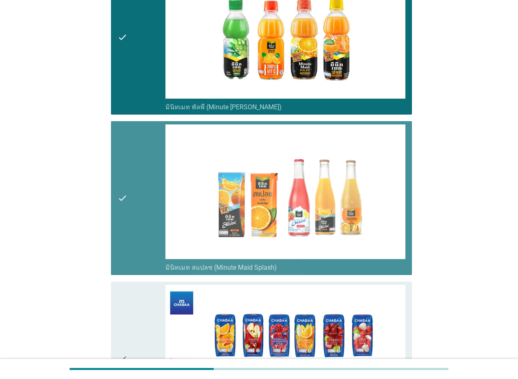
click at [137, 240] on div "check" at bounding box center [142, 199] width 48 height 148
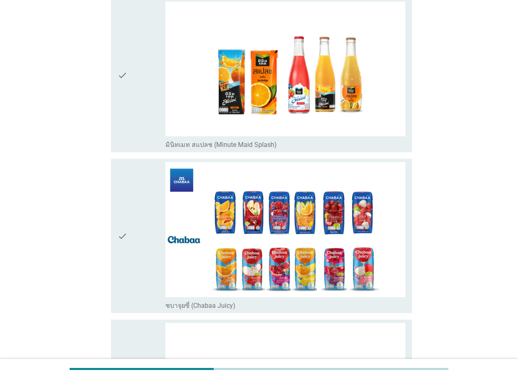
click at [137, 240] on div "check" at bounding box center [142, 236] width 48 height 148
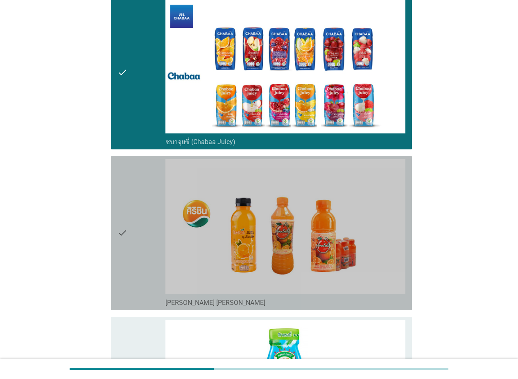
click at [137, 240] on div "check" at bounding box center [142, 233] width 48 height 148
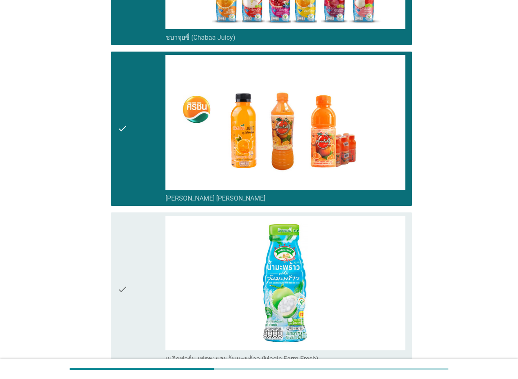
scroll to position [1884, 0]
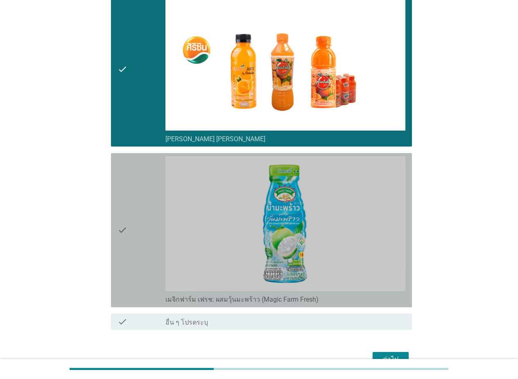
click at [138, 237] on div "check" at bounding box center [142, 230] width 48 height 148
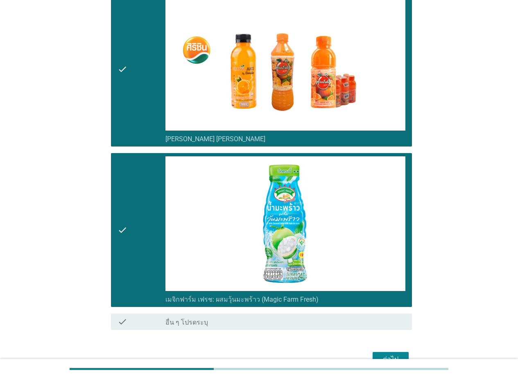
click at [380, 355] on div "ต่อไป" at bounding box center [390, 360] width 23 height 10
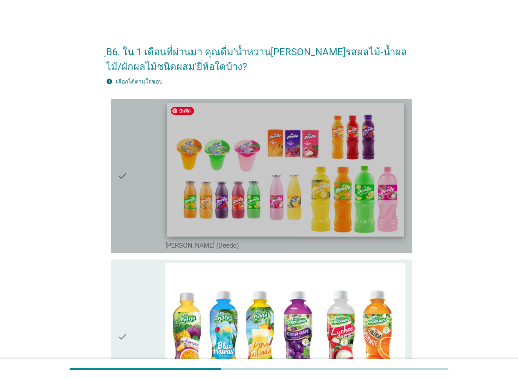
click at [168, 207] on img at bounding box center [286, 170] width 238 height 134
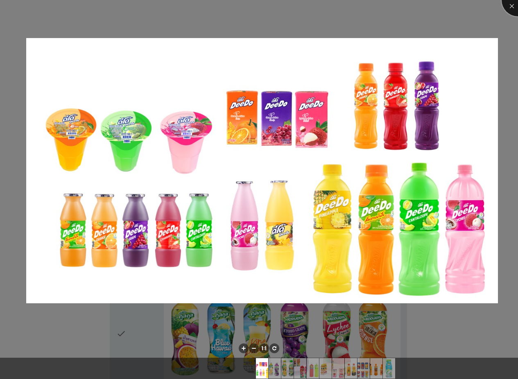
click at [403, 3] on div at bounding box center [518, 0] width 33 height 33
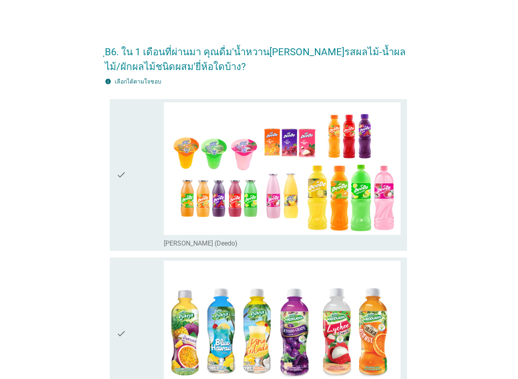
click at [133, 218] on div "check" at bounding box center [140, 175] width 48 height 146
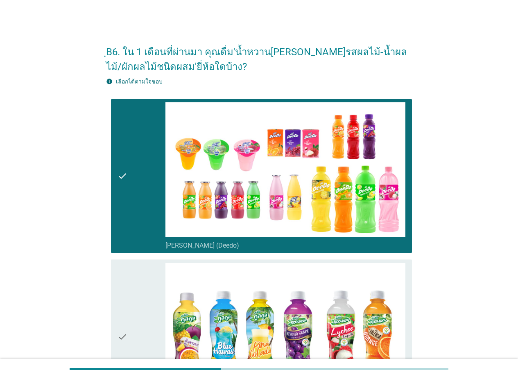
click at [138, 305] on div "check" at bounding box center [142, 337] width 48 height 148
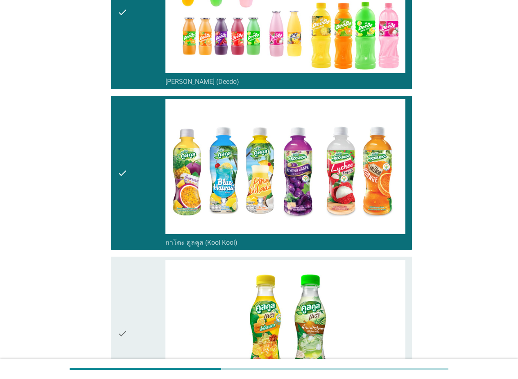
click at [134, 281] on div "check" at bounding box center [142, 334] width 48 height 148
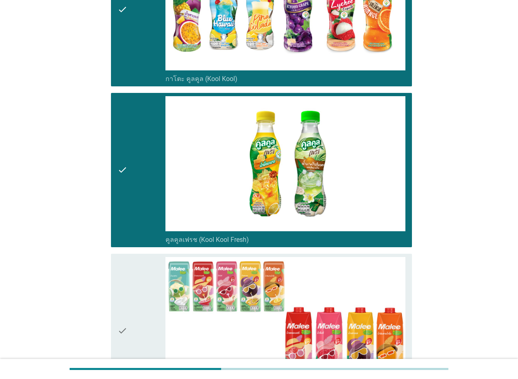
click at [134, 281] on div "check" at bounding box center [142, 331] width 48 height 148
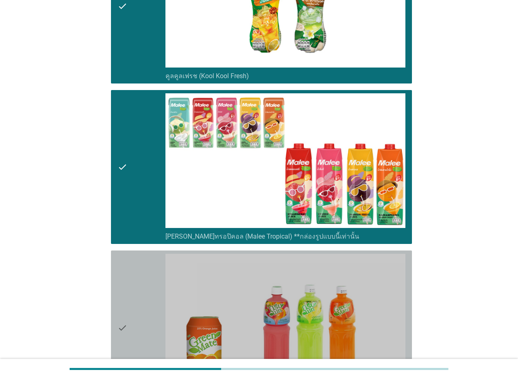
click at [134, 281] on div "check" at bounding box center [142, 328] width 48 height 148
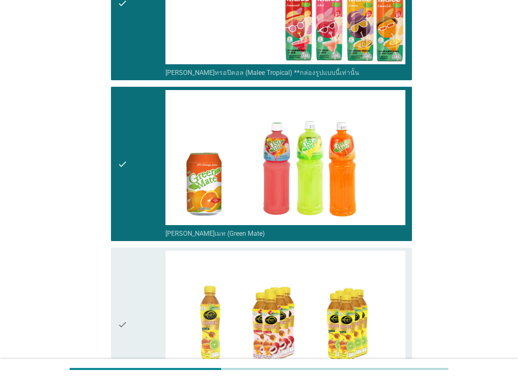
click at [134, 281] on div "check" at bounding box center [142, 325] width 48 height 148
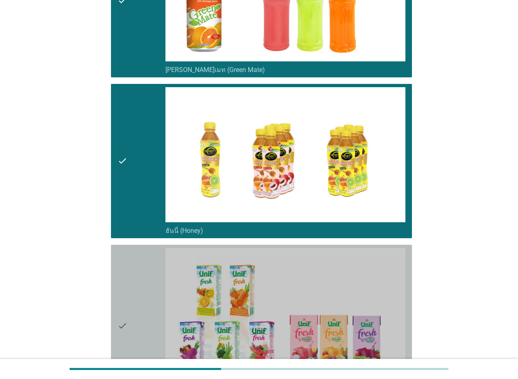
click at [134, 281] on div "check" at bounding box center [142, 326] width 48 height 156
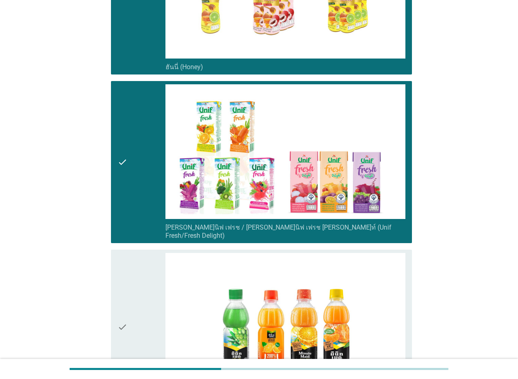
click at [134, 281] on div "check" at bounding box center [142, 327] width 48 height 148
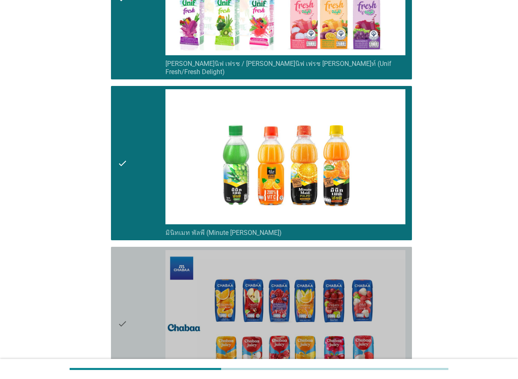
click at [134, 281] on div "check" at bounding box center [142, 324] width 48 height 148
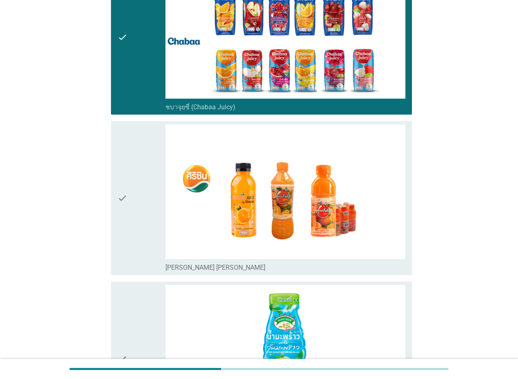
click at [128, 244] on div "check" at bounding box center [142, 199] width 48 height 148
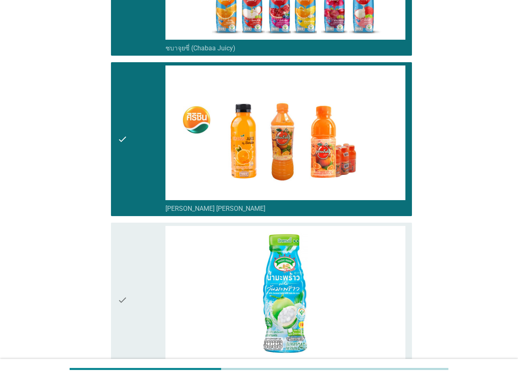
scroll to position [1557, 0]
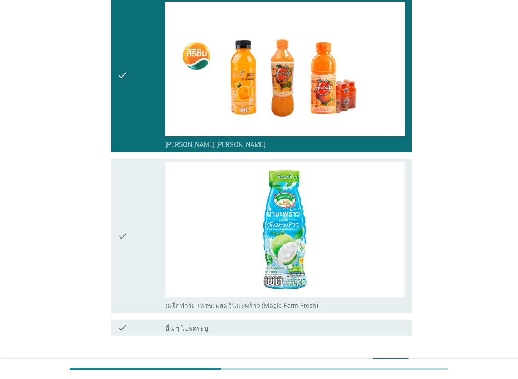
click at [129, 252] on div "check" at bounding box center [142, 236] width 48 height 148
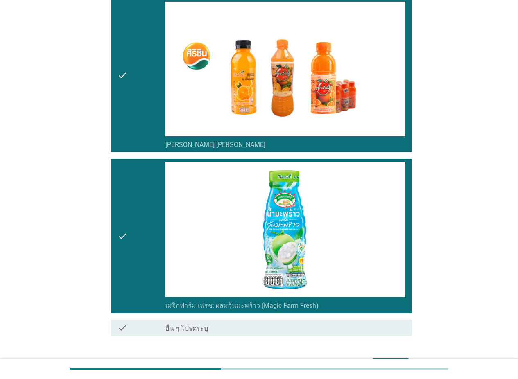
click at [392, 361] on div "ต่อไป" at bounding box center [390, 366] width 23 height 10
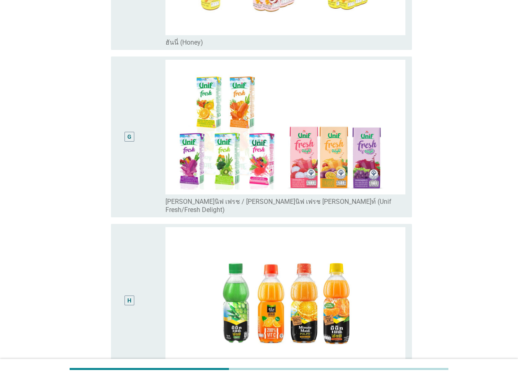
scroll to position [1065, 0]
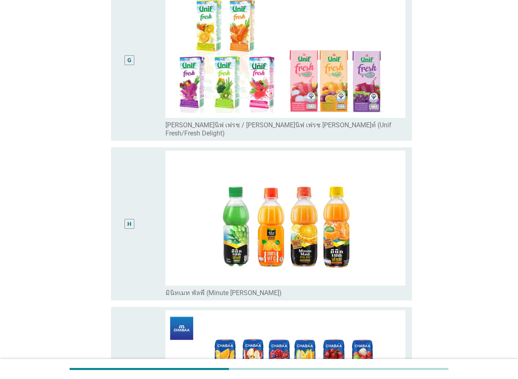
click at [141, 117] on div "G" at bounding box center [130, 60] width 24 height 155
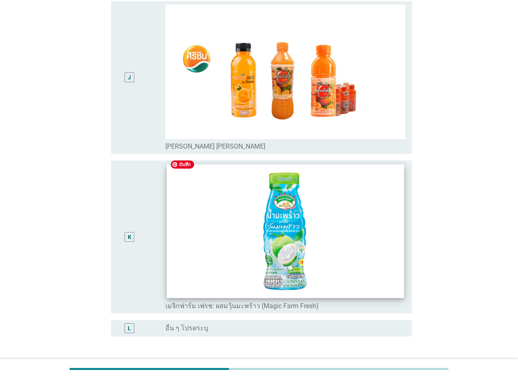
scroll to position [1585, 0]
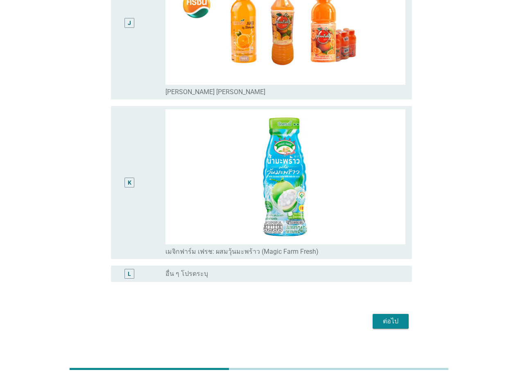
click at [393, 317] on div "ต่อไป" at bounding box center [390, 322] width 23 height 10
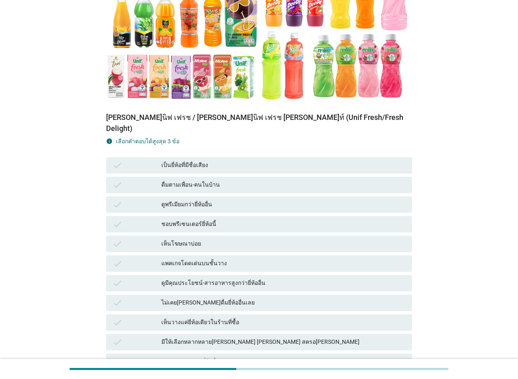
scroll to position [246, 0]
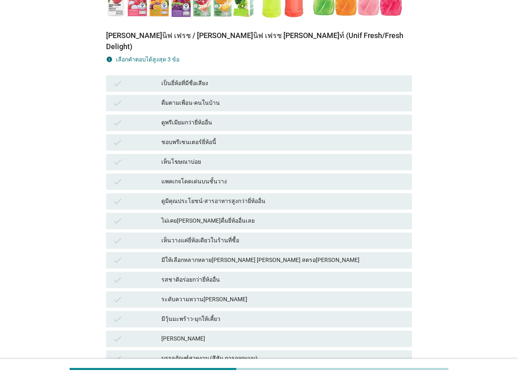
click at [276, 256] on div "มีให้เลือกหลากหลาย[PERSON_NAME] [PERSON_NAME] สตรอ[PERSON_NAME]" at bounding box center [283, 261] width 244 height 10
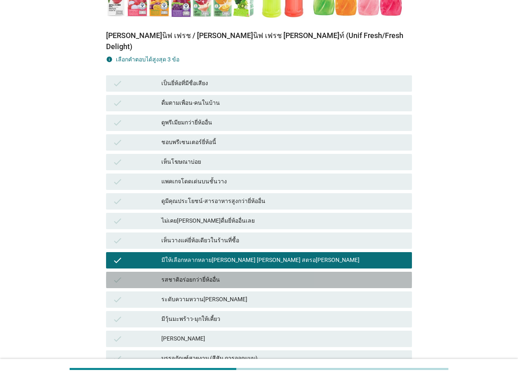
click at [252, 275] on div "รสชาติอร่อยกว่ายี่ห้ออื่น" at bounding box center [283, 280] width 244 height 10
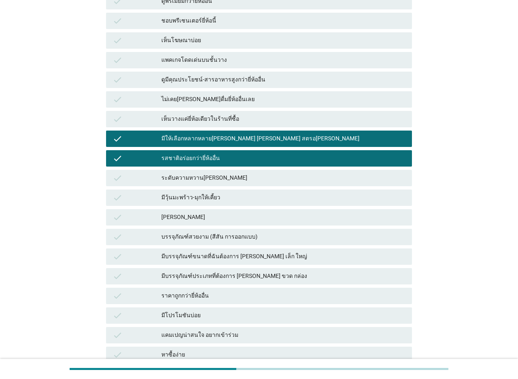
scroll to position [369, 0]
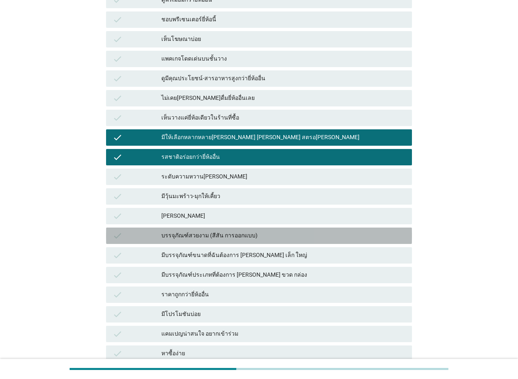
click at [286, 231] on div "บรรจุภัณฑ์สวยงาม (สีสัน การออกแบบ)" at bounding box center [283, 236] width 244 height 10
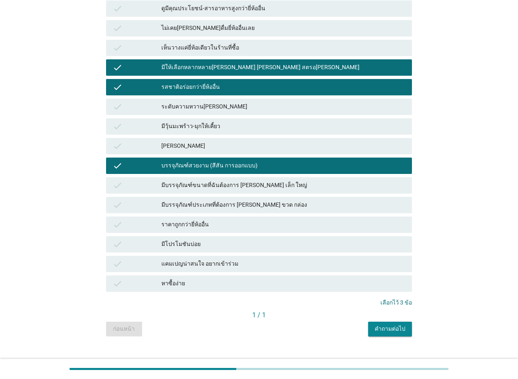
scroll to position [441, 0]
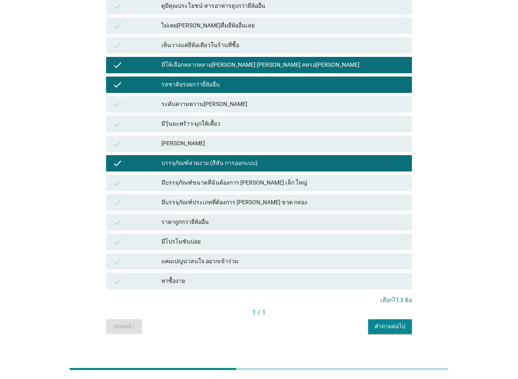
click at [389, 322] on div "คำถามต่อไป" at bounding box center [390, 326] width 31 height 9
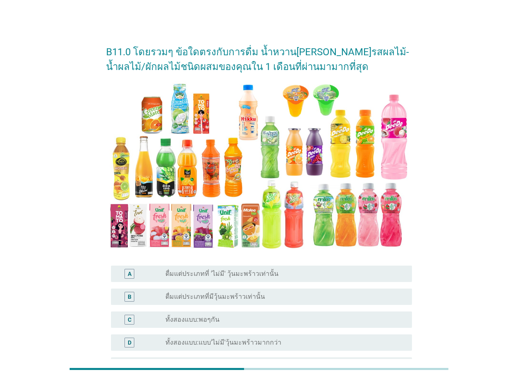
scroll to position [100, 0]
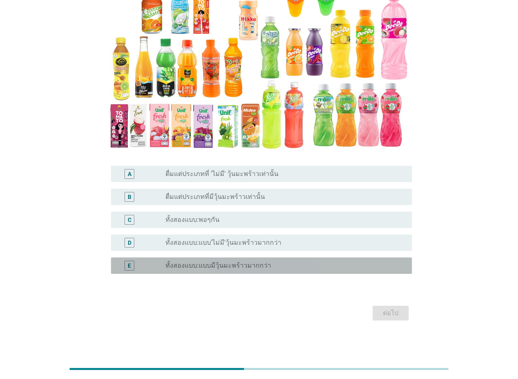
click at [276, 266] on div "radio_button_unchecked ทั้งสองแบบ:แบบมีวุ้นมะพร้าวมากกว่า" at bounding box center [281, 266] width 233 height 8
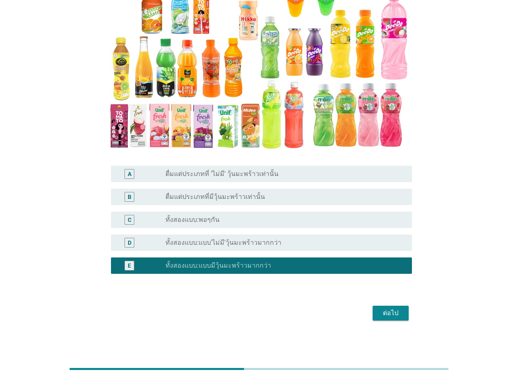
click at [396, 313] on div "ต่อไป" at bounding box center [390, 313] width 23 height 10
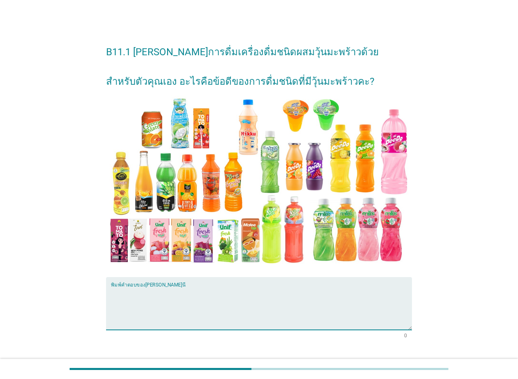
click at [146, 290] on textarea "พิมพ์คำตอบของคุณ ที่นี่" at bounding box center [261, 308] width 301 height 43
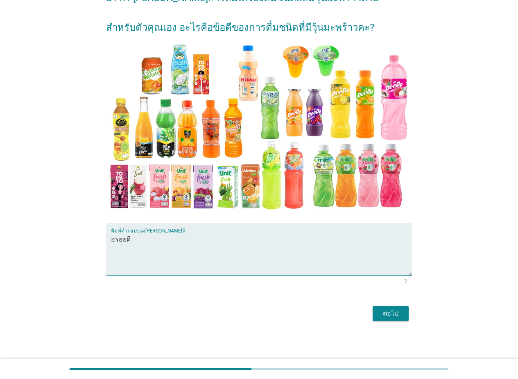
scroll to position [54, 0]
type textarea "อร่อยดี"
click at [394, 313] on div "ต่อไป" at bounding box center [390, 313] width 23 height 10
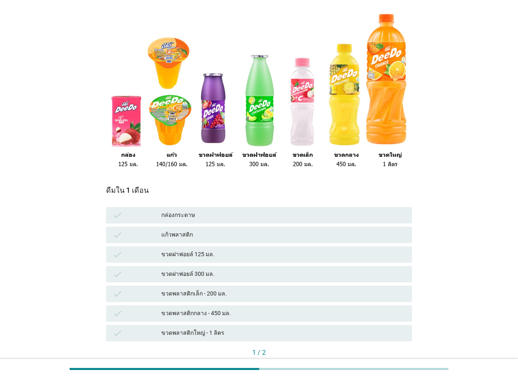
scroll to position [82, 0]
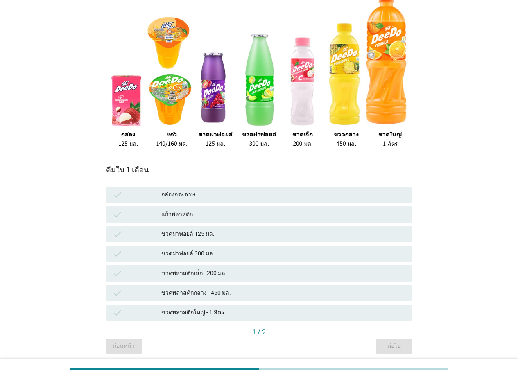
click at [227, 214] on div "แก้วพลาสติก" at bounding box center [283, 215] width 244 height 10
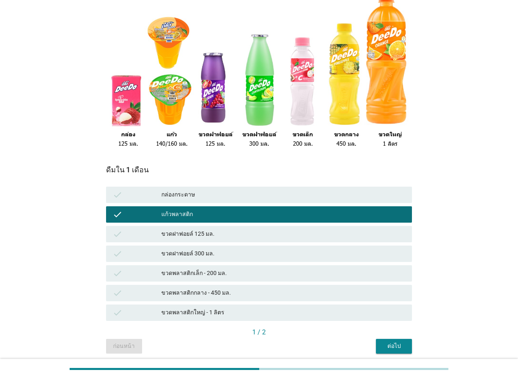
click at [233, 251] on div "ขวดฝาฟอยล์ 300 มล." at bounding box center [283, 254] width 244 height 10
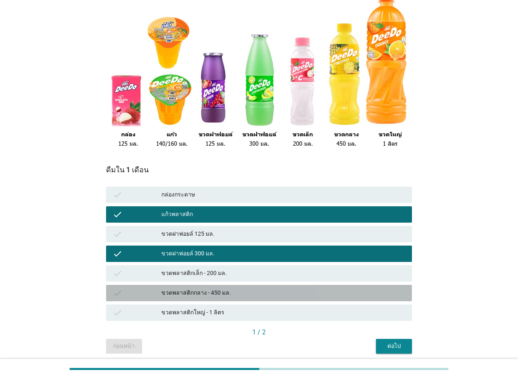
click at [221, 290] on div "ขวดพลาสติกกลาง - 450 มล." at bounding box center [283, 293] width 244 height 10
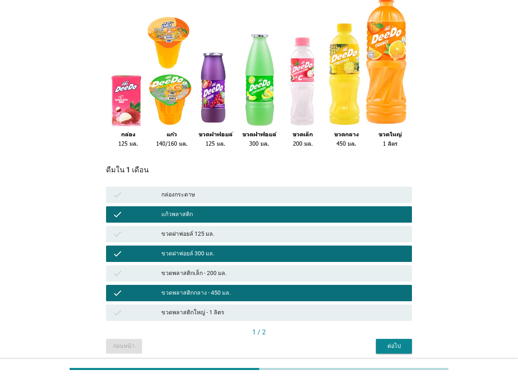
click at [245, 309] on div "ขวดพลาสติกใหญ่ - 1 ลิตร" at bounding box center [283, 313] width 244 height 10
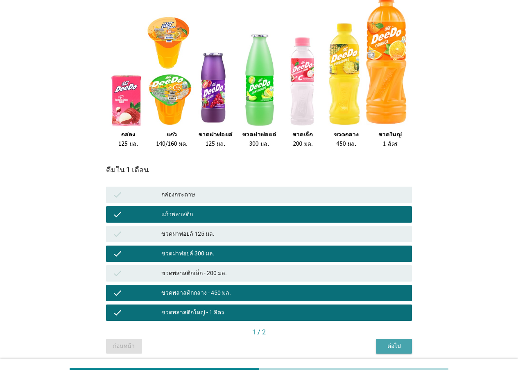
click at [399, 349] on div "ต่อไป" at bounding box center [394, 346] width 23 height 9
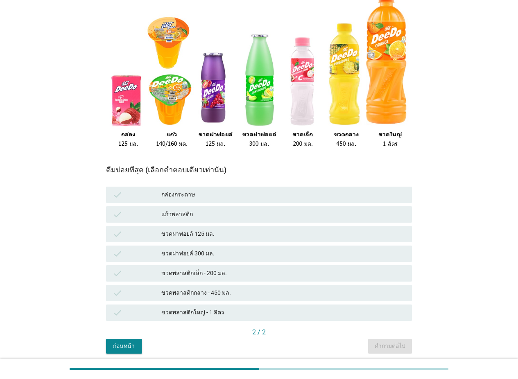
click at [228, 196] on div "กล่องกระดาษ" at bounding box center [283, 195] width 244 height 10
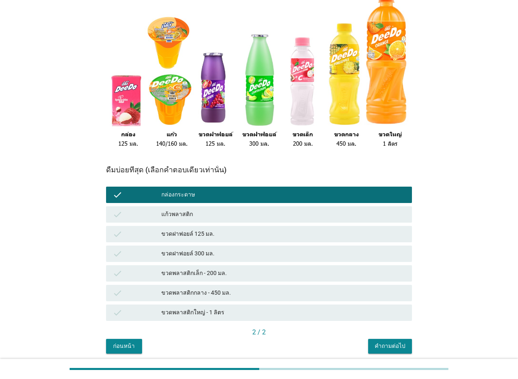
click at [230, 252] on div "ขวดฝาฟอยล์ 300 มล." at bounding box center [283, 254] width 244 height 10
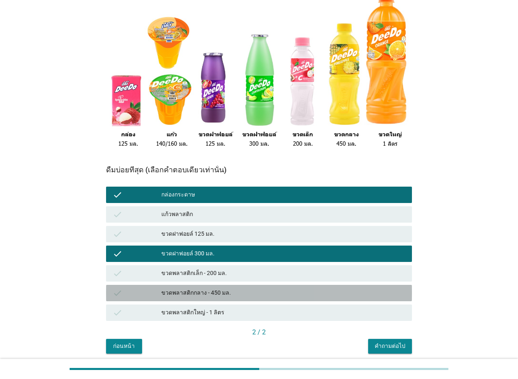
click at [224, 291] on div "ขวดพลาสติกกลาง - 450 มล." at bounding box center [283, 293] width 244 height 10
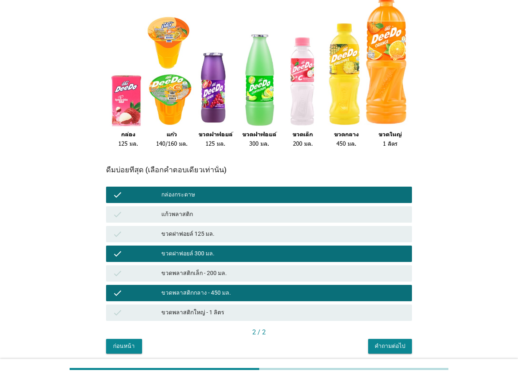
drag, startPoint x: 227, startPoint y: 309, endPoint x: 239, endPoint y: 311, distance: 12.5
click at [228, 309] on div "ขวดพลาสติกใหญ่ - 1 ลิตร" at bounding box center [283, 313] width 244 height 10
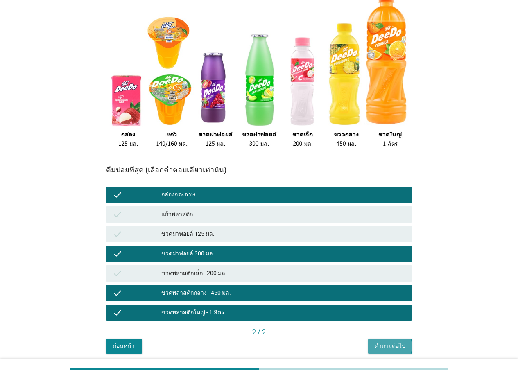
click at [388, 348] on div "คำถามต่อไป" at bounding box center [390, 346] width 31 height 9
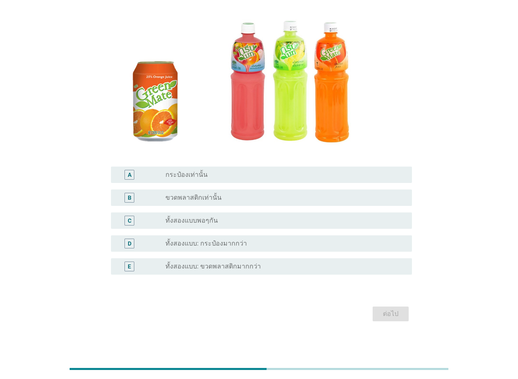
scroll to position [85, 0]
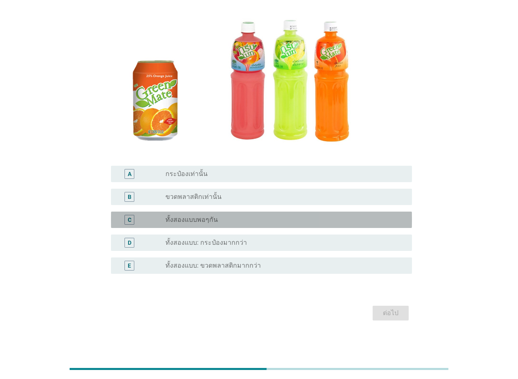
click at [241, 216] on div "radio_button_unchecked ทั้งสองแบบพอๆกัน" at bounding box center [281, 220] width 233 height 8
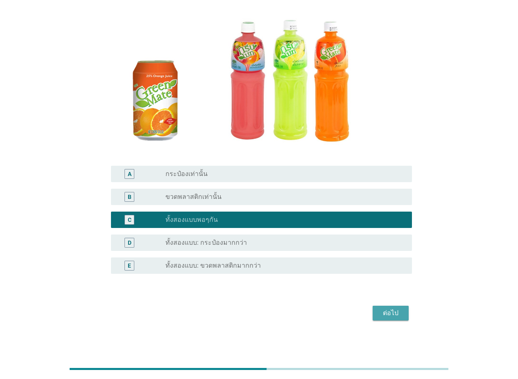
click at [395, 317] on div "ต่อไป" at bounding box center [390, 313] width 23 height 10
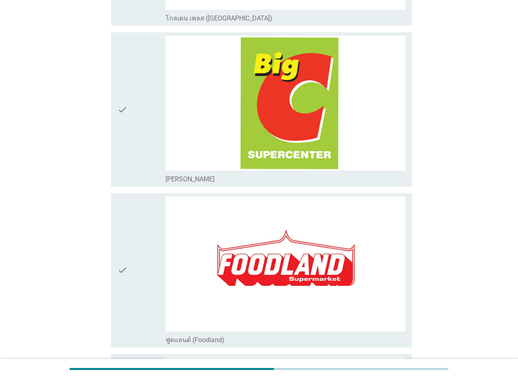
scroll to position [1065, 0]
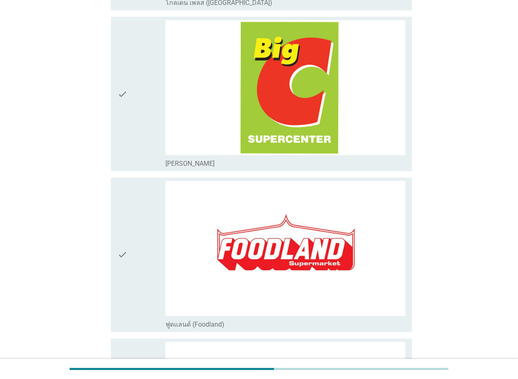
click at [154, 159] on div "check" at bounding box center [142, 94] width 48 height 148
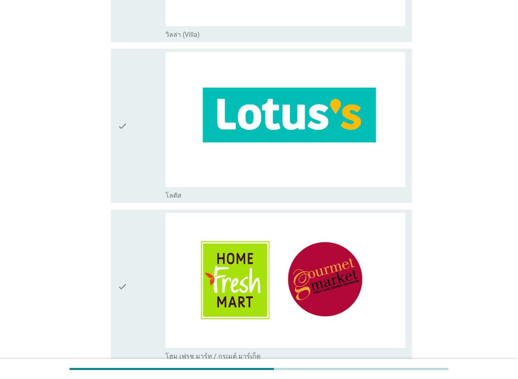
click at [138, 180] on div "check" at bounding box center [142, 126] width 48 height 148
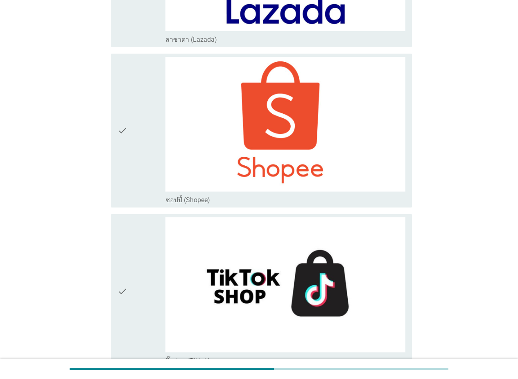
scroll to position [2934, 0]
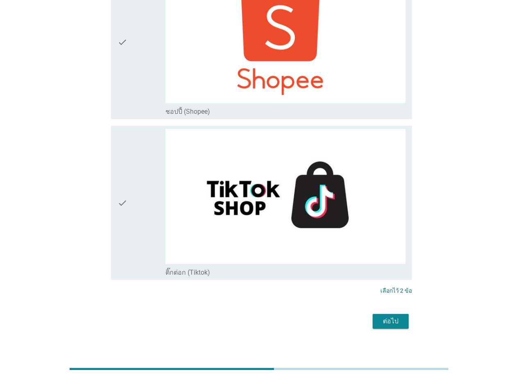
click at [390, 317] on div "ต่อไป" at bounding box center [390, 322] width 23 height 10
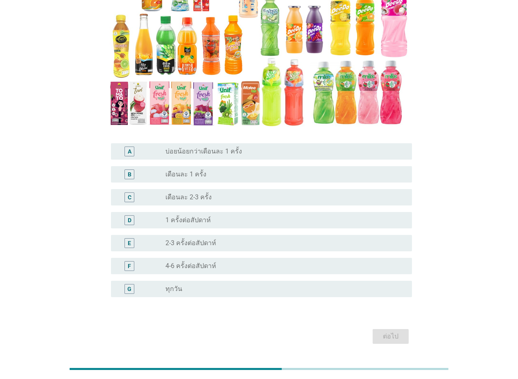
scroll to position [123, 0]
click at [247, 247] on div "radio_button_unchecked 2-3 ครั้งต่อสัปดาห์" at bounding box center [281, 243] width 233 height 8
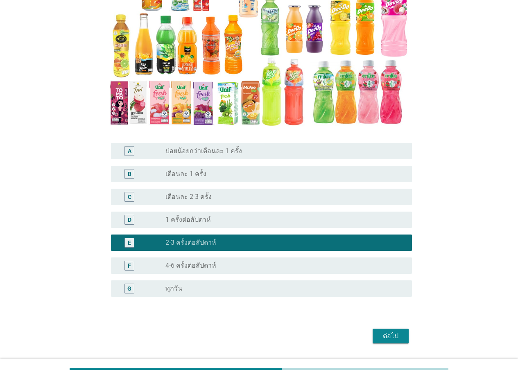
click at [403, 335] on button "ต่อไป" at bounding box center [391, 336] width 36 height 15
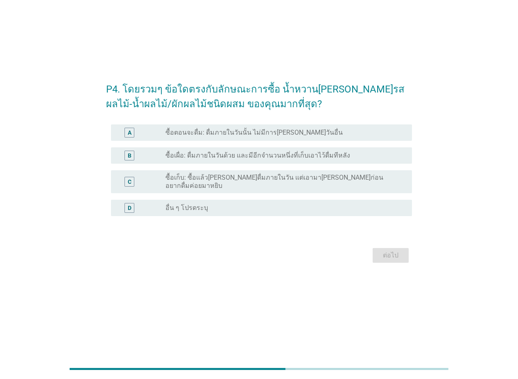
scroll to position [0, 0]
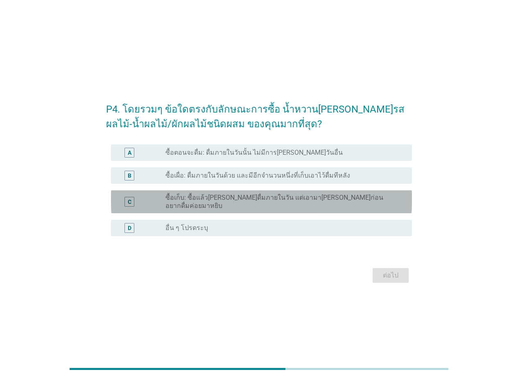
click at [230, 203] on label "ซื้อเก็บ: ซื้อแล้ว[PERSON_NAME]ดื่มภายในวัน แต่เอามา[PERSON_NAME]ก่อน อยากดื่มค…" at bounding box center [281, 202] width 233 height 16
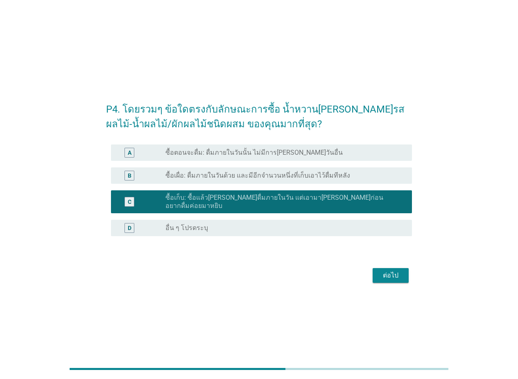
click at [399, 274] on div "ต่อไป" at bounding box center [390, 276] width 23 height 10
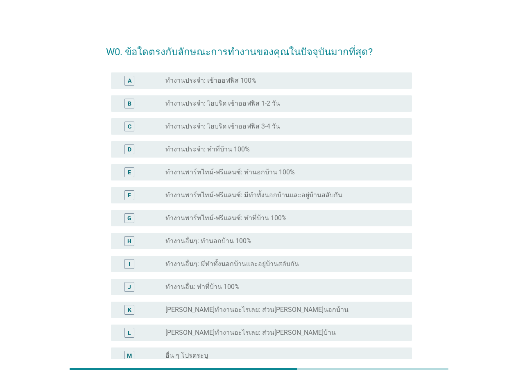
click at [302, 82] on div "radio_button_unchecked ทำงานประจำ: เข้าออฟฟิส 100%" at bounding box center [281, 81] width 233 height 8
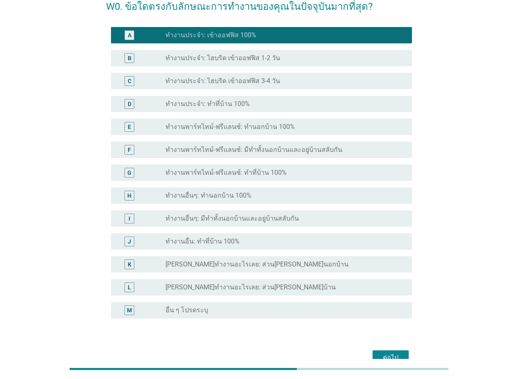
scroll to position [90, 0]
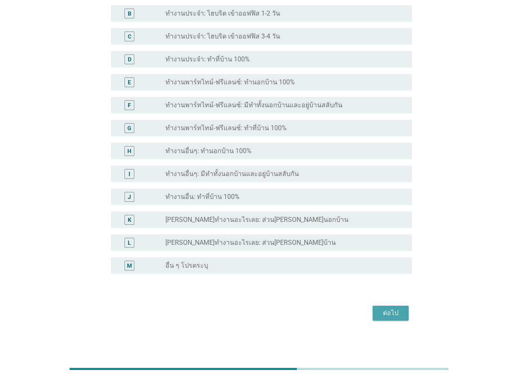
click at [394, 307] on button "ต่อไป" at bounding box center [391, 313] width 36 height 15
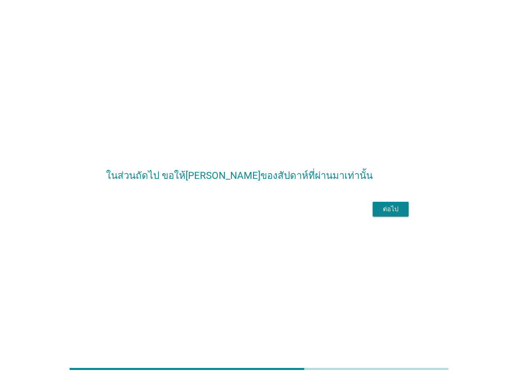
click at [390, 214] on div "ต่อไป" at bounding box center [390, 209] width 23 height 10
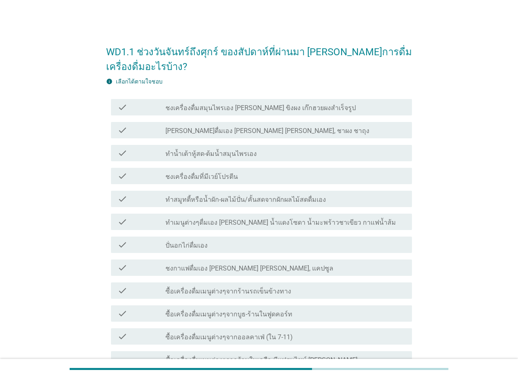
click at [288, 133] on div "check_box_outline_blank [PERSON_NAME]ดื่มเอง [PERSON_NAME] [PERSON_NAME], ชาผง …" at bounding box center [285, 130] width 240 height 10
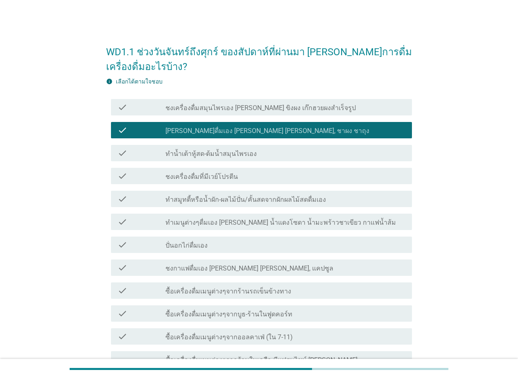
click at [251, 176] on div "check_box_outline_blank ชงเครื่องดื่มที่มีเวย์โปรตีน" at bounding box center [285, 176] width 240 height 10
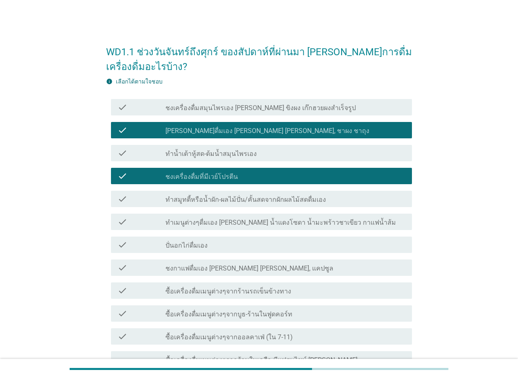
click at [235, 177] on div "check_box_outline_blank ชงเครื่องดื่มที่มีเวย์โปรตีน" at bounding box center [285, 176] width 240 height 10
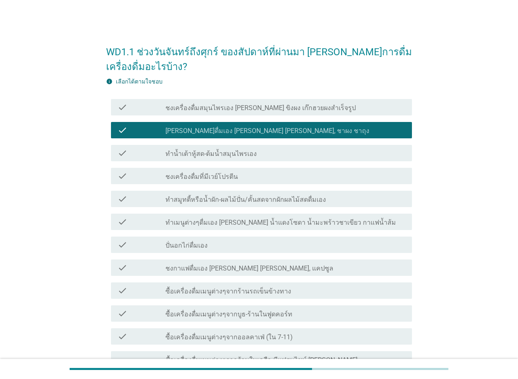
click at [220, 197] on label "ทำสมูทตี้หรือน้ำผัก-ผลไม้ปั่น/คั้นสดจากผักผลไม้สดดื่มเอง" at bounding box center [245, 200] width 161 height 8
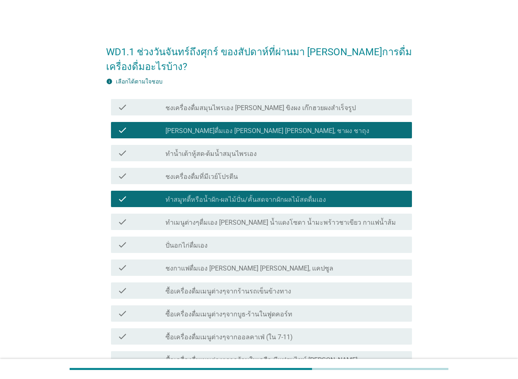
click at [213, 225] on label "ทำเมนูต่างๆดื่มเอง [PERSON_NAME] น้ำแดงโซดา น้ำมะพร้าวชาเขียว กาแฟน้ำส้ม" at bounding box center [280, 223] width 231 height 8
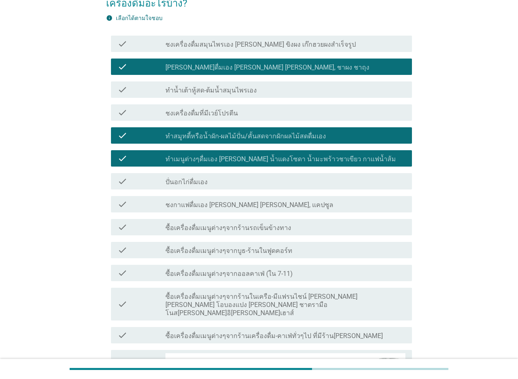
scroll to position [82, 0]
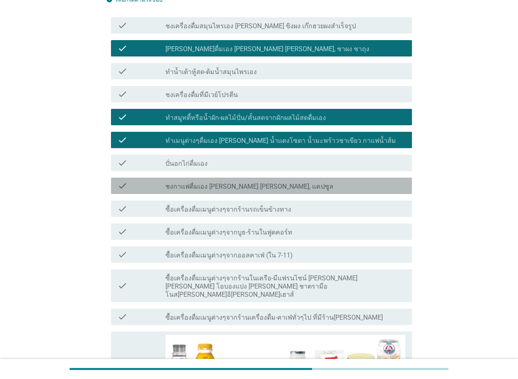
click at [220, 187] on label "ชงกาแฟดื่มเอง [PERSON_NAME] [PERSON_NAME], แคปซูล" at bounding box center [249, 187] width 168 height 8
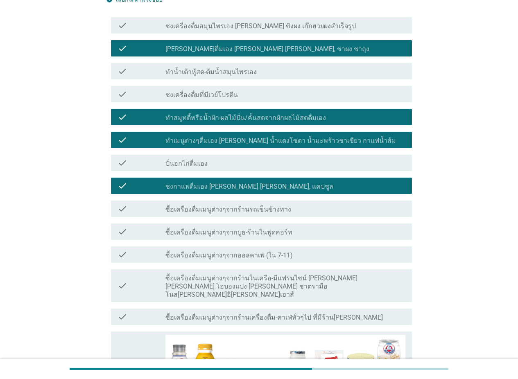
click at [241, 210] on label "ซื้อเครื่องดื่มเมนูต่างๆจากร้านรถเข็นข้างทาง" at bounding box center [228, 210] width 126 height 8
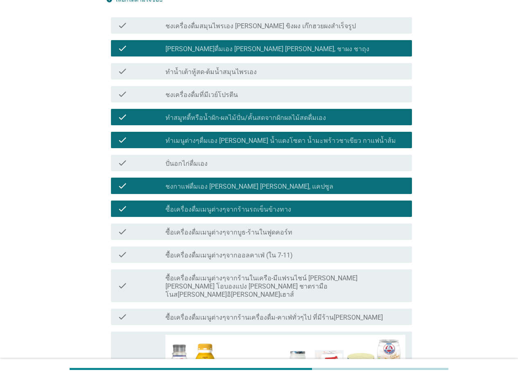
click at [236, 232] on label "ซื้อเครื่องดื่มเมนูต่างๆจากบูธ-ร้านในฟูดคอร์ท" at bounding box center [228, 233] width 127 height 8
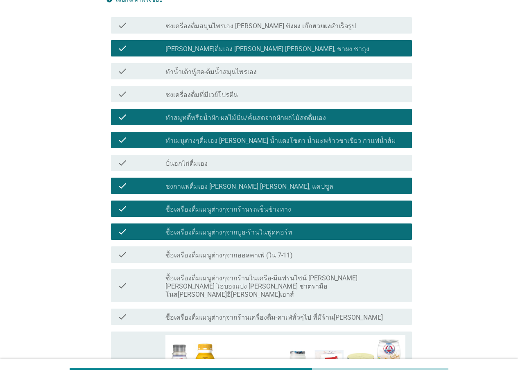
click at [237, 252] on label "ซื้อเครื่องดื่มเมนูต่างๆจากออลคาเฟ่ (ใน 7-11)" at bounding box center [228, 256] width 127 height 8
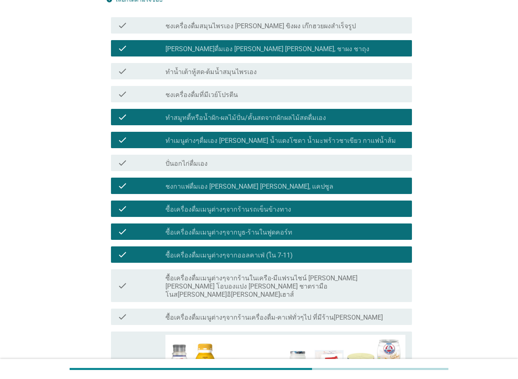
click at [232, 277] on label "ซื้อเครื่องดื่มเมนูต่างๆจากร้านในเครือ-มีแฟรนไชน์ [PERSON_NAME] [PERSON_NAME] โ…" at bounding box center [285, 286] width 240 height 25
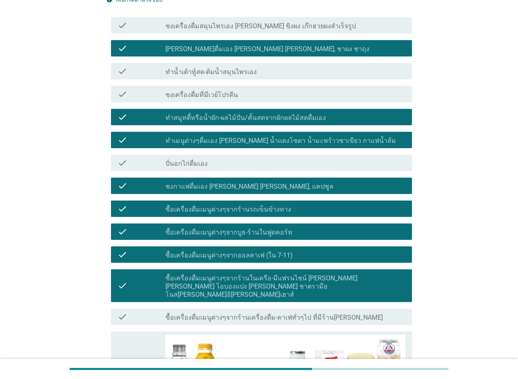
scroll to position [164, 0]
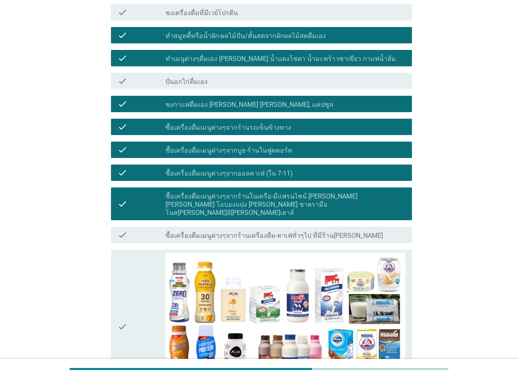
click at [246, 236] on div "check check_box_outline_blank ซื้อเครื่องดื่มเมนูต่างๆจากร้านเครื่องดื่ม-คาเฟ่ท…" at bounding box center [259, 235] width 306 height 23
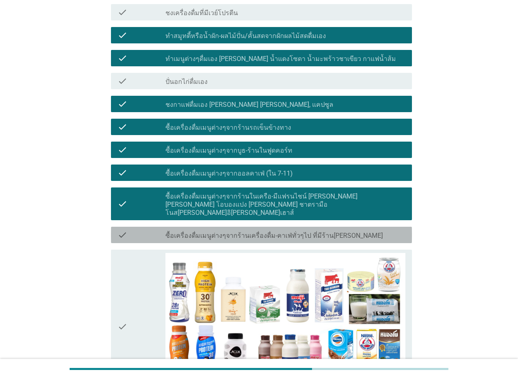
click at [244, 232] on label "ซื้อเครื่องดื่มเมนูต่างๆจากร้านเครื่องดื่ม-คาเฟ่ทั่วๆไป ที่มีร้าน[PERSON_NAME]" at bounding box center [274, 236] width 218 height 8
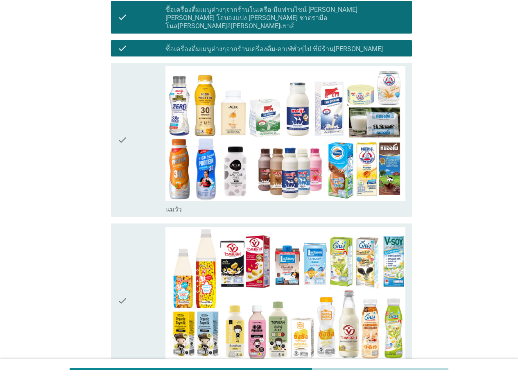
scroll to position [451, 0]
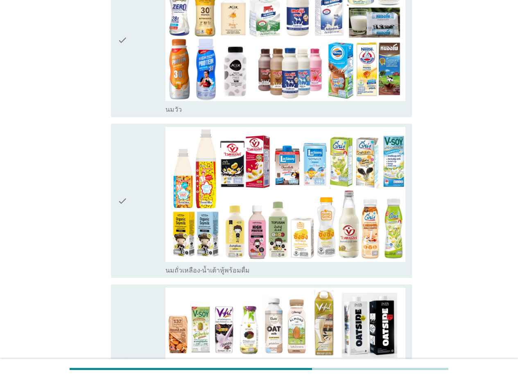
click at [146, 124] on div "check check_box_outline_blank นมถั่วเหลือง-น้ำเต้าหู้พร้อมดื่ม" at bounding box center [261, 201] width 301 height 154
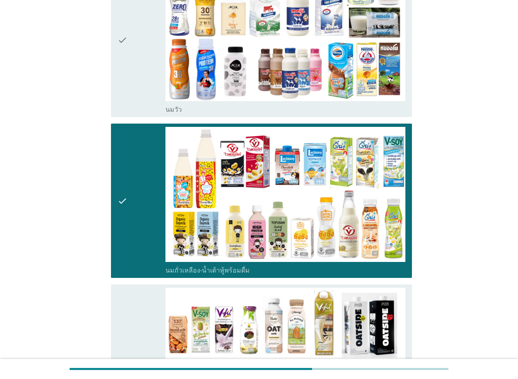
click at [144, 95] on div "check" at bounding box center [142, 40] width 48 height 148
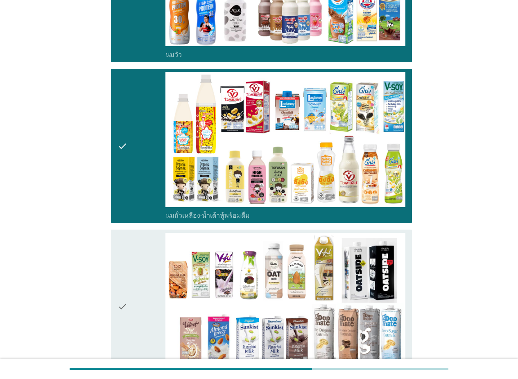
scroll to position [573, 0]
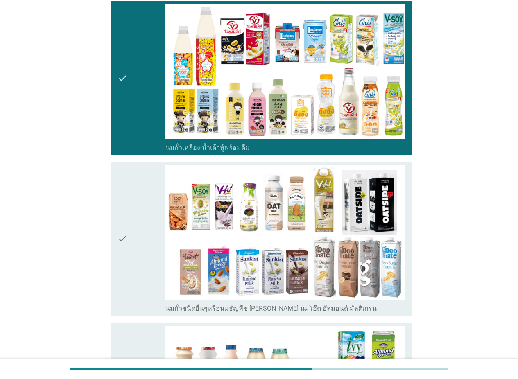
click at [151, 257] on div "check" at bounding box center [142, 239] width 48 height 148
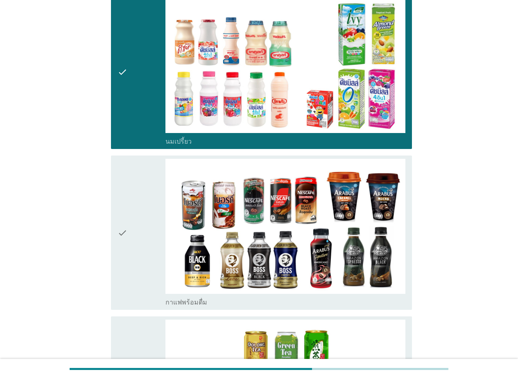
click at [145, 258] on div "check" at bounding box center [142, 233] width 48 height 148
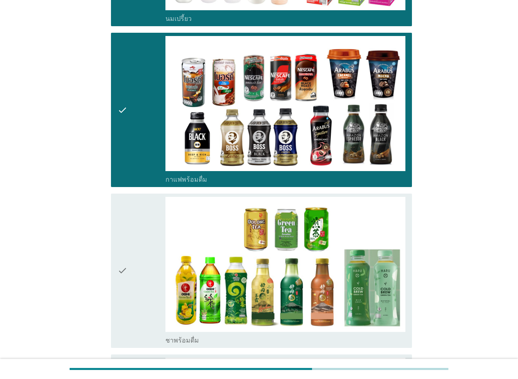
click at [140, 274] on div "check" at bounding box center [142, 271] width 48 height 148
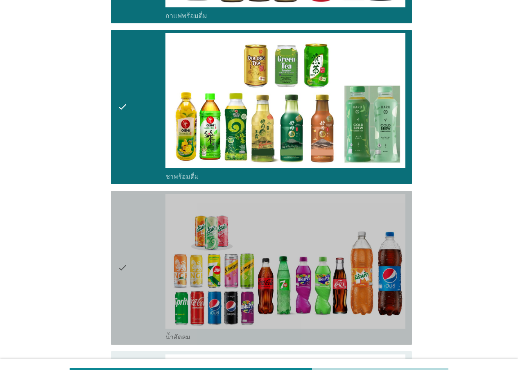
click at [138, 287] on div "check" at bounding box center [142, 268] width 48 height 148
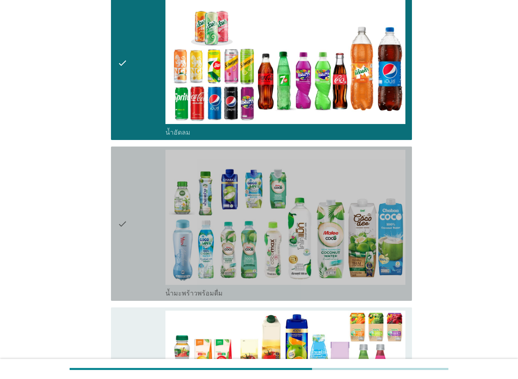
click at [140, 274] on div "check" at bounding box center [142, 224] width 48 height 148
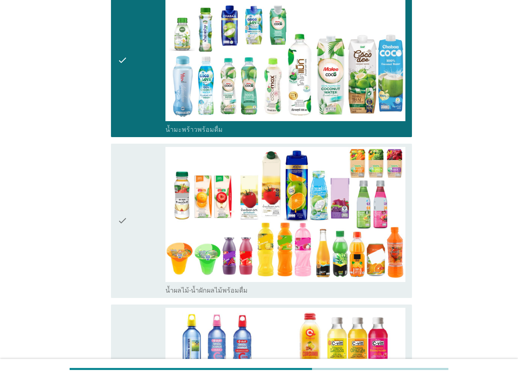
click at [143, 255] on div "check" at bounding box center [142, 221] width 48 height 148
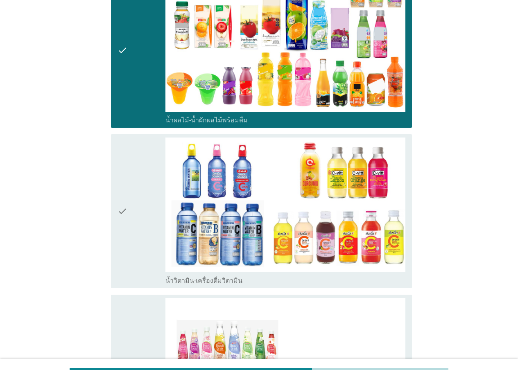
scroll to position [1843, 0]
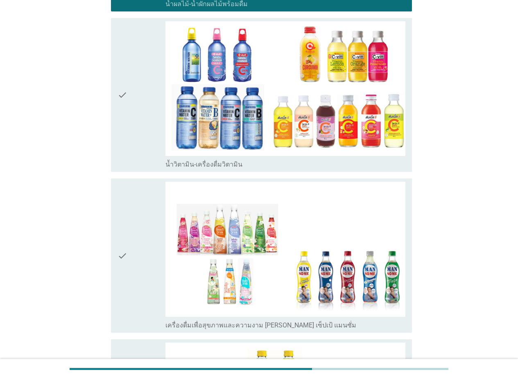
click at [139, 147] on div "check" at bounding box center [142, 95] width 48 height 148
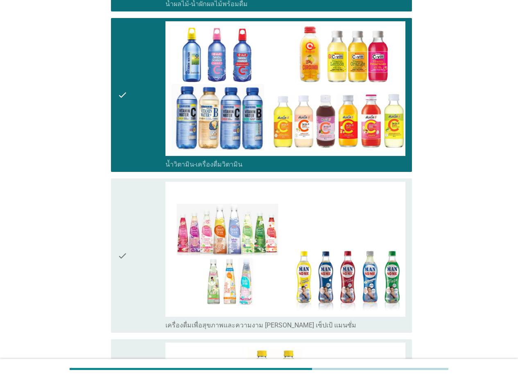
click at [129, 235] on div "check" at bounding box center [142, 256] width 48 height 148
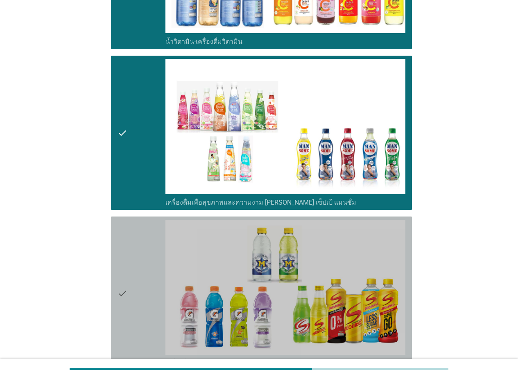
click at [129, 253] on div "check" at bounding box center [142, 294] width 48 height 148
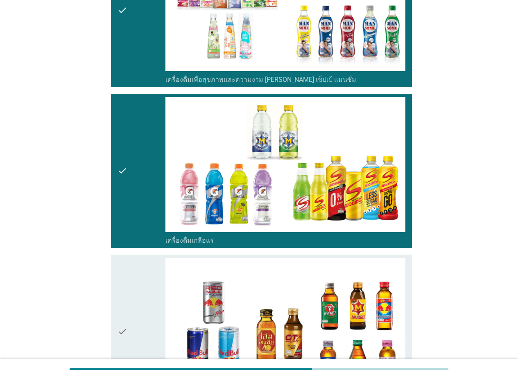
click at [129, 276] on div "check" at bounding box center [142, 332] width 48 height 148
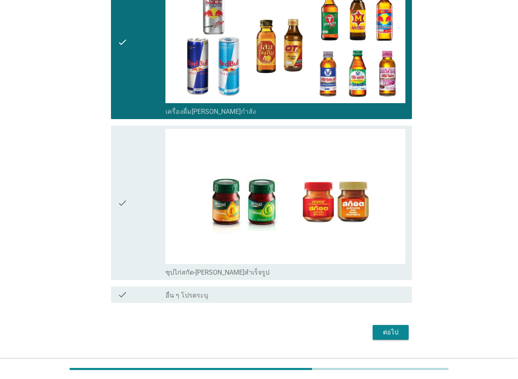
scroll to position [2390, 0]
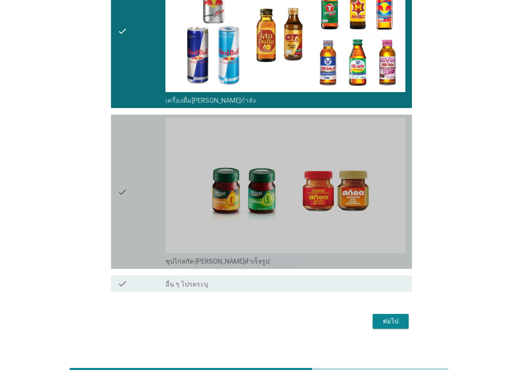
click at [153, 209] on div "check" at bounding box center [142, 192] width 48 height 148
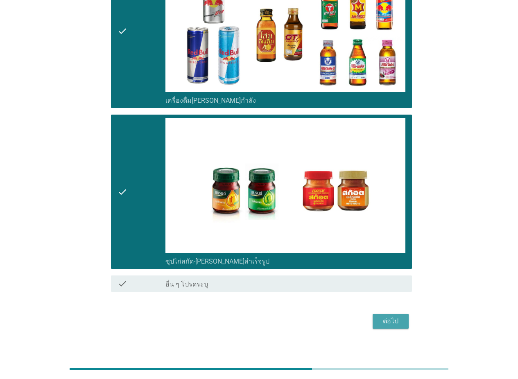
click at [397, 317] on div "ต่อไป" at bounding box center [390, 322] width 23 height 10
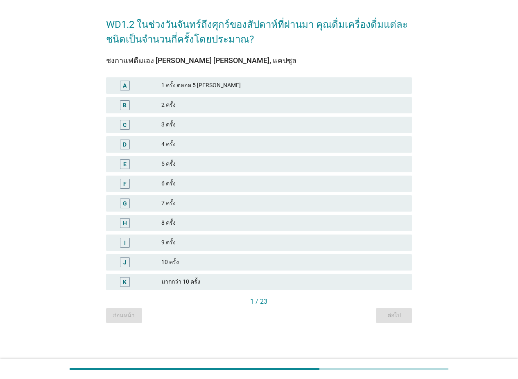
scroll to position [0, 0]
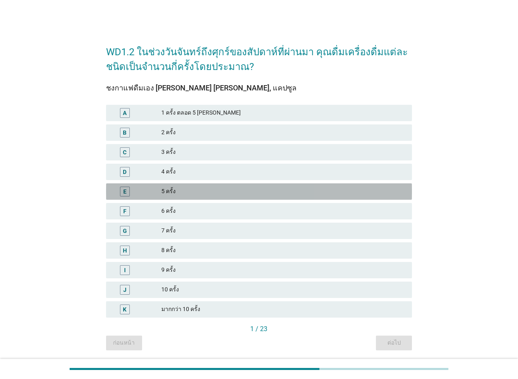
click at [199, 193] on div "5 ครั้ง" at bounding box center [283, 192] width 244 height 10
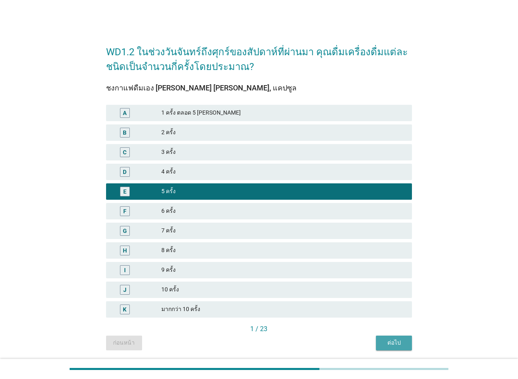
click at [387, 340] on div "ต่อไป" at bounding box center [394, 343] width 23 height 9
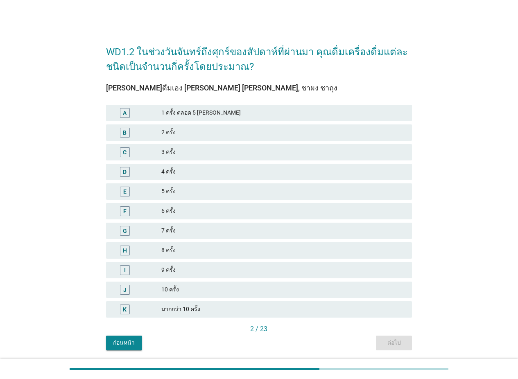
click at [193, 171] on div "4 ครั้ง" at bounding box center [283, 172] width 244 height 10
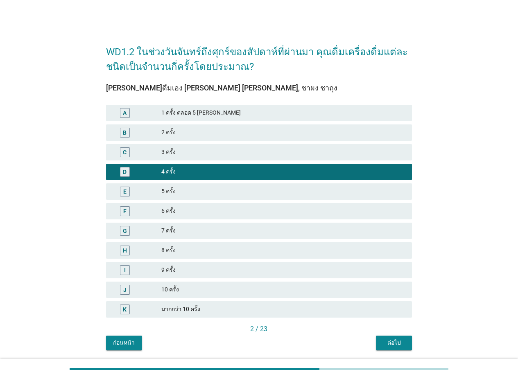
click at [401, 343] on div "ต่อไป" at bounding box center [394, 343] width 23 height 9
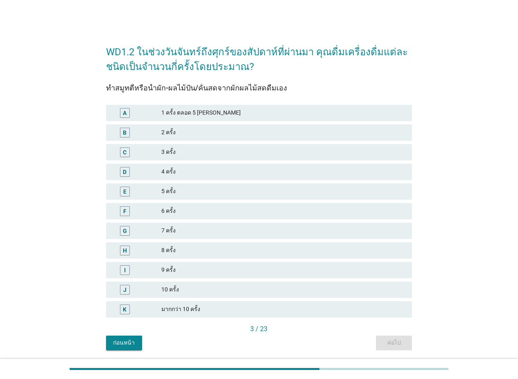
click at [213, 161] on div "C 3 ครั้ง" at bounding box center [258, 153] width 309 height 20
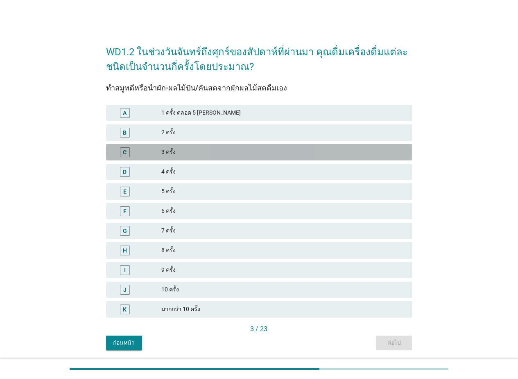
click at [216, 154] on div "C 3 ครั้ง" at bounding box center [259, 152] width 306 height 16
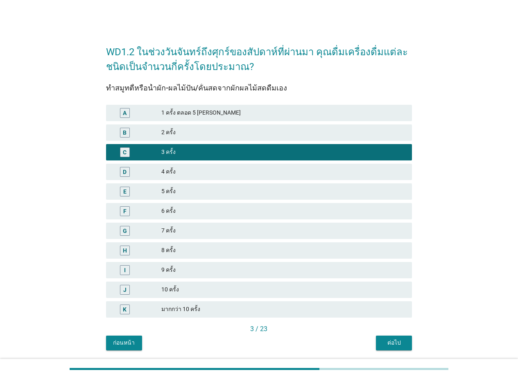
click at [400, 342] on div "ต่อไป" at bounding box center [394, 343] width 23 height 9
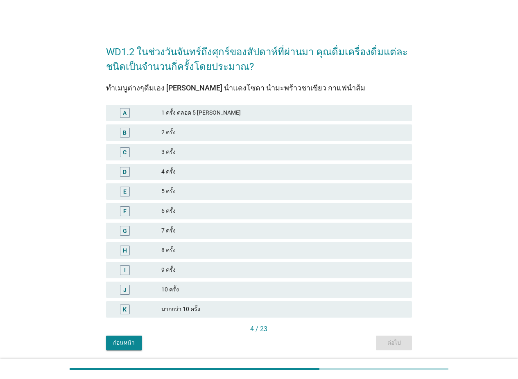
click at [196, 174] on div "4 ครั้ง" at bounding box center [283, 172] width 244 height 10
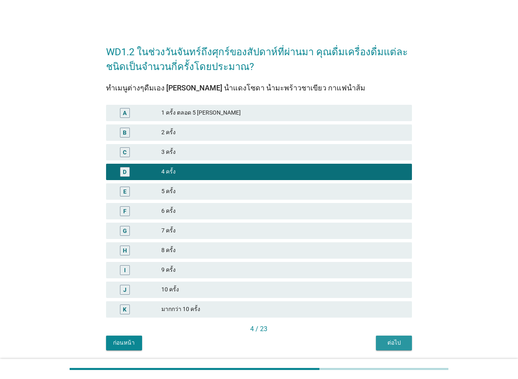
click at [397, 344] on div "ต่อไป" at bounding box center [394, 343] width 23 height 9
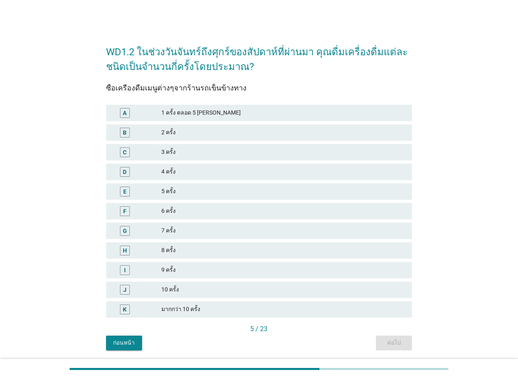
click at [189, 193] on div "5 ครั้ง" at bounding box center [283, 192] width 244 height 10
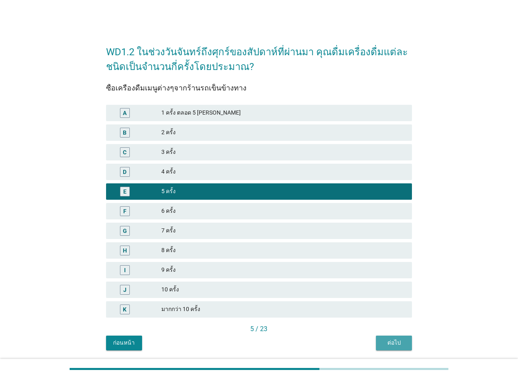
click at [400, 345] on div "ต่อไป" at bounding box center [394, 343] width 23 height 9
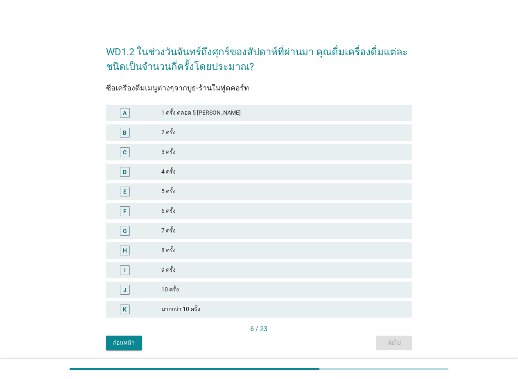
click at [191, 211] on div "6 ครั้ง" at bounding box center [283, 211] width 244 height 10
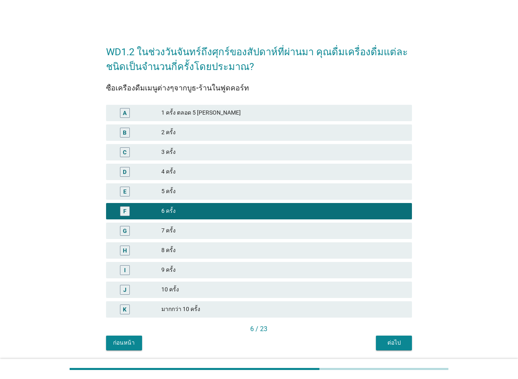
click at [396, 347] on button "ต่อไป" at bounding box center [394, 343] width 36 height 15
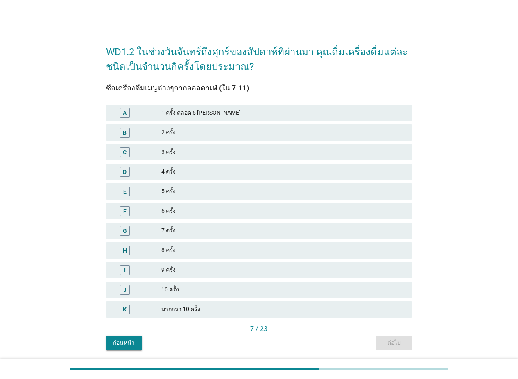
click at [195, 191] on div "5 ครั้ง" at bounding box center [283, 192] width 244 height 10
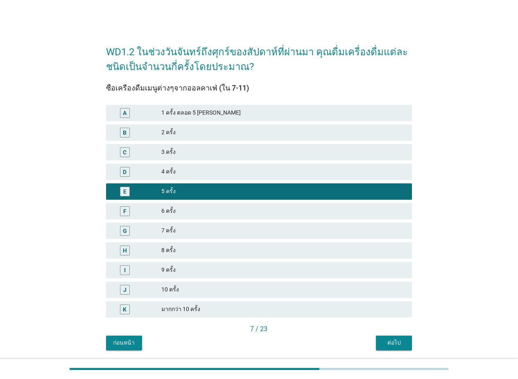
click at [403, 342] on button "ต่อไป" at bounding box center [394, 343] width 36 height 15
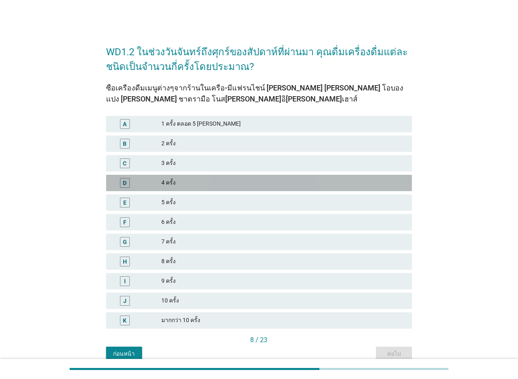
click at [205, 188] on div "4 ครั้ง" at bounding box center [283, 183] width 244 height 10
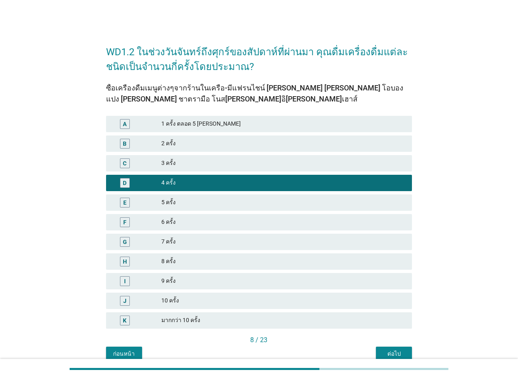
click at [382, 351] on button "ต่อไป" at bounding box center [394, 354] width 36 height 15
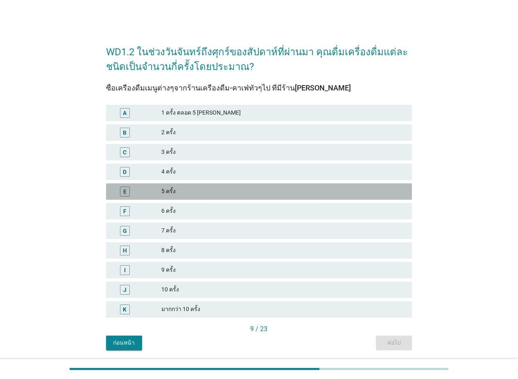
click at [192, 190] on div "5 ครั้ง" at bounding box center [283, 192] width 244 height 10
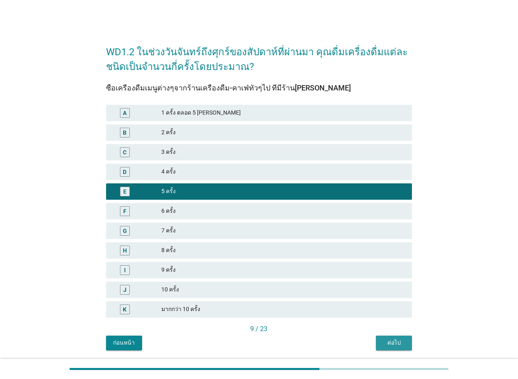
click at [401, 342] on div "ต่อไป" at bounding box center [394, 343] width 23 height 9
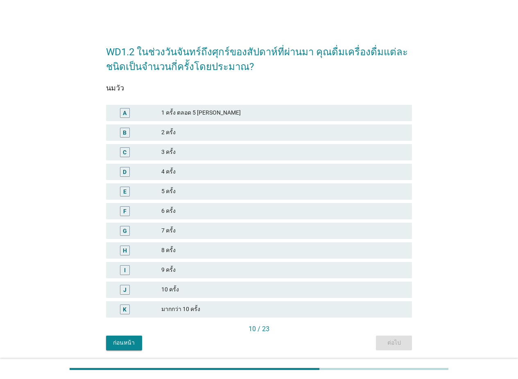
click at [198, 158] on div "C 3 ครั้ง" at bounding box center [259, 152] width 306 height 16
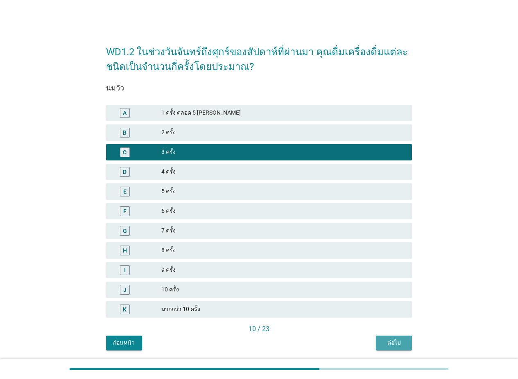
click at [403, 347] on div "ต่อไป" at bounding box center [394, 343] width 23 height 9
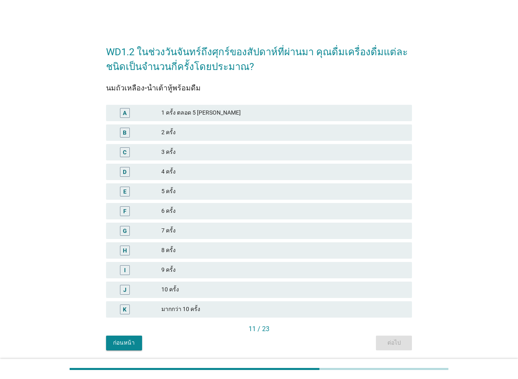
click at [191, 185] on div "E 5 ครั้ง" at bounding box center [259, 192] width 306 height 16
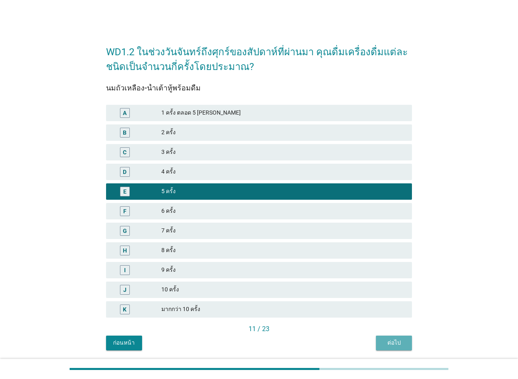
click at [385, 339] on div "ต่อไป" at bounding box center [394, 343] width 23 height 9
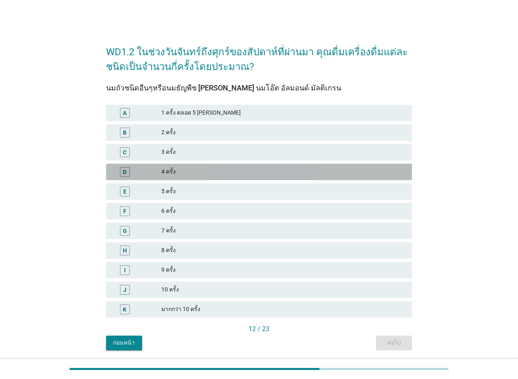
click at [213, 179] on div "D 4 ครั้ง" at bounding box center [259, 172] width 306 height 16
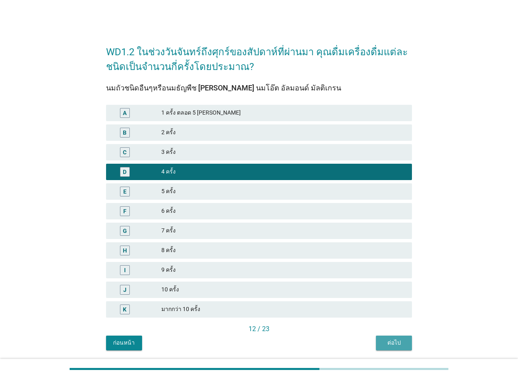
click at [396, 347] on button "ต่อไป" at bounding box center [394, 343] width 36 height 15
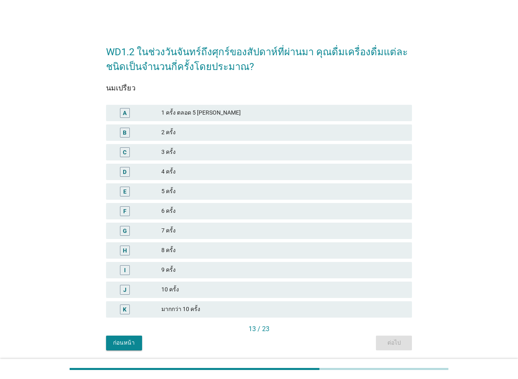
click at [215, 174] on div "4 ครั้ง" at bounding box center [283, 172] width 244 height 10
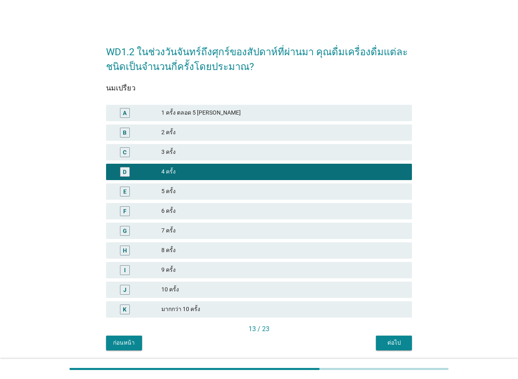
click at [394, 337] on button "ต่อไป" at bounding box center [394, 343] width 36 height 15
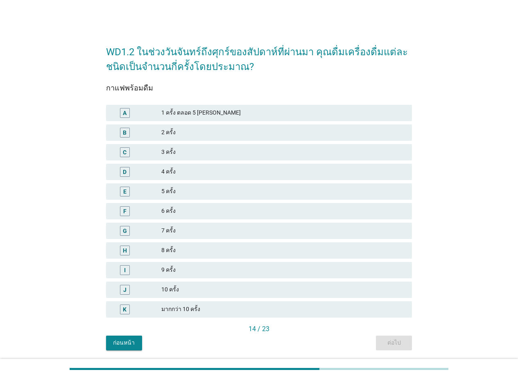
click at [188, 237] on div "G 7 ครั้ง" at bounding box center [259, 231] width 306 height 16
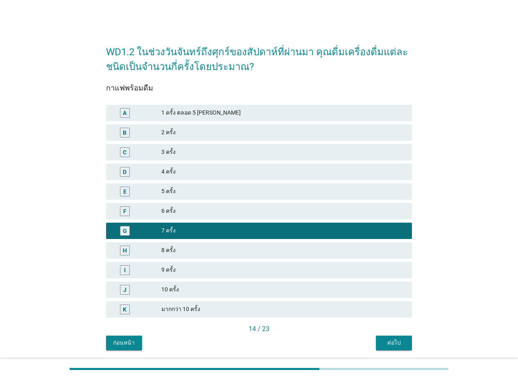
click at [403, 344] on div "ต่อไป" at bounding box center [394, 343] width 23 height 9
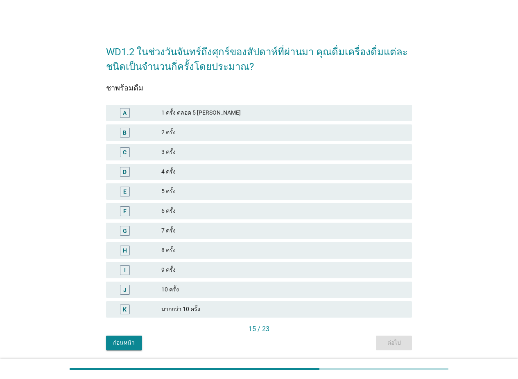
click at [199, 212] on div "6 ครั้ง" at bounding box center [283, 211] width 244 height 10
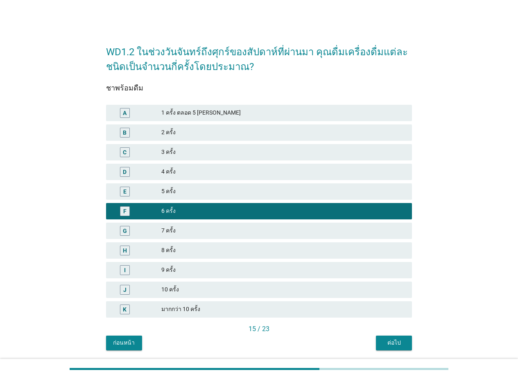
click at [403, 345] on button "ต่อไป" at bounding box center [394, 343] width 36 height 15
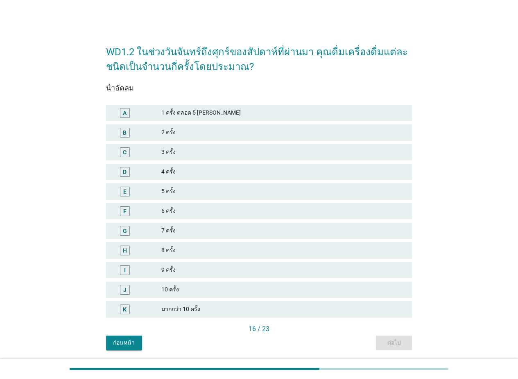
click at [206, 170] on div "4 ครั้ง" at bounding box center [283, 172] width 244 height 10
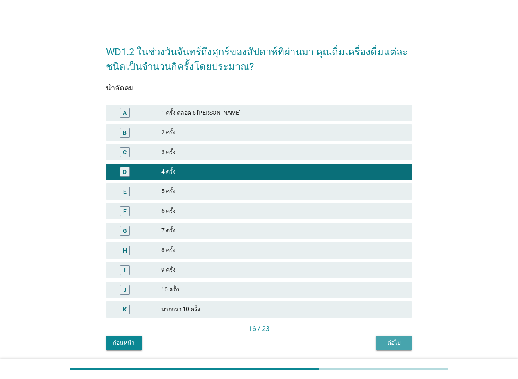
click at [392, 340] on div "ต่อไป" at bounding box center [394, 343] width 23 height 9
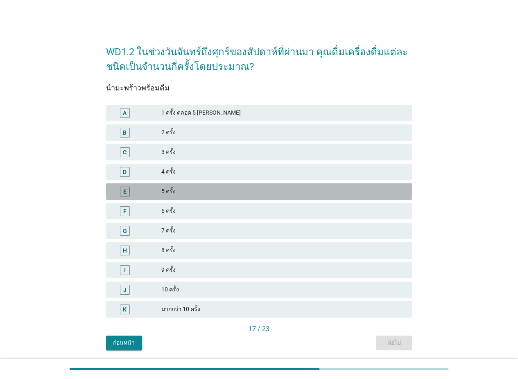
click at [204, 196] on div "5 ครั้ง" at bounding box center [283, 192] width 244 height 10
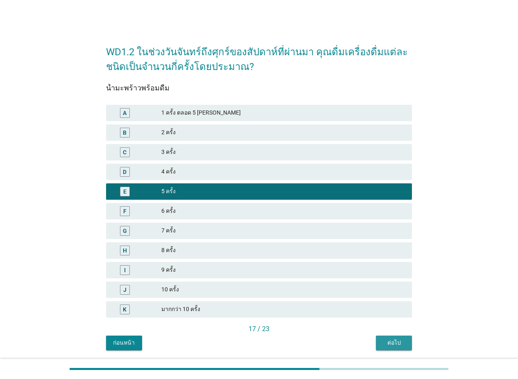
click at [394, 338] on button "ต่อไป" at bounding box center [394, 343] width 36 height 15
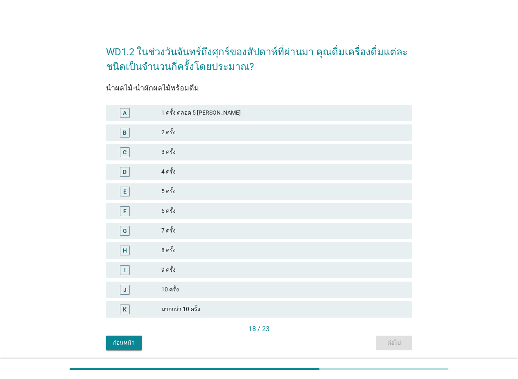
click at [202, 195] on div "5 ครั้ง" at bounding box center [283, 192] width 244 height 10
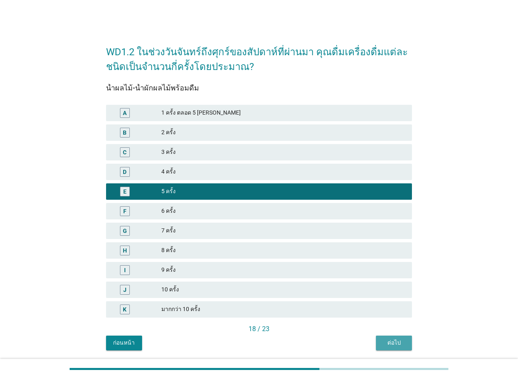
click at [394, 340] on div "ต่อไป" at bounding box center [394, 343] width 23 height 9
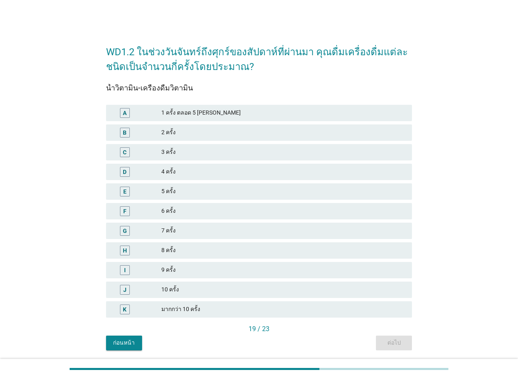
click at [192, 170] on div "4 ครั้ง" at bounding box center [283, 172] width 244 height 10
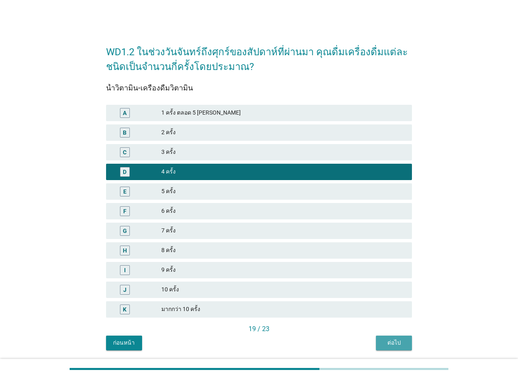
click at [403, 346] on button "ต่อไป" at bounding box center [394, 343] width 36 height 15
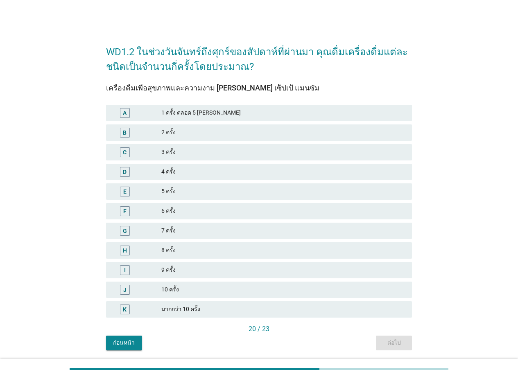
click at [189, 170] on div "4 ครั้ง" at bounding box center [283, 172] width 244 height 10
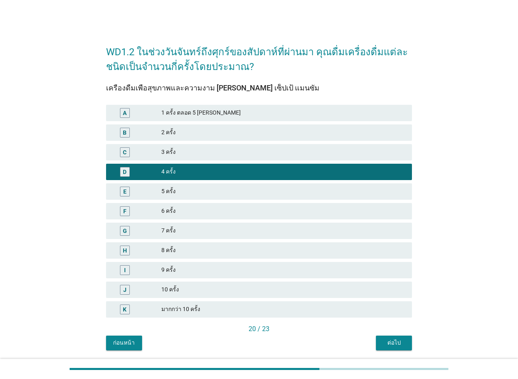
click at [394, 339] on div "ต่อไป" at bounding box center [394, 343] width 23 height 9
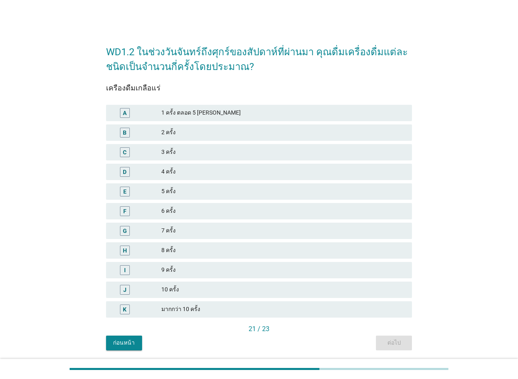
click at [192, 168] on div "4 ครั้ง" at bounding box center [283, 172] width 244 height 10
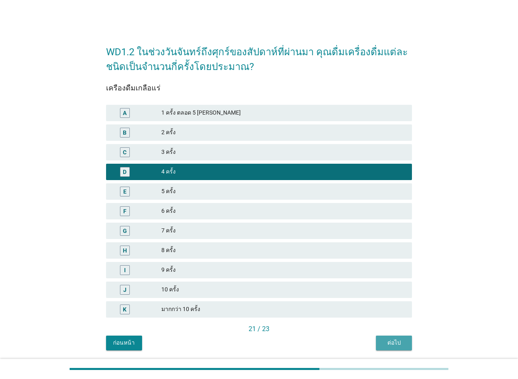
click at [403, 343] on div "ต่อไป" at bounding box center [394, 343] width 23 height 9
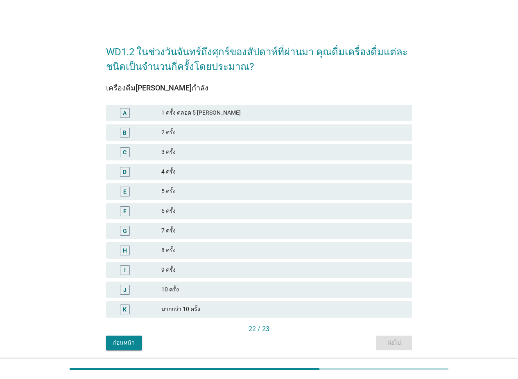
click at [189, 188] on div "5 ครั้ง" at bounding box center [283, 192] width 244 height 10
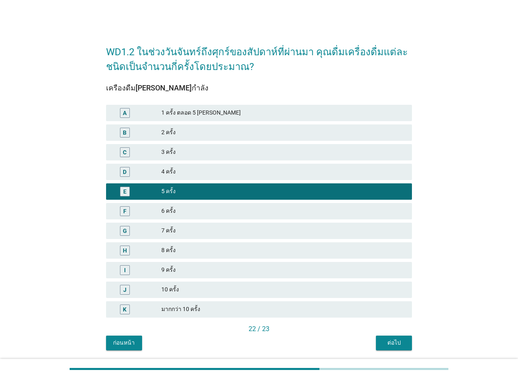
click at [390, 338] on button "ต่อไป" at bounding box center [394, 343] width 36 height 15
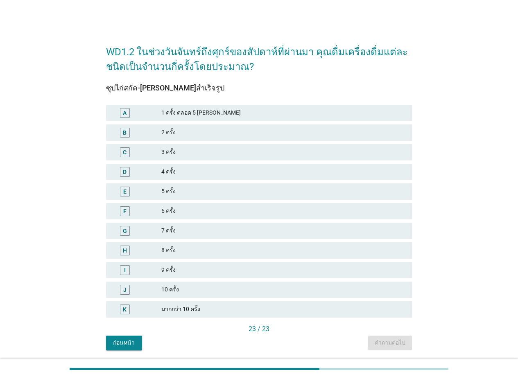
click at [188, 231] on div "7 ครั้ง" at bounding box center [283, 231] width 244 height 10
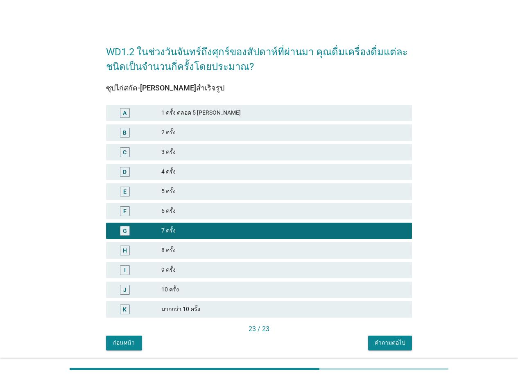
click at [382, 340] on div "คำถามต่อไป" at bounding box center [390, 343] width 31 height 9
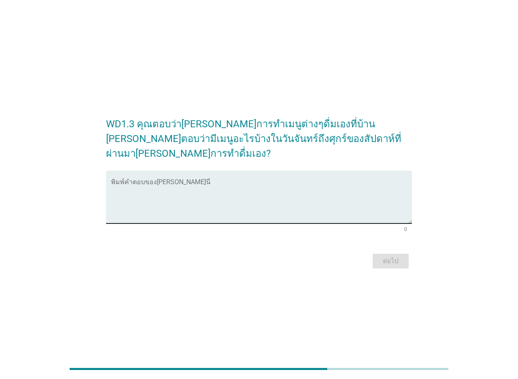
click at [161, 188] on textarea "พิมพ์คำตอบของคุณ ที่นี่" at bounding box center [261, 202] width 301 height 43
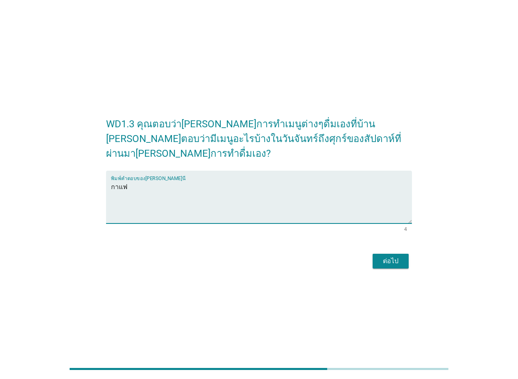
type textarea "กาแฟ"
click at [401, 256] on div "ต่อไป" at bounding box center [390, 261] width 23 height 10
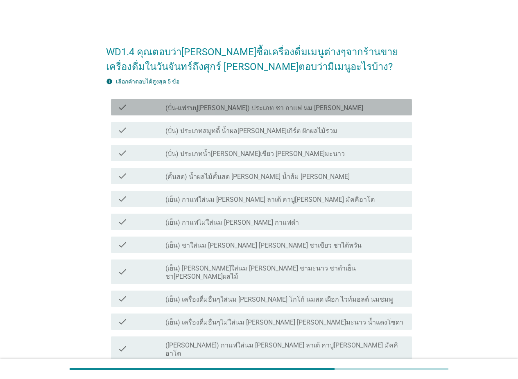
click at [266, 107] on label "(ปั่น-แฟรบปู[PERSON_NAME]) ประเภท ชา กาแฟ นม [PERSON_NAME]" at bounding box center [264, 108] width 198 height 8
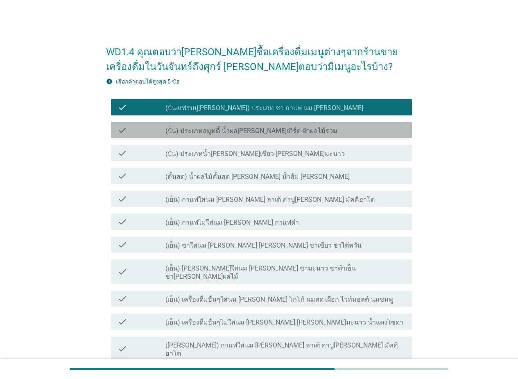
click at [263, 129] on label "(ปั่น) ประเภทสมูทตี้ น้ำผล[PERSON_NAME]เกิร์ต ผักผลไม้รวม" at bounding box center [251, 131] width 172 height 8
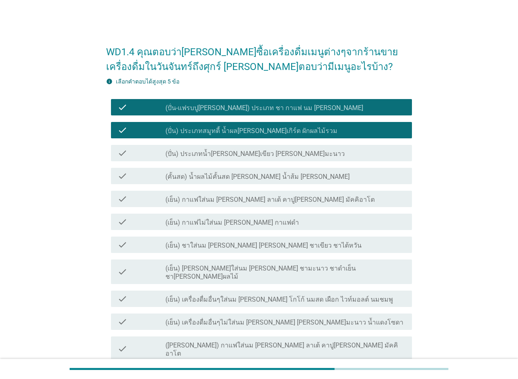
click at [261, 172] on div "check_box_outline_blank (คั้นสด) น้ำผลไม้คั้นสด [PERSON_NAME] น้ำส้ม [PERSON_NA…" at bounding box center [285, 176] width 240 height 10
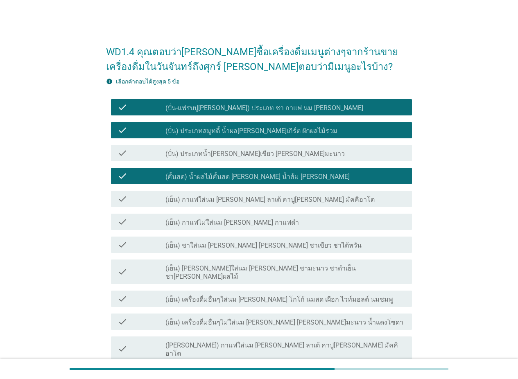
click at [259, 202] on label "(เย็น) กาแฟใส่นม [PERSON_NAME] ลาเต้ คาปู[PERSON_NAME] มัคคิอาโต" at bounding box center [269, 200] width 209 height 8
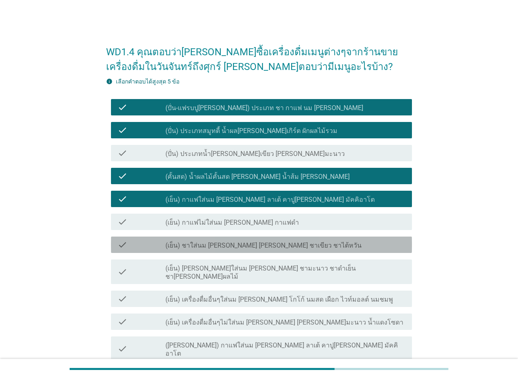
click at [254, 242] on label "(เย็น) ชาใส่นม [PERSON_NAME] [PERSON_NAME] ชาเขียว ชาไต้หวัน" at bounding box center [263, 246] width 196 height 8
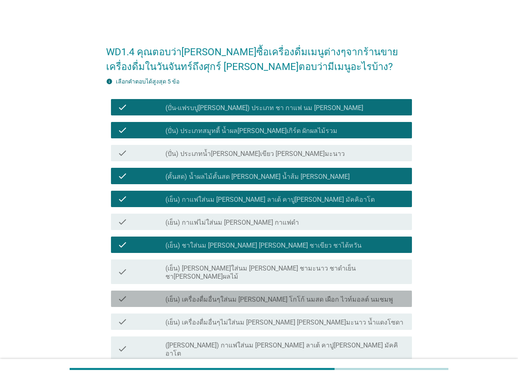
click at [252, 296] on label "(เย็น) เครื่องดื่มอื่นๆใส่นม [PERSON_NAME] โกโก้ นมสด เผือก ไวท์มอลต์ นมชมพู" at bounding box center [279, 300] width 228 height 8
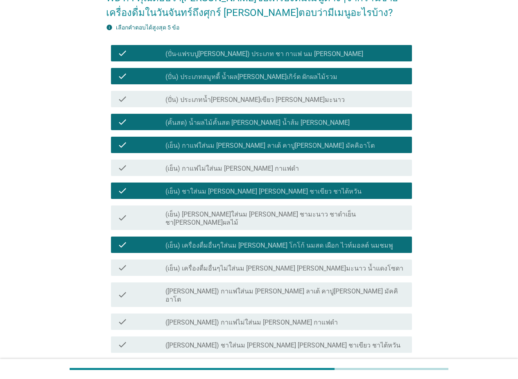
scroll to position [123, 0]
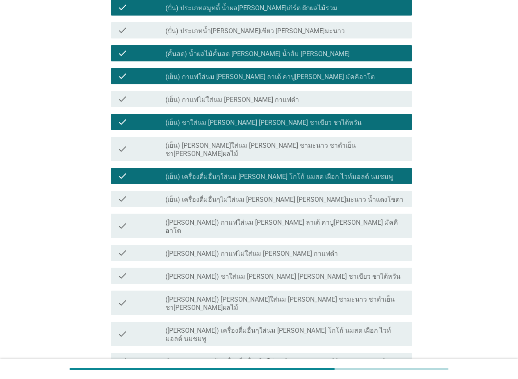
click at [244, 219] on label "([PERSON_NAME]) กาแฟใส่นม [PERSON_NAME] ลาเต้ คาปู[PERSON_NAME] มัคคิอาโต" at bounding box center [285, 227] width 240 height 16
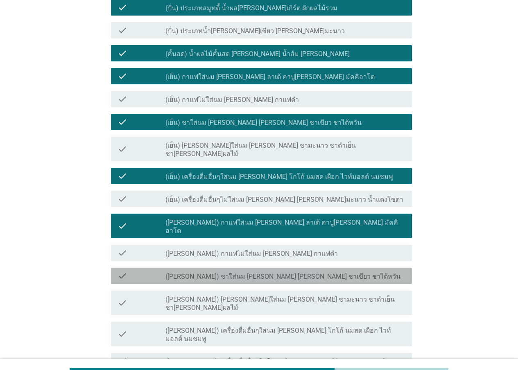
click at [243, 268] on div "check check_box_outline_blank ([PERSON_NAME]) ชาใส่นม [PERSON_NAME] [PERSON_NAM…" at bounding box center [261, 276] width 301 height 16
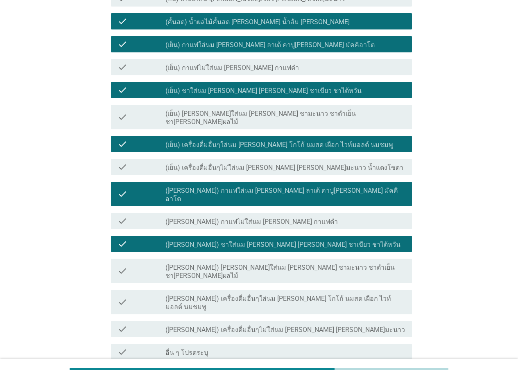
scroll to position [164, 0]
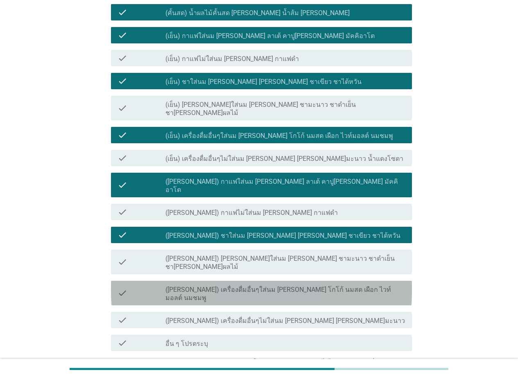
click at [256, 286] on label "([PERSON_NAME]) เครื่องดื่มอื่นๆใส่นม [PERSON_NAME] โกโก้ นมสด เผือก ไวท์มอลต์ …" at bounding box center [285, 294] width 240 height 16
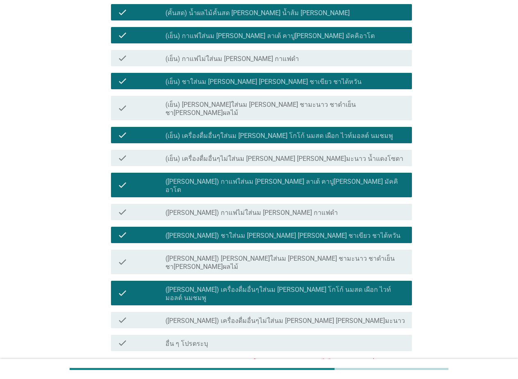
scroll to position [41, 0]
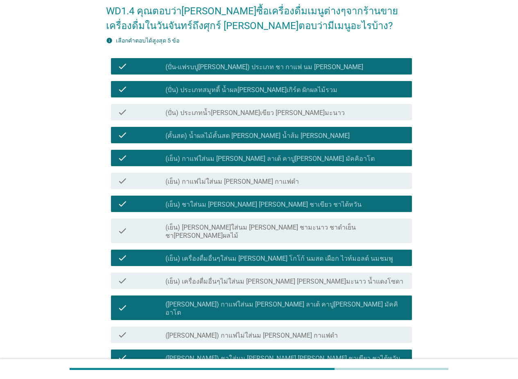
click at [258, 63] on label "(ปั่น-แฟรบปู[PERSON_NAME]) ประเภท ชา กาแฟ นม [PERSON_NAME]" at bounding box center [264, 67] width 198 height 8
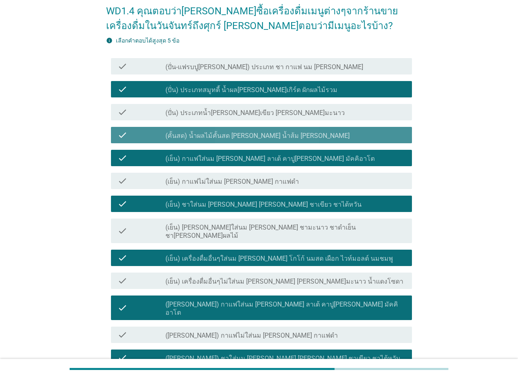
click at [256, 138] on label "(คั้นสด) น้ำผลไม้คั้นสด [PERSON_NAME] น้ำส้ม [PERSON_NAME]" at bounding box center [257, 136] width 184 height 8
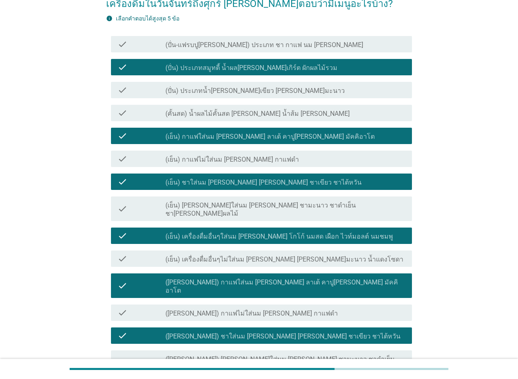
scroll to position [82, 0]
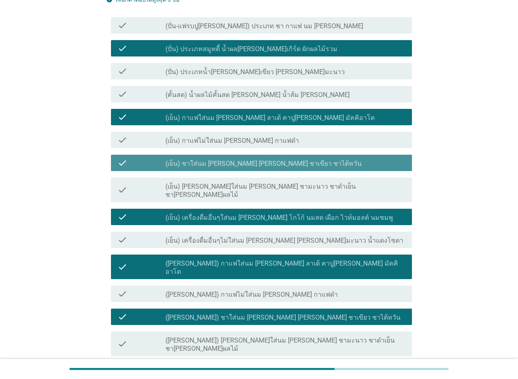
click at [285, 162] on label "(เย็น) ชาใส่นม [PERSON_NAME] [PERSON_NAME] ชาเขียว ชาไต้หวัน" at bounding box center [263, 164] width 196 height 8
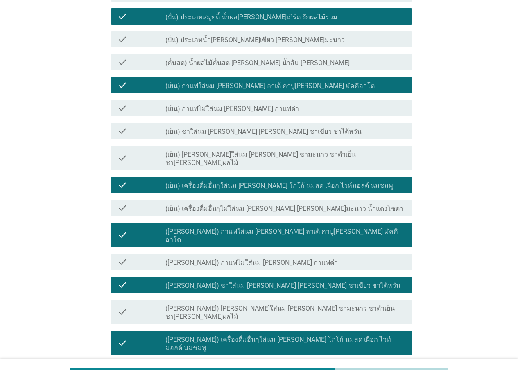
scroll to position [164, 0]
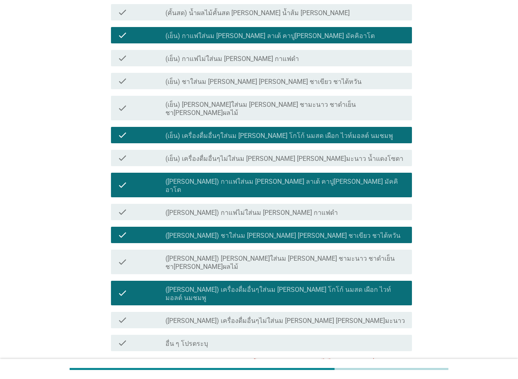
click at [292, 230] on div "check_box_outline_blank ([PERSON_NAME]) ชาใส่นม [PERSON_NAME] [PERSON_NAME] ชาเ…" at bounding box center [285, 235] width 240 height 10
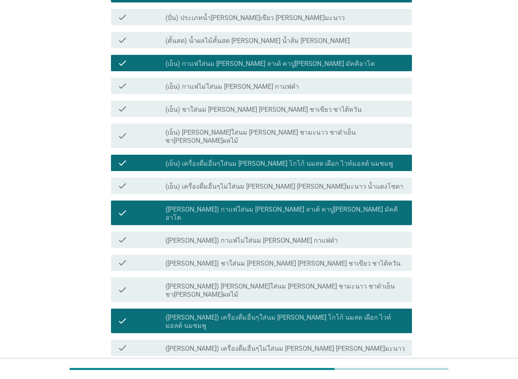
scroll to position [205, 0]
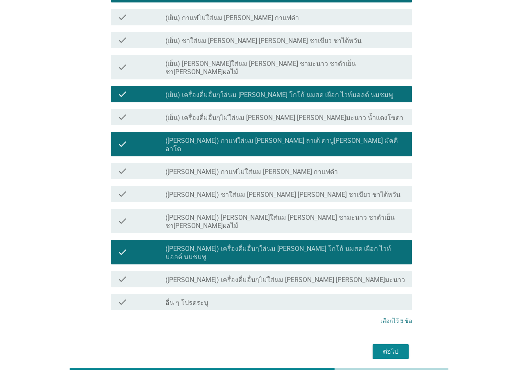
click at [399, 347] on div "ต่อไป" at bounding box center [390, 352] width 23 height 10
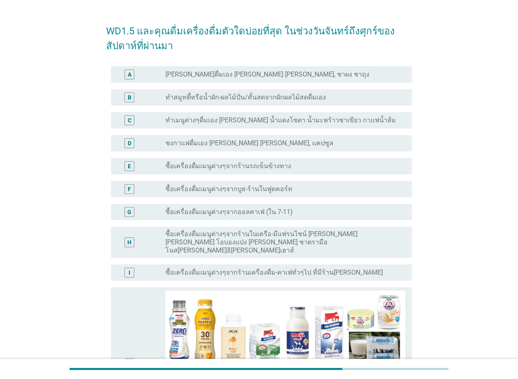
scroll to position [0, 0]
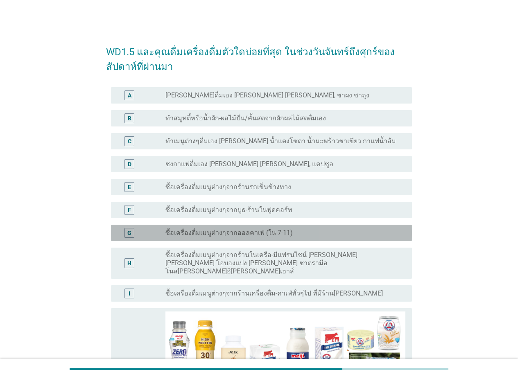
click at [264, 236] on label "ซื้อเครื่องดื่มเมนูต่างๆจากออลคาเฟ่ (ใน 7-11)" at bounding box center [228, 233] width 127 height 8
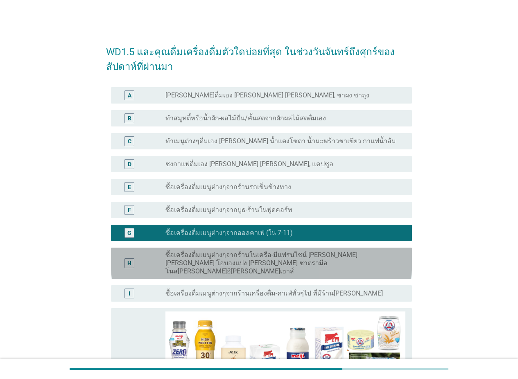
click at [245, 257] on label "ซื้อเครื่องดื่มเมนูต่างๆจากร้านในเครือ-มีแฟรนไชน์ [PERSON_NAME] [PERSON_NAME] โ…" at bounding box center [281, 263] width 233 height 25
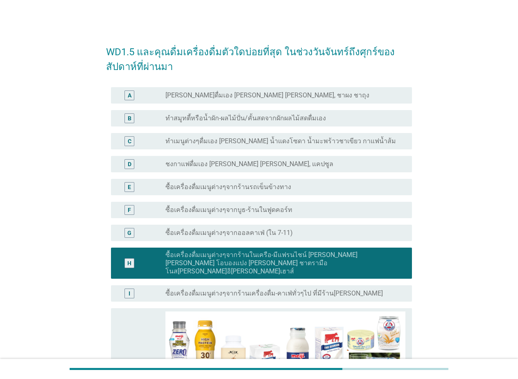
click at [259, 236] on label "ซื้อเครื่องดื่มเมนูต่างๆจากออลคาเฟ่ (ใน 7-11)" at bounding box center [228, 233] width 127 height 8
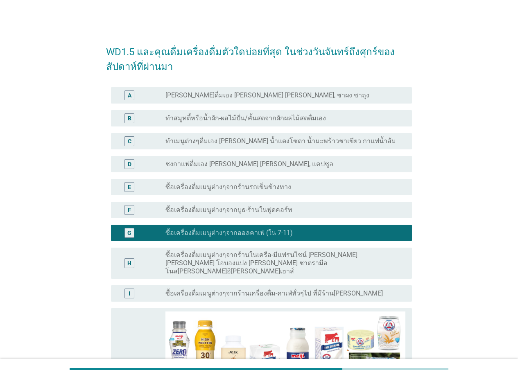
scroll to position [164, 0]
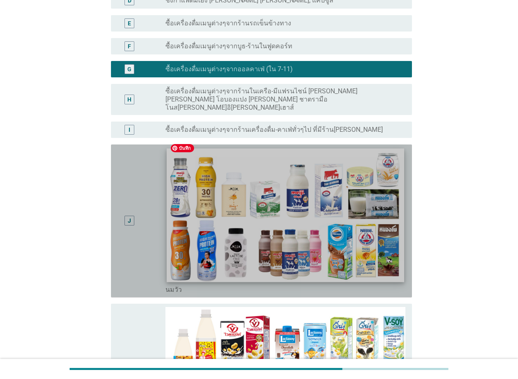
click at [304, 247] on img at bounding box center [286, 215] width 238 height 134
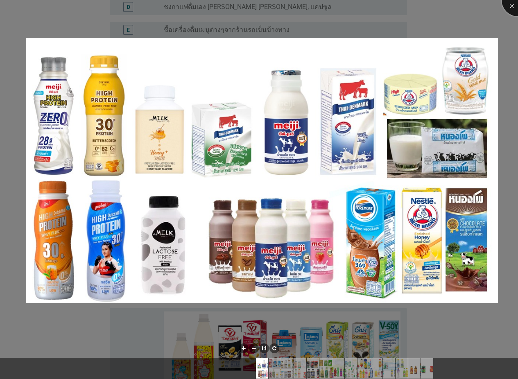
click at [403, 3] on div at bounding box center [518, 0] width 33 height 33
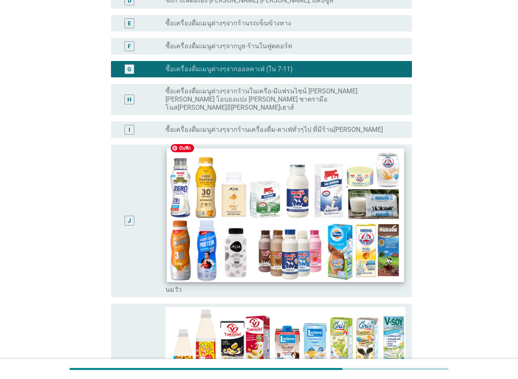
click at [208, 161] on img at bounding box center [286, 215] width 238 height 134
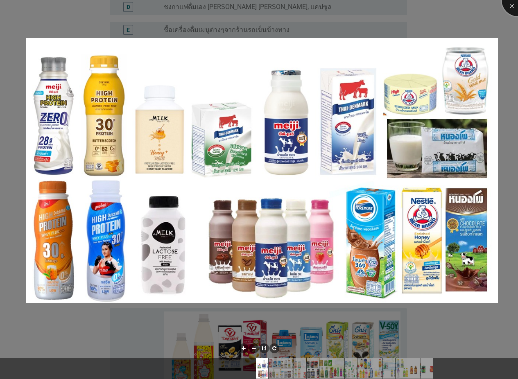
click at [403, 7] on div at bounding box center [518, 0] width 33 height 33
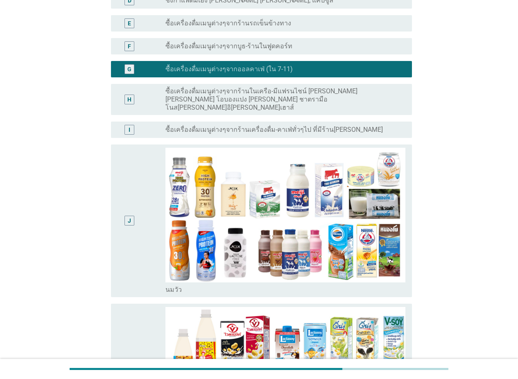
click at [146, 181] on div "J" at bounding box center [142, 221] width 48 height 147
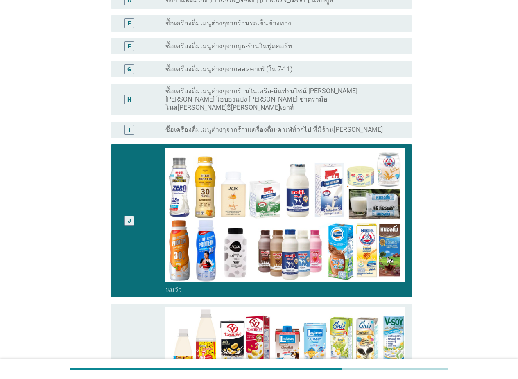
click at [206, 69] on label "ซื้อเครื่องดื่มเมนูต่างๆจากออลคาเฟ่ (ใน 7-11)" at bounding box center [228, 69] width 127 height 8
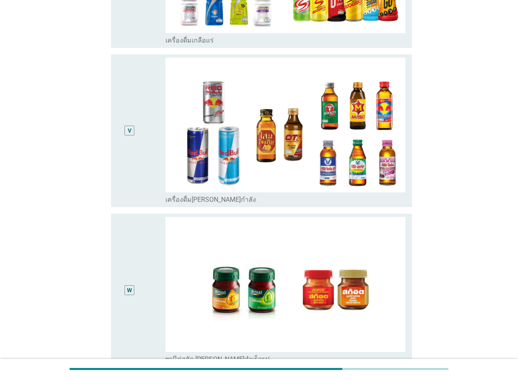
scroll to position [2277, 0]
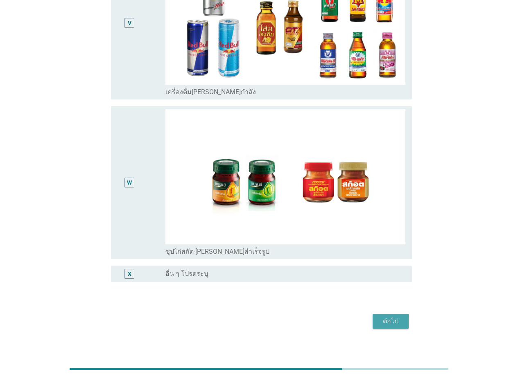
click at [400, 317] on div "ต่อไป" at bounding box center [390, 322] width 23 height 10
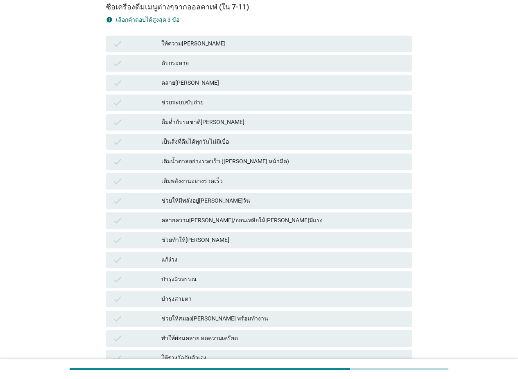
scroll to position [82, 0]
click at [242, 219] on div "คลายความ[PERSON_NAME]/อ่อนเพลียให้[PERSON_NAME]มีแรง" at bounding box center [283, 220] width 244 height 10
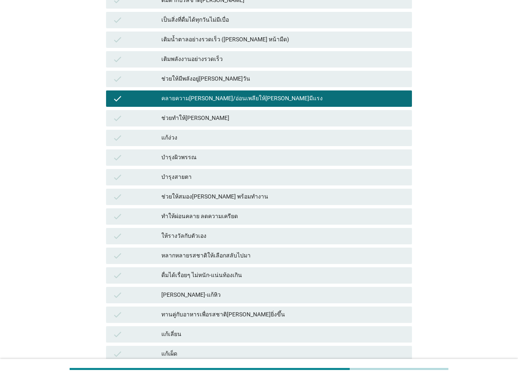
scroll to position [246, 0]
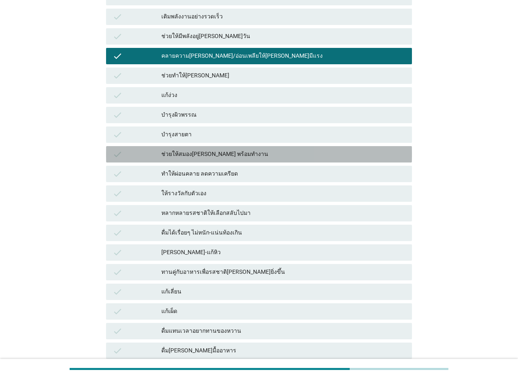
click at [247, 153] on div "ช่วยให้สมอง[PERSON_NAME] พร้อมทำงาน" at bounding box center [283, 155] width 244 height 10
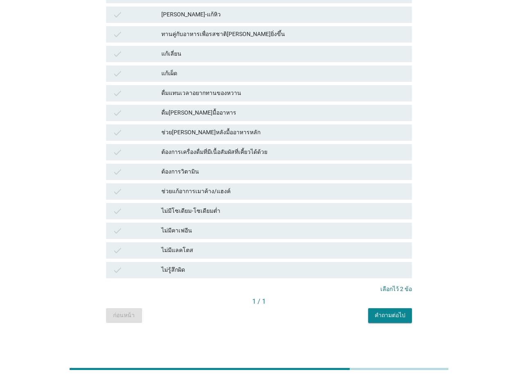
scroll to position [320, 0]
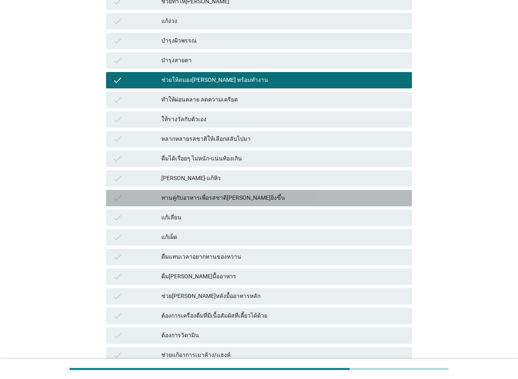
click at [270, 198] on div "ทานคู่กับอาหารเพื่อรสชาติ[PERSON_NAME]ยิ่งขึ้น" at bounding box center [283, 198] width 244 height 10
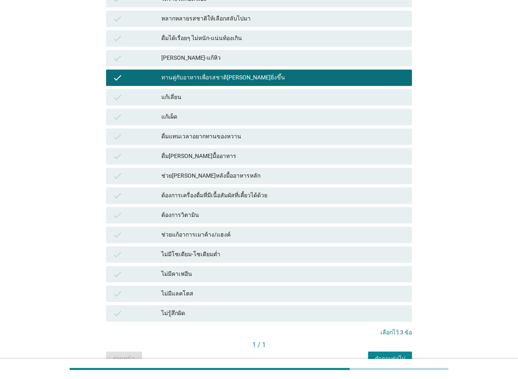
scroll to position [443, 0]
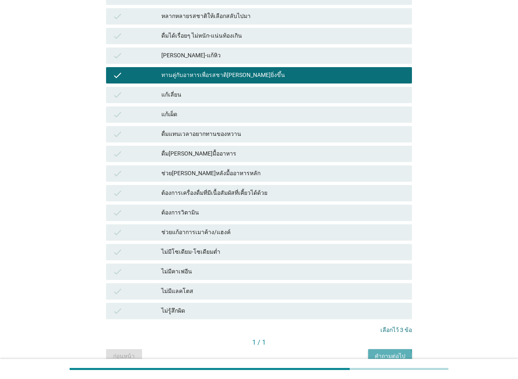
drag, startPoint x: 389, startPoint y: 352, endPoint x: 395, endPoint y: 354, distance: 6.4
click at [389, 353] on div "คำถามต่อไป" at bounding box center [390, 356] width 31 height 9
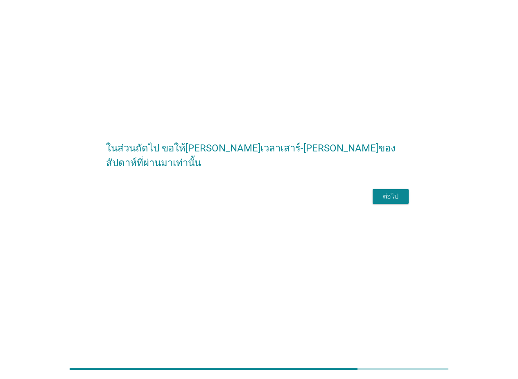
scroll to position [0, 0]
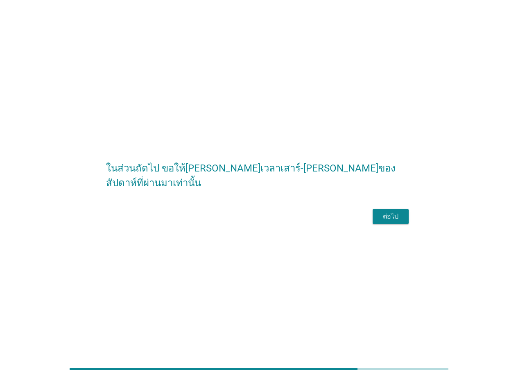
click at [388, 222] on div "ต่อไป" at bounding box center [390, 217] width 23 height 10
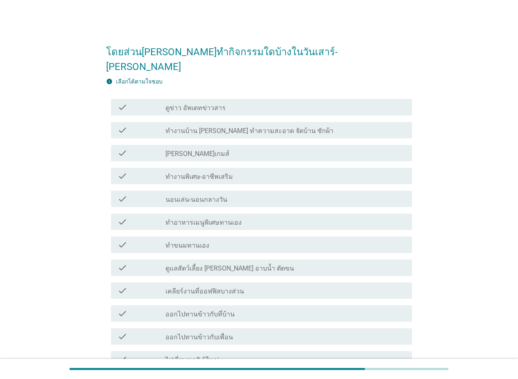
click at [234, 99] on div "check check_box_outline_blank ดูข่าว อัพเดทข่าวสาร" at bounding box center [261, 107] width 301 height 16
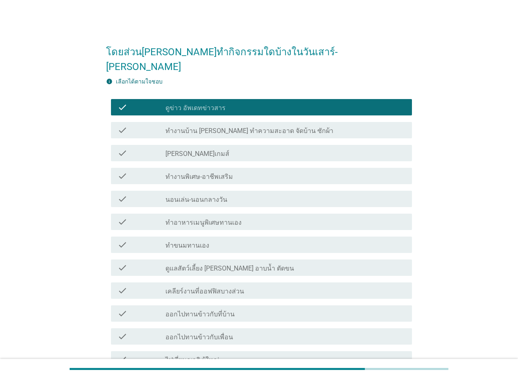
click at [233, 122] on div "check check_box_outline_blank ทำงานบ้าน [PERSON_NAME] ทำความสะอาด จัดบ้าน ซักผ้า" at bounding box center [261, 130] width 301 height 16
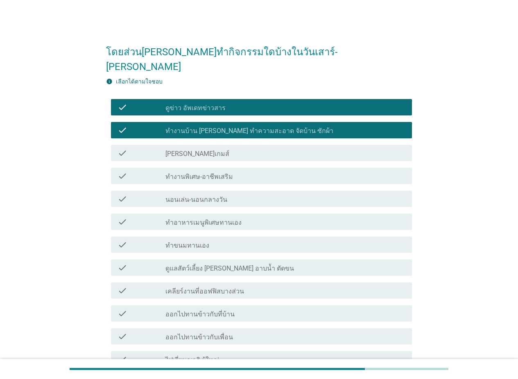
click at [228, 147] on div "check check_box_outline_blank [PERSON_NAME]เกมส์" at bounding box center [259, 153] width 306 height 23
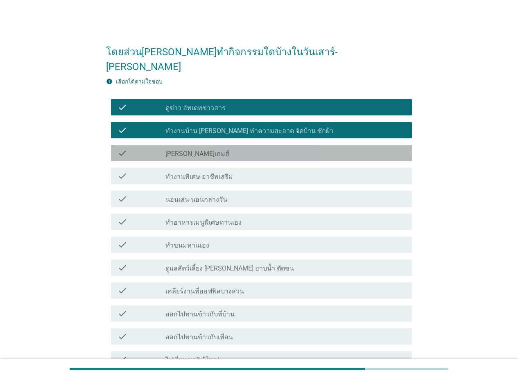
click at [240, 148] on div "check_box_outline_blank [PERSON_NAME]เกมส์" at bounding box center [285, 153] width 240 height 10
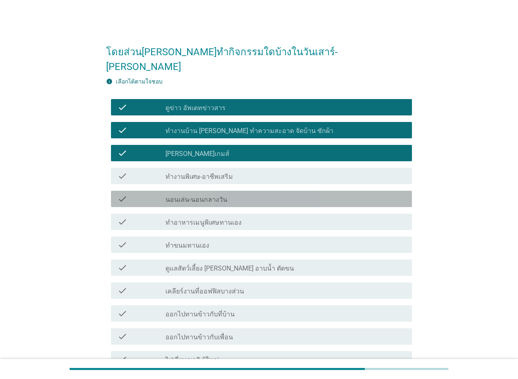
click at [241, 194] on div "check_box_outline_blank นอนเล่น-นอนกลางวัน" at bounding box center [285, 199] width 240 height 10
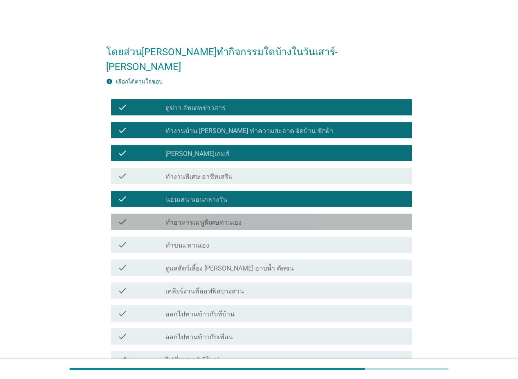
click at [242, 217] on div "check_box_outline_blank ทำอาหารเมนูพิเศษทานเอง" at bounding box center [285, 222] width 240 height 10
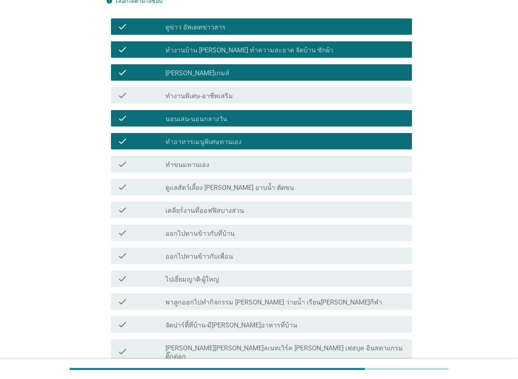
scroll to position [82, 0]
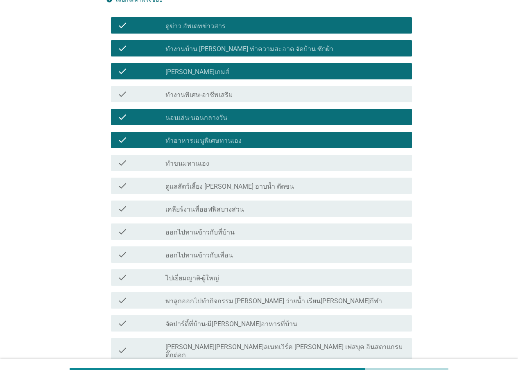
click at [244, 204] on div "check_box_outline_blank เคลียร์งานที่ออฟฟิสบางส่วน" at bounding box center [285, 209] width 240 height 10
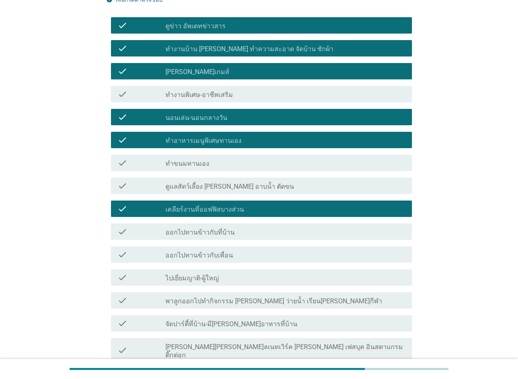
click at [256, 204] on div "check_box_outline_blank เคลียร์งานที่ออฟฟิสบางส่วน" at bounding box center [285, 209] width 240 height 10
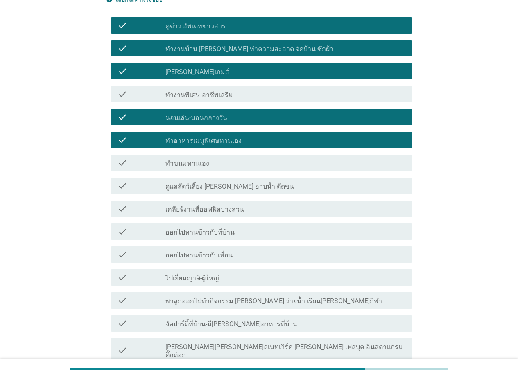
click at [247, 227] on div "check_box_outline_blank ออกไปทานข้าวกับที่บ้าน" at bounding box center [285, 232] width 240 height 10
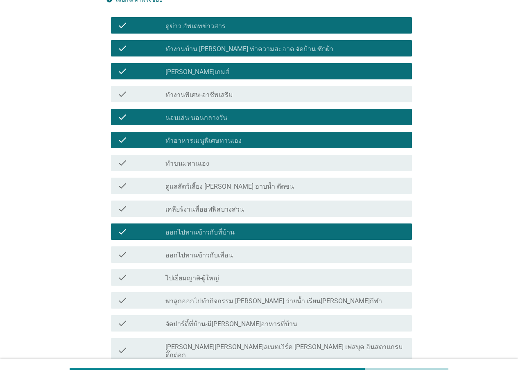
click at [242, 250] on div "check_box_outline_blank ออกไปทานข้าวกับเพื่อน" at bounding box center [285, 255] width 240 height 10
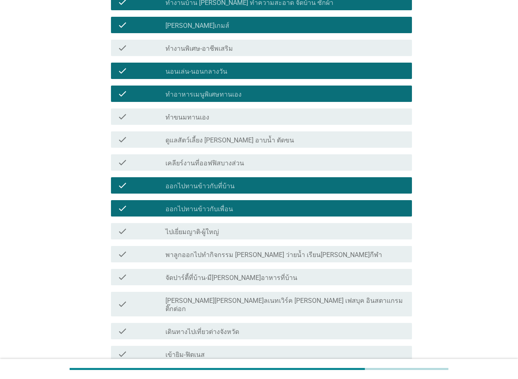
scroll to position [164, 0]
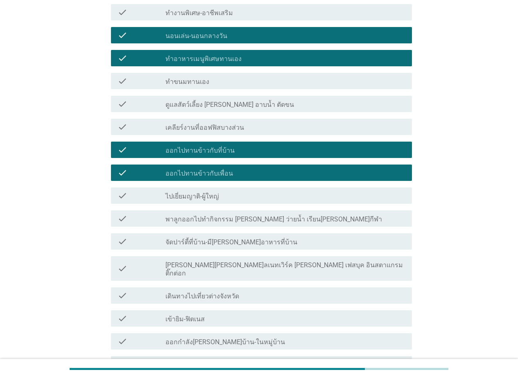
click at [256, 215] on label "พาลูกออกไปทำกิจกรรม [PERSON_NAME] ว่ายน้ำ เรียน[PERSON_NAME]กีฬา" at bounding box center [273, 219] width 217 height 8
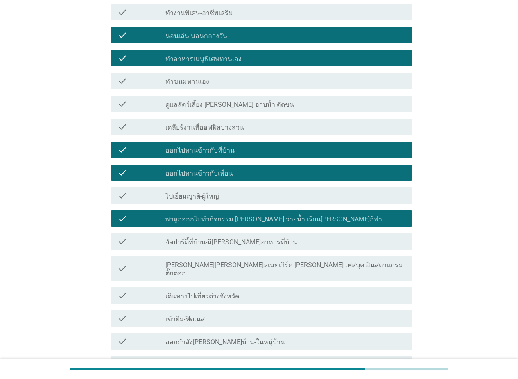
click at [251, 261] on label "[PERSON_NAME][PERSON_NAME]ลเนทเวิร์ค [PERSON_NAME] เฟสบุค อินสตาแกรม ติ๊กต่อก" at bounding box center [285, 269] width 240 height 16
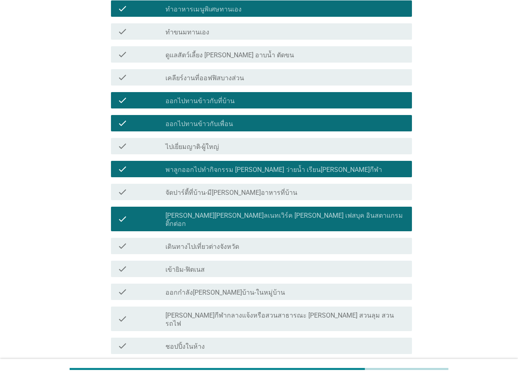
scroll to position [287, 0]
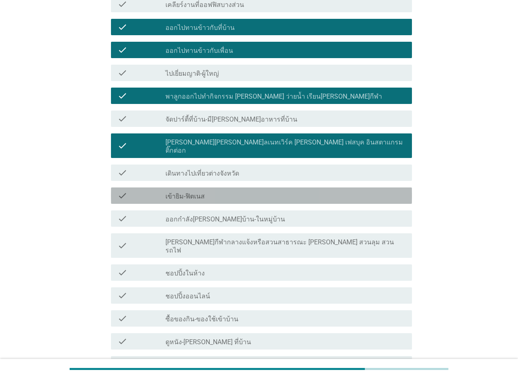
click at [239, 191] on div "check_box_outline_blank เข้ายิม-ฟิตเนส" at bounding box center [285, 196] width 240 height 10
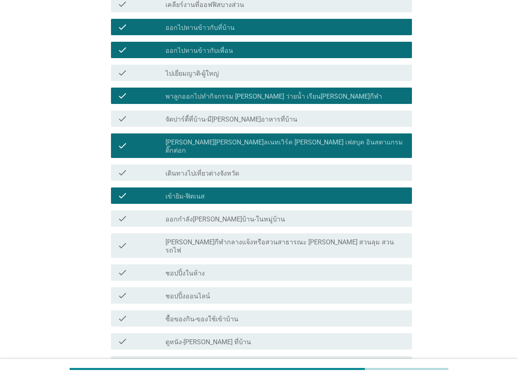
click at [247, 211] on div "check check_box_outline_blank ออกกำลัง[PERSON_NAME]บ้าน-ในหมู่บ้าน" at bounding box center [261, 219] width 301 height 16
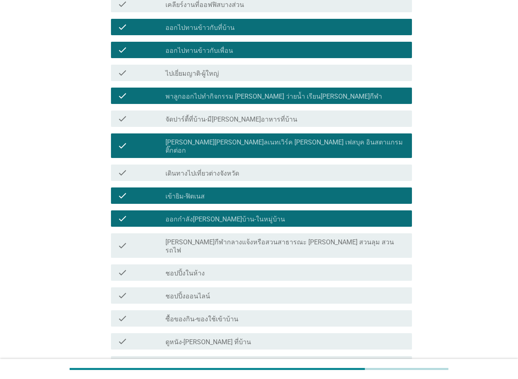
click at [249, 233] on div "check check_box_outline_blank [PERSON_NAME]กีฬากลางแจ้งหรือสวนสาธารณะ [PERSON_N…" at bounding box center [261, 245] width 301 height 25
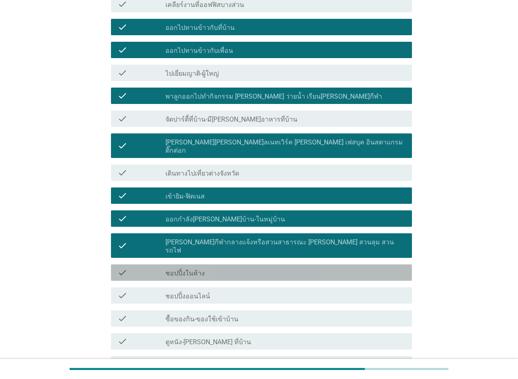
click at [239, 268] on div "check_box_outline_blank ชอปปิ้งในห้าง" at bounding box center [285, 273] width 240 height 10
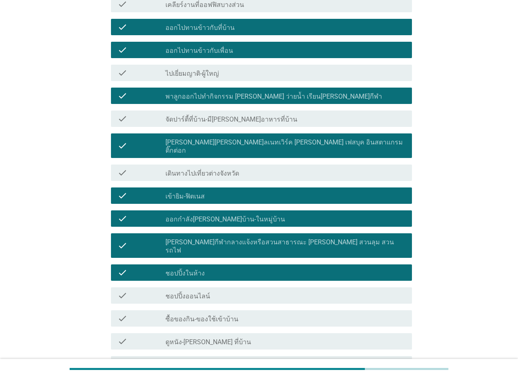
click at [243, 291] on div "check_box_outline_blank ชอปปิ้งออนไลน์" at bounding box center [285, 296] width 240 height 10
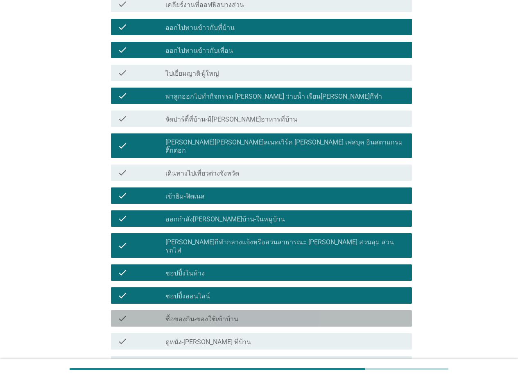
click at [251, 314] on div "check_box_outline_blank ซื้อของกิน-ของใช้เข้าบ้าน" at bounding box center [285, 319] width 240 height 10
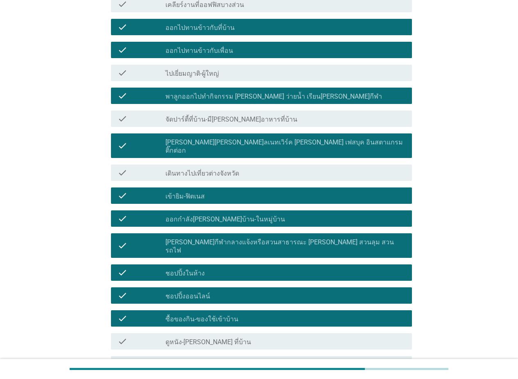
click at [245, 337] on div "check_box_outline_blank ดูหนัง-[PERSON_NAME] ที่บ้าน" at bounding box center [285, 342] width 240 height 10
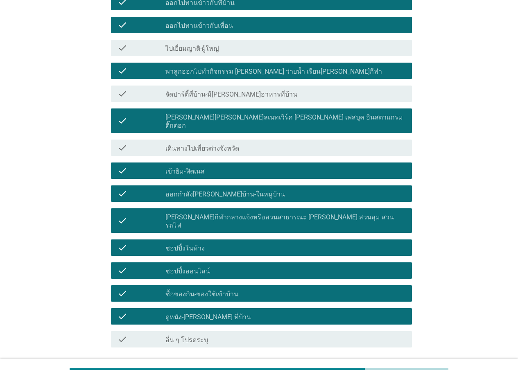
scroll to position [345, 0]
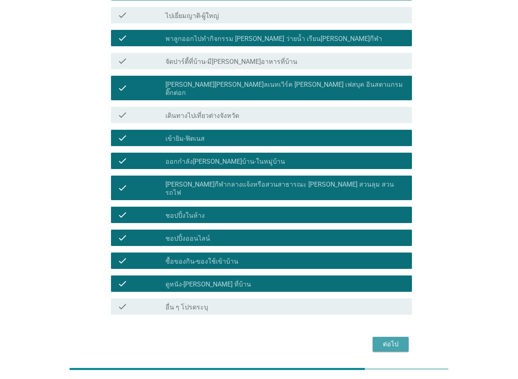
click at [402, 340] on div "ต่อไป" at bounding box center [390, 345] width 23 height 10
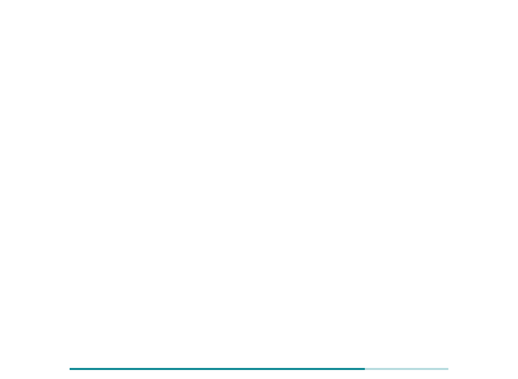
scroll to position [0, 0]
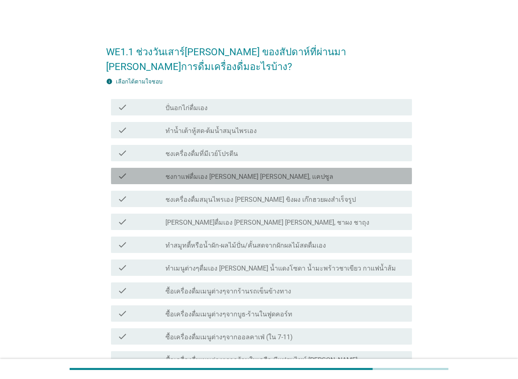
click at [281, 175] on div "check_box_outline_blank ชงกาแฟดื่มเอง [PERSON_NAME] [PERSON_NAME], แคปซูล" at bounding box center [285, 176] width 240 height 10
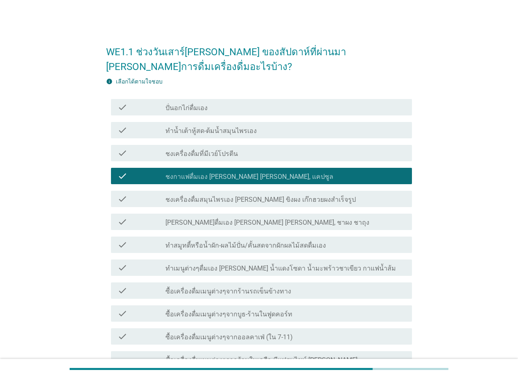
click at [272, 220] on div "check_box_outline_blank [PERSON_NAME]ดื่มเอง [PERSON_NAME] [PERSON_NAME], ชาผง …" at bounding box center [285, 222] width 240 height 10
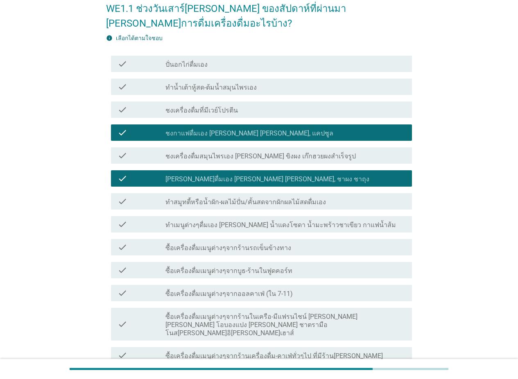
scroll to position [82, 0]
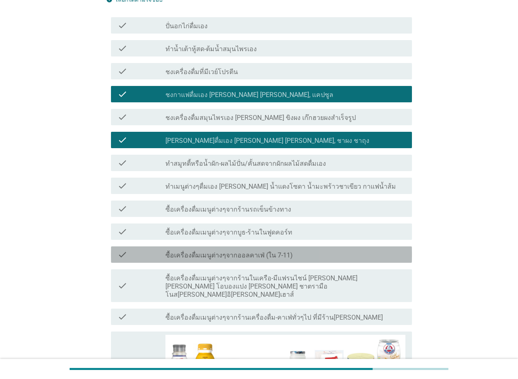
click at [264, 248] on div "check check_box_outline_blank ซื้อเครื่องดื่มเมนูต่างๆจากออลคาเฟ่ (ใน 7-11)" at bounding box center [261, 255] width 301 height 16
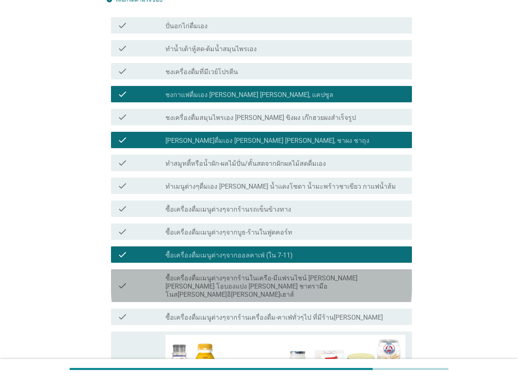
click at [239, 277] on label "ซื้อเครื่องดื่มเมนูต่างๆจากร้านในเครือ-มีแฟรนไชน์ [PERSON_NAME] [PERSON_NAME] โ…" at bounding box center [285, 286] width 240 height 25
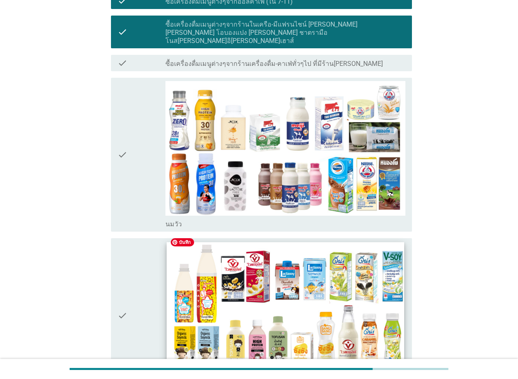
scroll to position [328, 0]
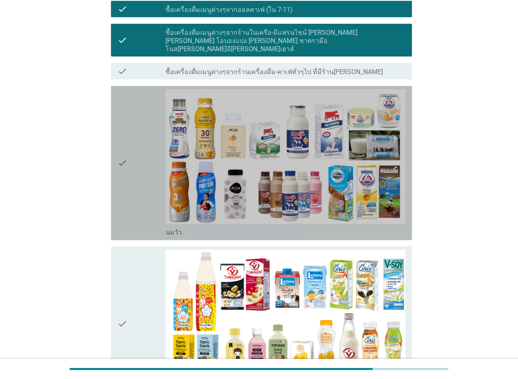
click at [140, 218] on div "check" at bounding box center [142, 163] width 48 height 148
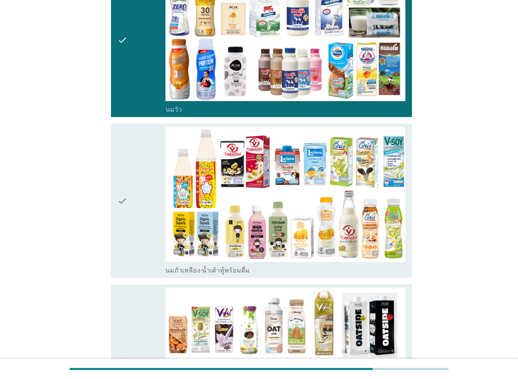
click at [145, 230] on div "check" at bounding box center [142, 201] width 48 height 148
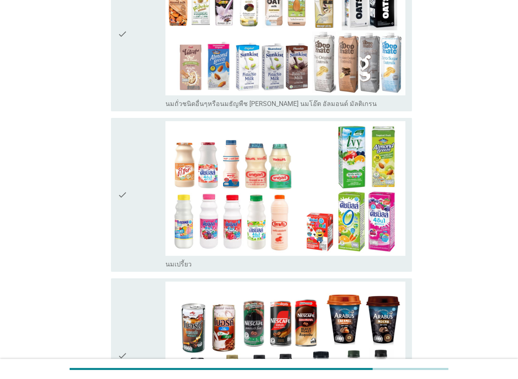
click at [132, 224] on div "check" at bounding box center [142, 195] width 48 height 148
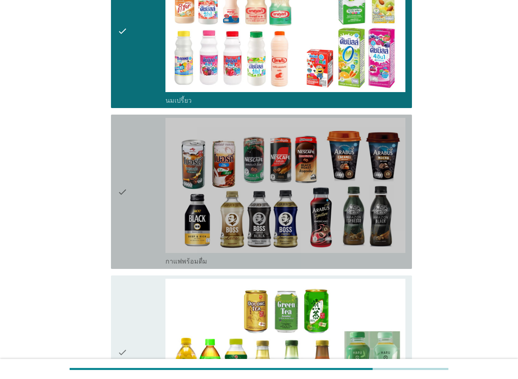
click at [130, 229] on div "check" at bounding box center [142, 192] width 48 height 148
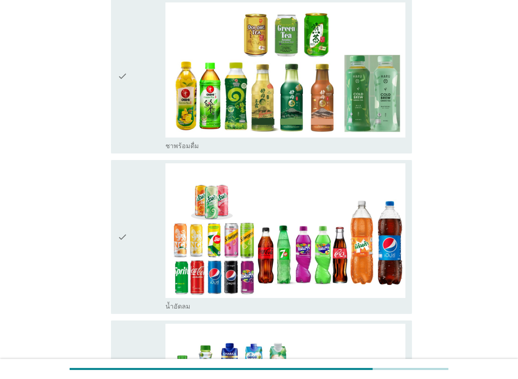
scroll to position [1229, 0]
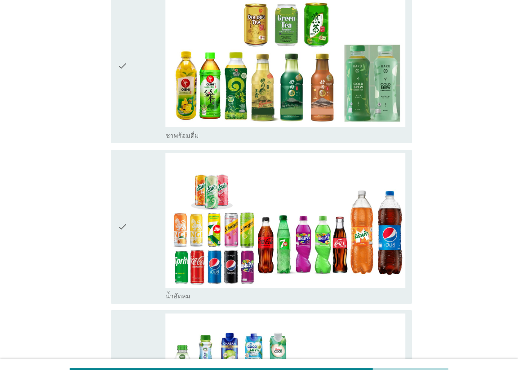
click at [132, 217] on div "check" at bounding box center [142, 227] width 48 height 148
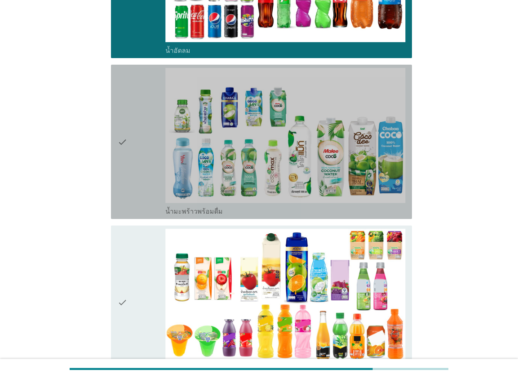
click at [147, 162] on div "check" at bounding box center [142, 142] width 48 height 148
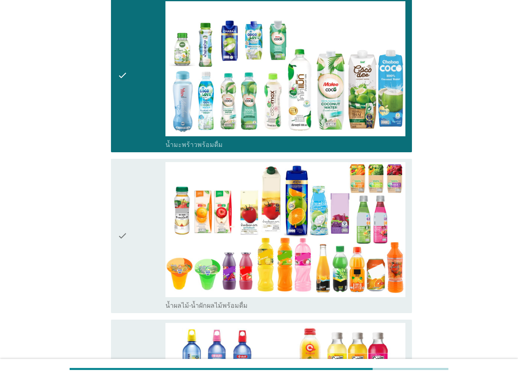
scroll to position [1639, 0]
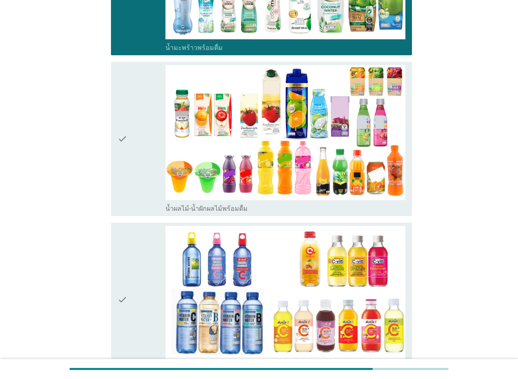
click at [136, 178] on div "check" at bounding box center [142, 139] width 48 height 148
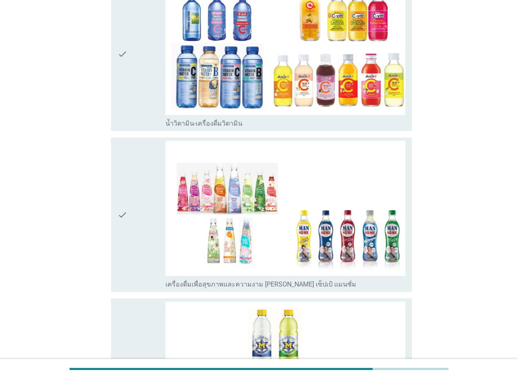
scroll to position [2048, 0]
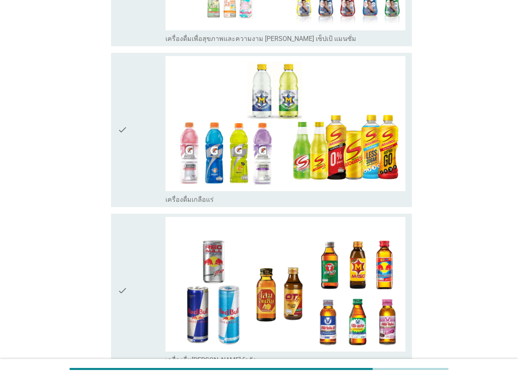
click at [134, 168] on div "check" at bounding box center [142, 130] width 48 height 148
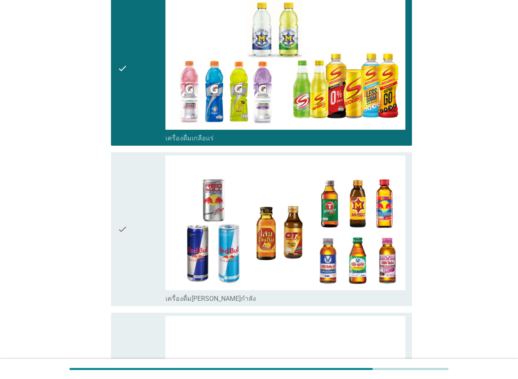
scroll to position [2294, 0]
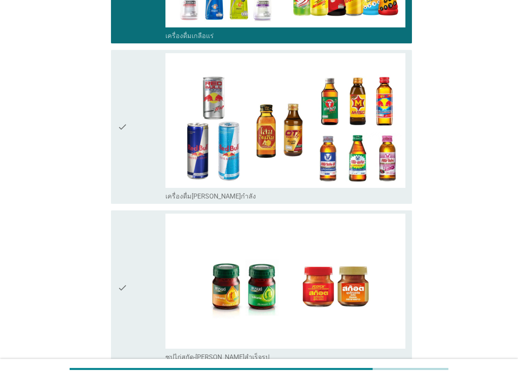
click at [147, 175] on div "check" at bounding box center [142, 127] width 48 height 148
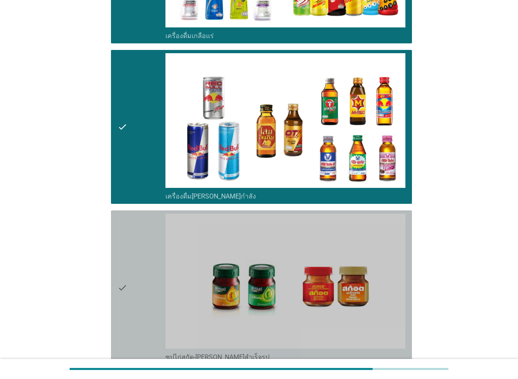
click at [147, 252] on div "check" at bounding box center [142, 288] width 48 height 148
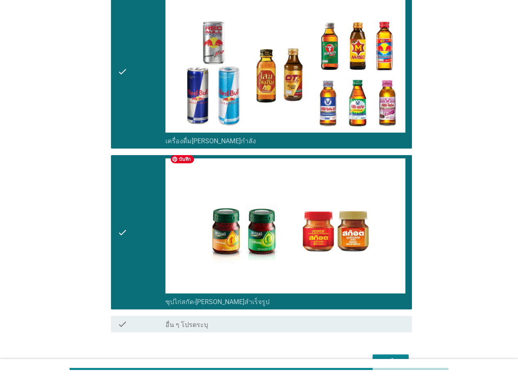
scroll to position [2376, 0]
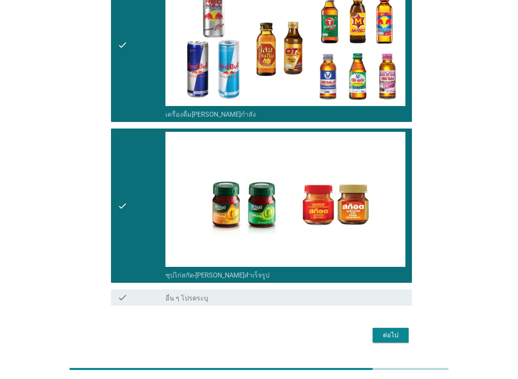
click at [399, 332] on button "ต่อไป" at bounding box center [391, 335] width 36 height 15
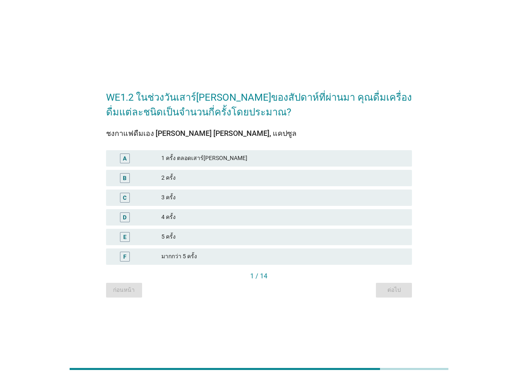
click at [209, 200] on div "3 ครั้ง" at bounding box center [283, 198] width 244 height 10
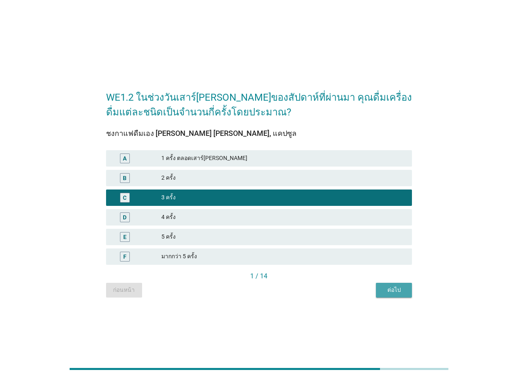
click at [395, 283] on button "ต่อไป" at bounding box center [394, 290] width 36 height 15
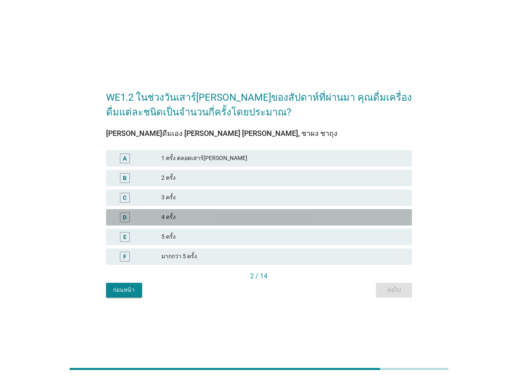
click at [209, 214] on div "4 ครั้ง" at bounding box center [283, 218] width 244 height 10
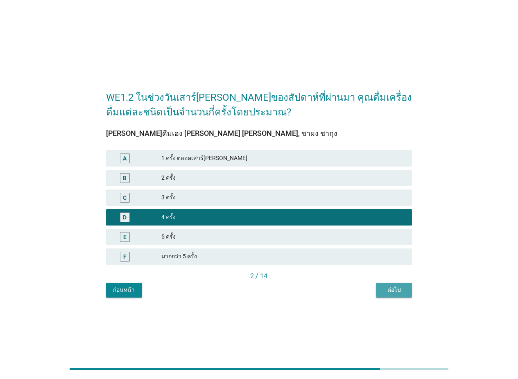
click at [403, 291] on div "ต่อไป" at bounding box center [394, 290] width 23 height 9
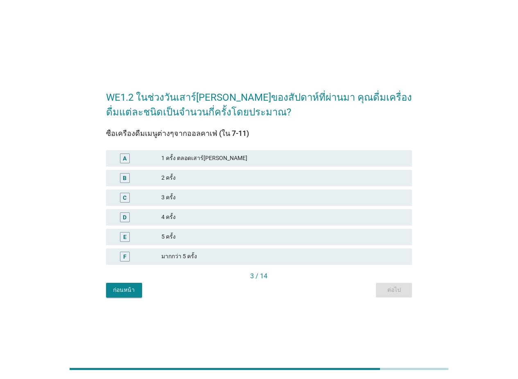
click at [204, 253] on div "มากกว่า 5 ครั้ง" at bounding box center [283, 257] width 244 height 10
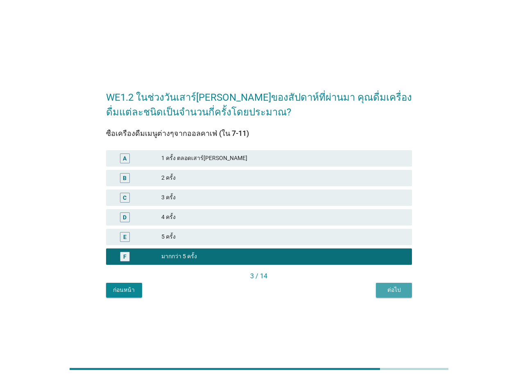
click at [396, 287] on div "ต่อไป" at bounding box center [394, 290] width 23 height 9
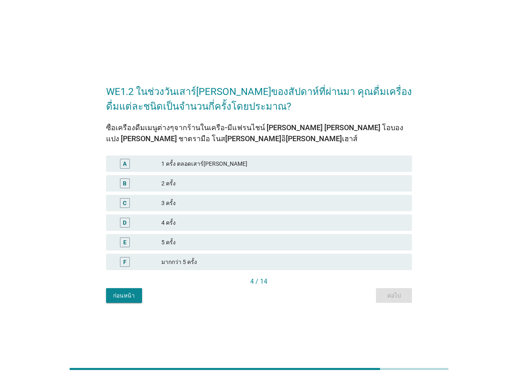
click at [203, 225] on div "4 ครั้ง" at bounding box center [283, 223] width 244 height 10
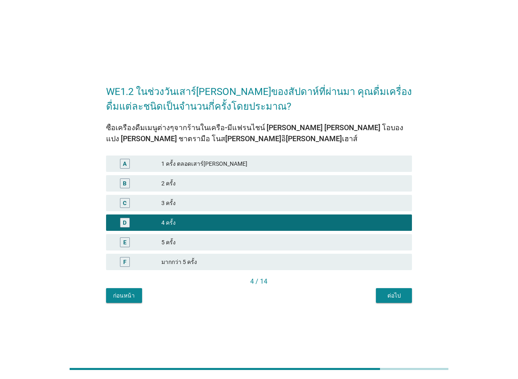
click at [401, 299] on div "ต่อไป" at bounding box center [394, 296] width 23 height 9
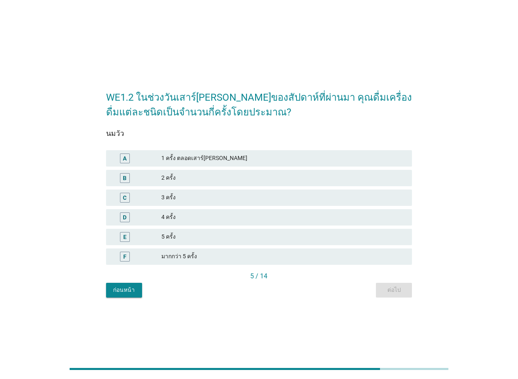
click at [190, 238] on div "5 ครั้ง" at bounding box center [283, 237] width 244 height 10
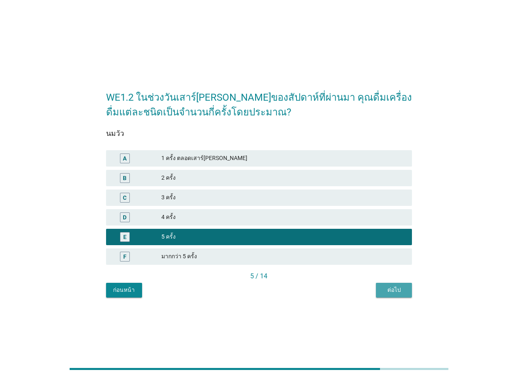
click at [393, 289] on div "ต่อไป" at bounding box center [394, 290] width 23 height 9
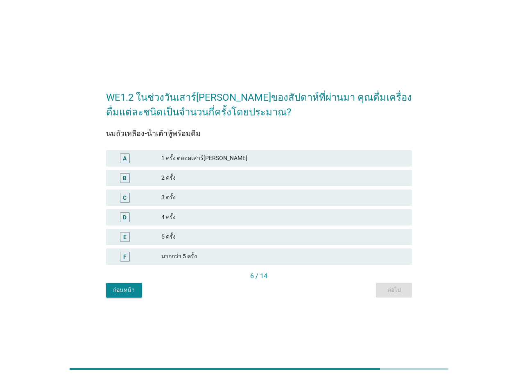
click at [199, 218] on div "4 ครั้ง" at bounding box center [283, 218] width 244 height 10
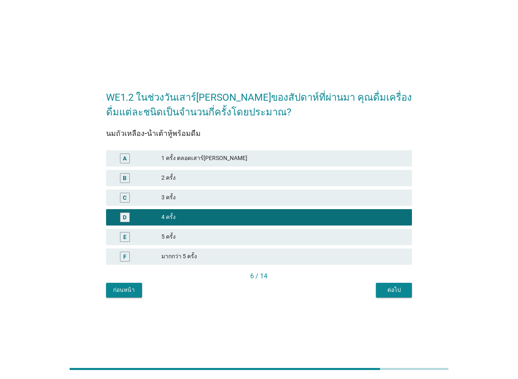
click at [398, 294] on div "ต่อไป" at bounding box center [394, 290] width 23 height 9
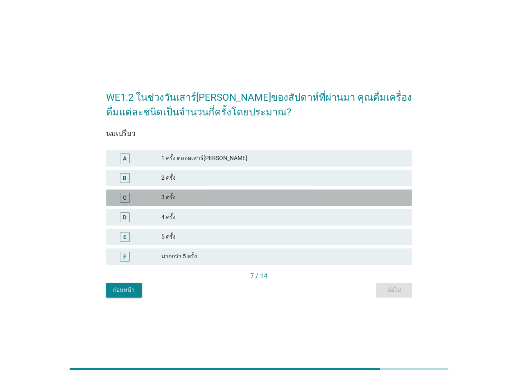
click at [209, 199] on div "3 ครั้ง" at bounding box center [283, 198] width 244 height 10
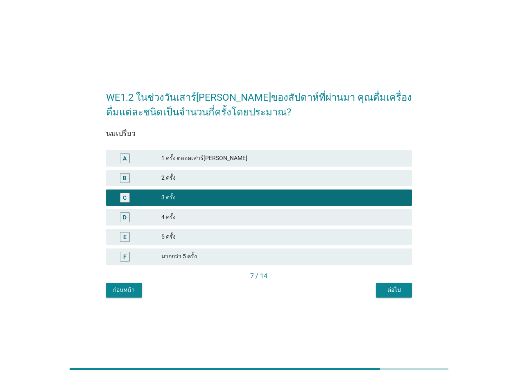
click at [403, 298] on div "WE1.2 ในช่วงวันเสาร์[PERSON_NAME]ของสัปดาห์ที่ผ่านมา คุณดื่มเครื่องดื่มแต่ละชนิ…" at bounding box center [259, 189] width 319 height 229
click at [401, 288] on div "ต่อไป" at bounding box center [394, 290] width 23 height 9
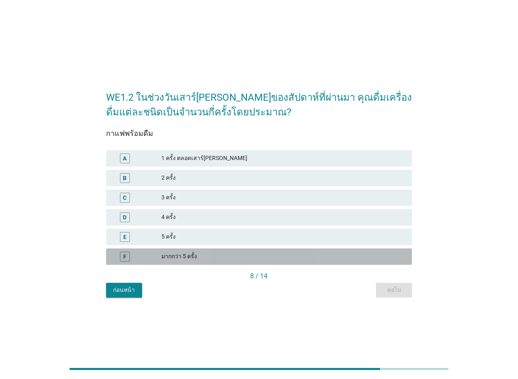
click at [205, 249] on div "F มากกว่า 5 ครั้ง" at bounding box center [259, 257] width 306 height 16
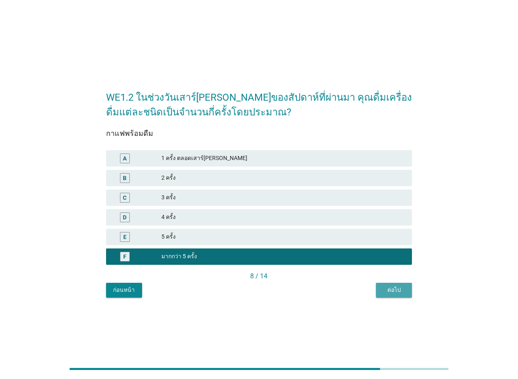
click at [403, 295] on button "ต่อไป" at bounding box center [394, 290] width 36 height 15
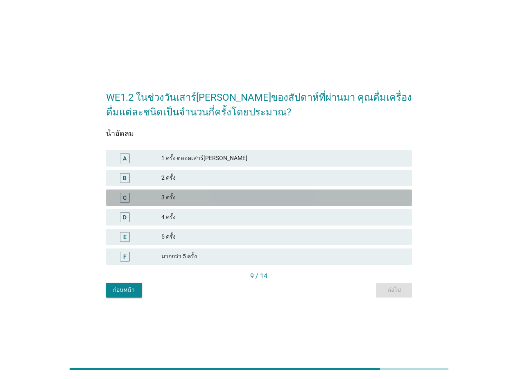
click at [201, 200] on div "3 ครั้ง" at bounding box center [283, 198] width 244 height 10
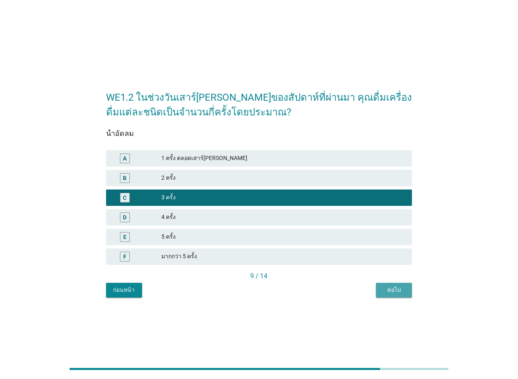
click at [385, 288] on div "ต่อไป" at bounding box center [394, 290] width 23 height 9
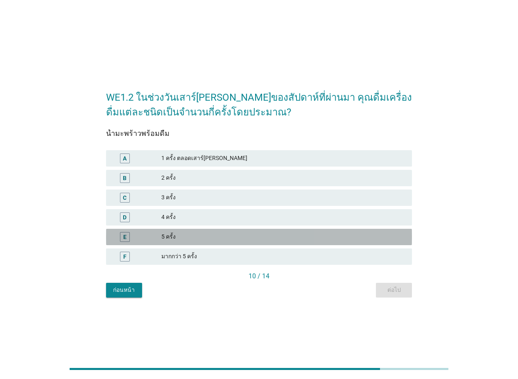
click at [198, 243] on div "E 5 ครั้ง" at bounding box center [259, 237] width 306 height 16
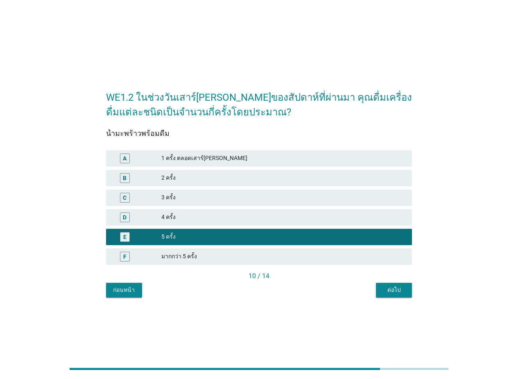
click at [393, 288] on div "ต่อไป" at bounding box center [394, 290] width 23 height 9
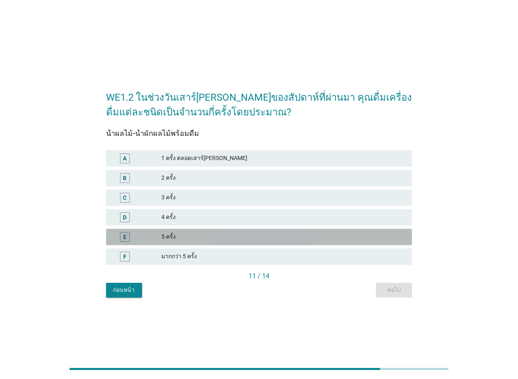
click at [207, 235] on div "5 ครั้ง" at bounding box center [283, 237] width 244 height 10
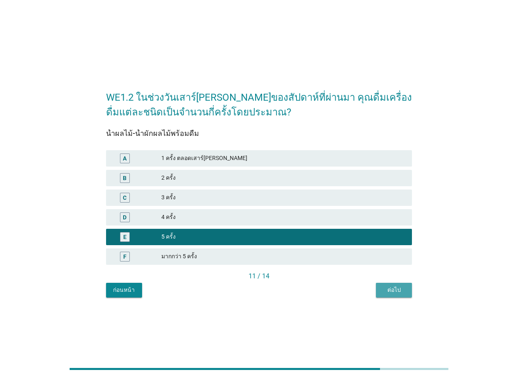
click at [401, 287] on div "ต่อไป" at bounding box center [394, 290] width 23 height 9
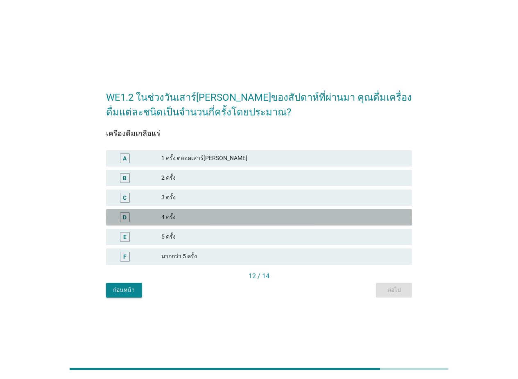
click at [207, 214] on div "4 ครั้ง" at bounding box center [283, 218] width 244 height 10
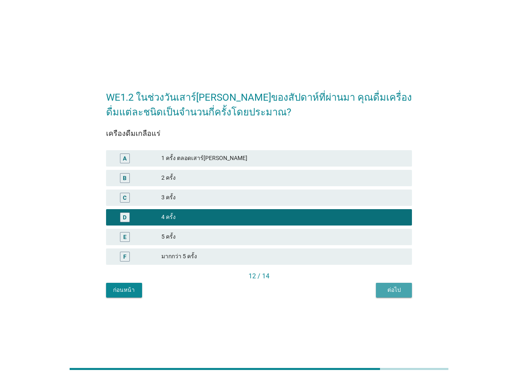
click at [403, 288] on div "ต่อไป" at bounding box center [394, 290] width 23 height 9
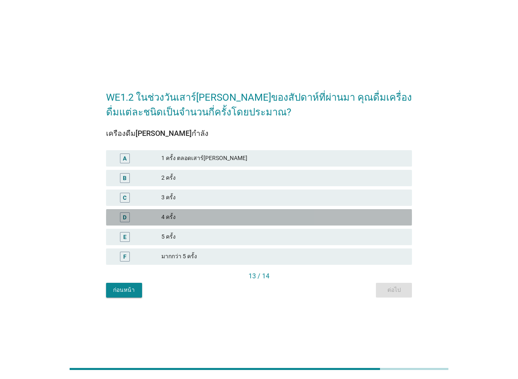
click at [217, 213] on div "4 ครั้ง" at bounding box center [283, 218] width 244 height 10
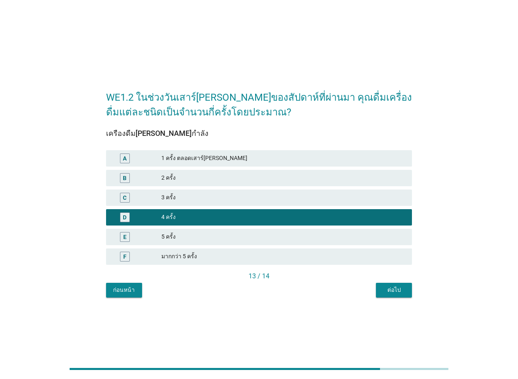
click at [378, 285] on button "ต่อไป" at bounding box center [394, 290] width 36 height 15
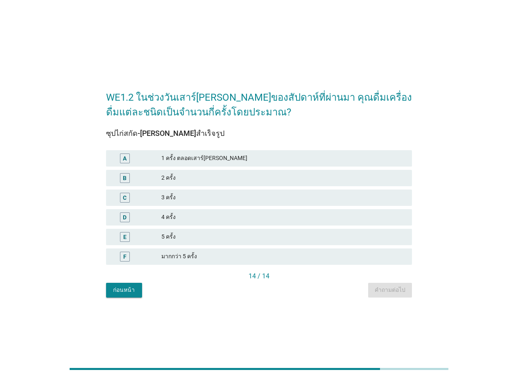
click at [247, 255] on div "มากกว่า 5 ครั้ง" at bounding box center [283, 257] width 244 height 10
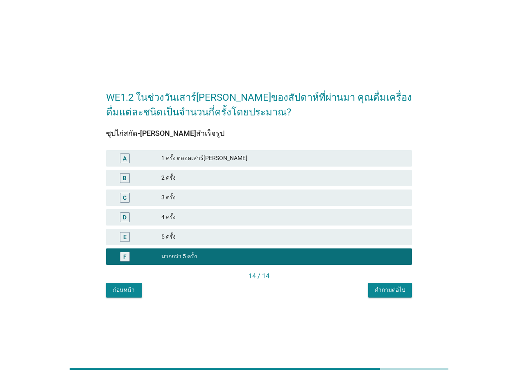
click at [393, 296] on button "คำถามต่อไป" at bounding box center [390, 290] width 44 height 15
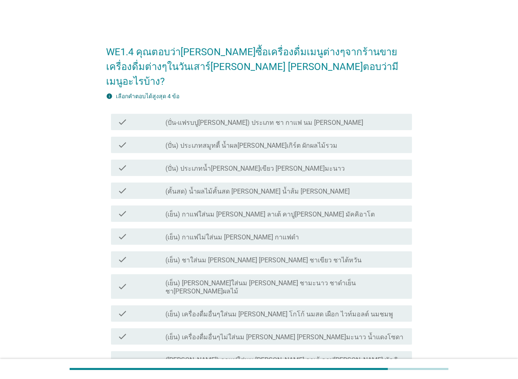
click at [311, 209] on div "check_box_outline_blank (เย็น) กาแฟใส่นม [PERSON_NAME] ลาเต้ คาปู[PERSON_NAME] …" at bounding box center [285, 214] width 240 height 10
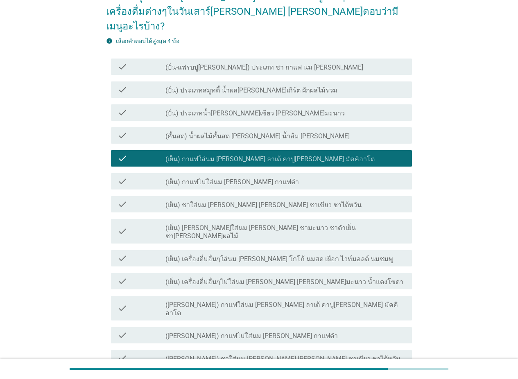
scroll to position [41, 0]
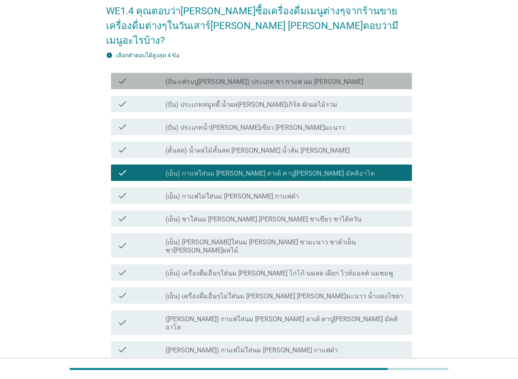
click at [246, 73] on div "check check_box_outline_blank (ปั่น-แฟรบปู[PERSON_NAME]) ประเภท ชา กาแฟ นม [PER…" at bounding box center [261, 81] width 301 height 16
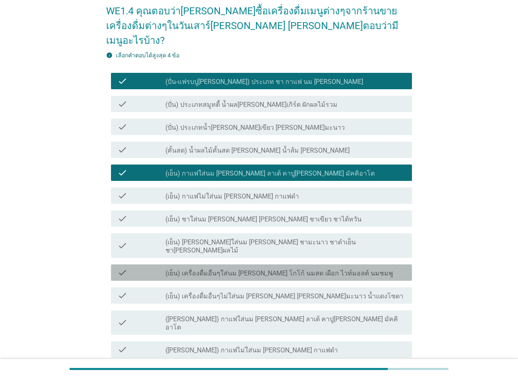
click at [269, 270] on label "(เย็น) เครื่องดื่มอื่นๆใส่นม [PERSON_NAME] โกโก้ นมสด เผือก ไวท์มอลต์ นมชมพู" at bounding box center [279, 274] width 228 height 8
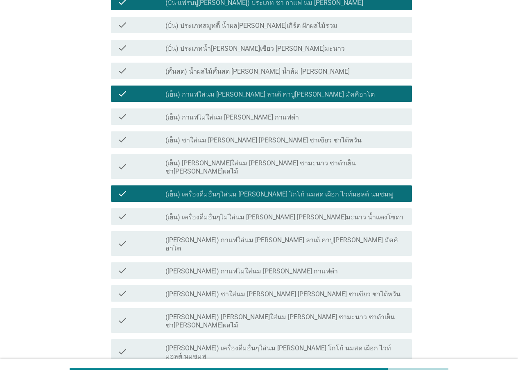
scroll to position [123, 0]
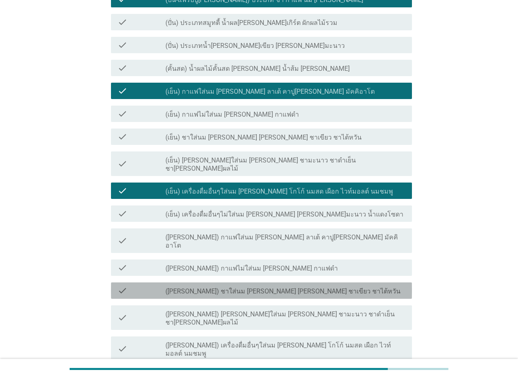
click at [304, 286] on div "check_box_outline_blank ([PERSON_NAME]) ชาใส่นม [PERSON_NAME] [PERSON_NAME] ชาเ…" at bounding box center [285, 291] width 240 height 10
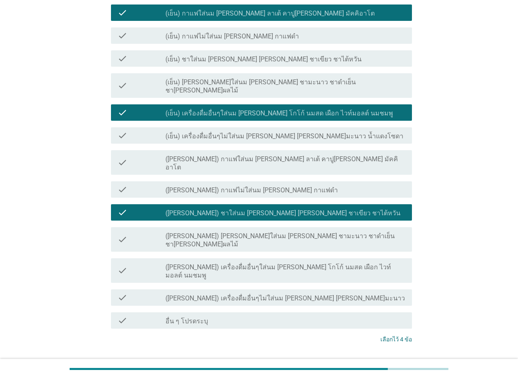
scroll to position [205, 0]
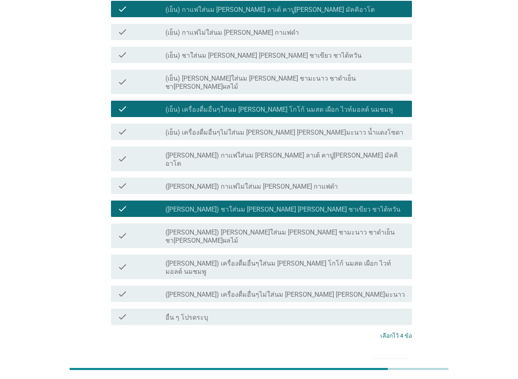
click at [313, 260] on label "([PERSON_NAME]) เครื่องดื่มอื่นๆใส่นม [PERSON_NAME] โกโก้ นมสด เผือก ไวท์มอลต์ …" at bounding box center [285, 268] width 240 height 16
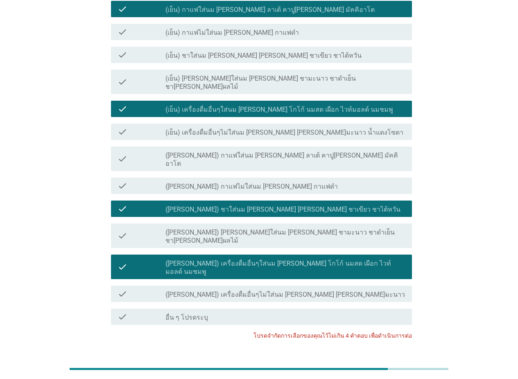
click at [320, 260] on label "([PERSON_NAME]) เครื่องดื่มอื่นๆใส่นม [PERSON_NAME] โกโก้ นมสด เผือก ไวท์มอลต์ …" at bounding box center [285, 268] width 240 height 16
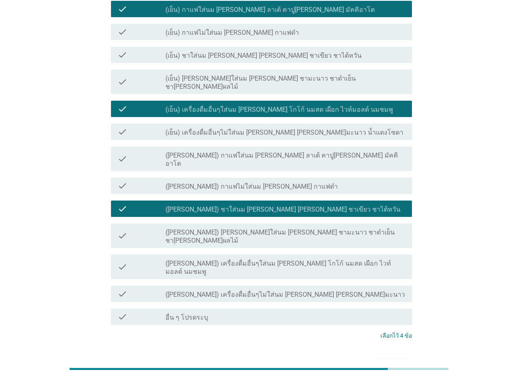
click at [394, 362] on div "ต่อไป" at bounding box center [390, 367] width 23 height 10
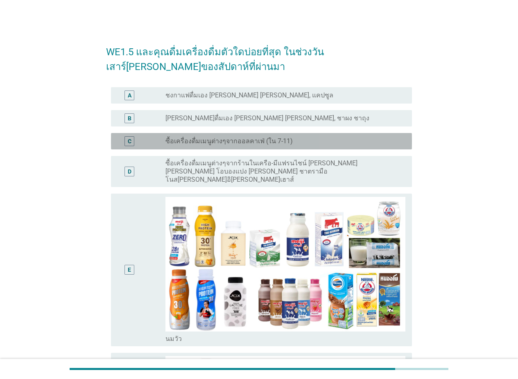
click at [193, 143] on label "ซื้อเครื่องดื่มเมนูต่างๆจากออลคาเฟ่ (ใน 7-11)" at bounding box center [228, 141] width 127 height 8
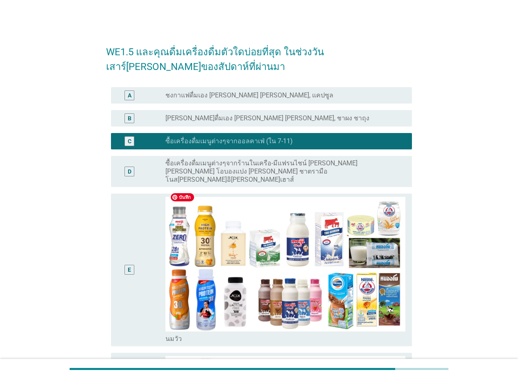
click at [201, 171] on label "ซื้อเครื่องดื่มเมนูต่างๆจากร้านในเครือ-มีแฟรนไชน์ [PERSON_NAME] [PERSON_NAME] โ…" at bounding box center [281, 171] width 233 height 25
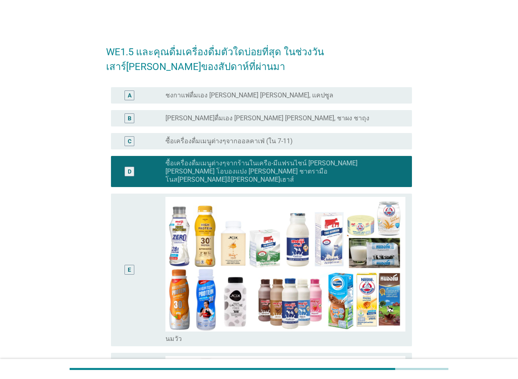
click at [221, 145] on label "ซื้อเครื่องดื่มเมนูต่างๆจากออลคาเฟ่ (ใน 7-11)" at bounding box center [228, 141] width 127 height 8
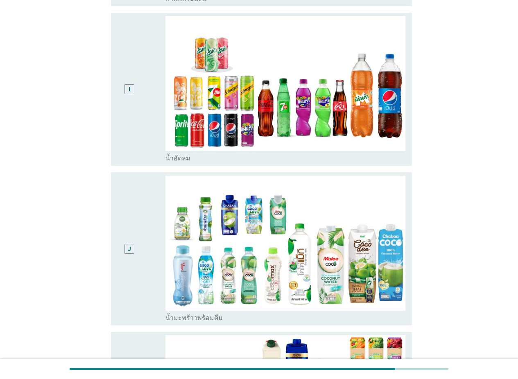
scroll to position [1024, 0]
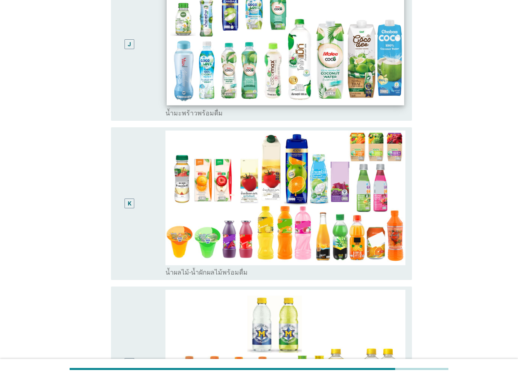
click at [226, 74] on img at bounding box center [286, 39] width 238 height 134
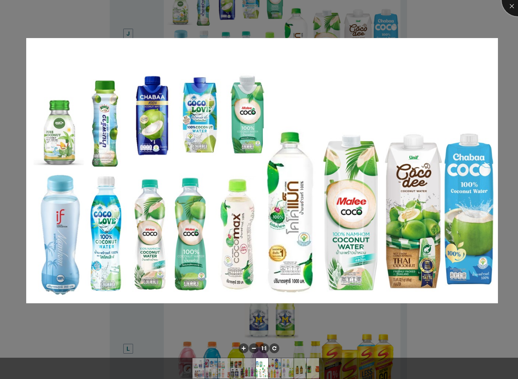
click at [403, 4] on div at bounding box center [518, 0] width 33 height 33
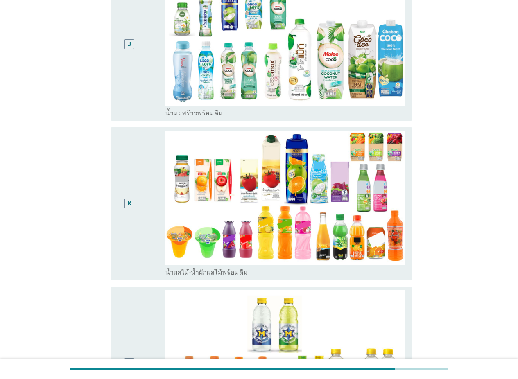
click at [122, 73] on div "J" at bounding box center [130, 44] width 24 height 147
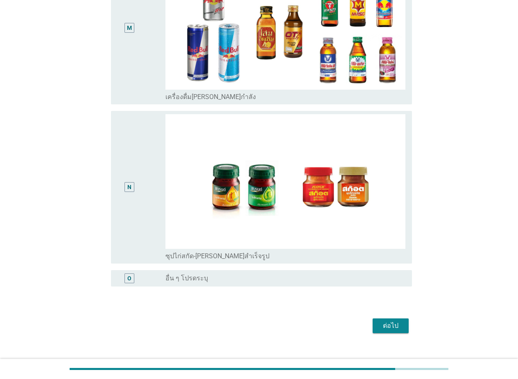
scroll to position [1524, 0]
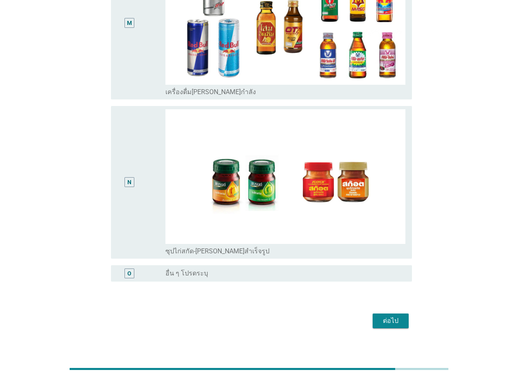
click at [391, 316] on div "ต่อไป" at bounding box center [390, 321] width 23 height 10
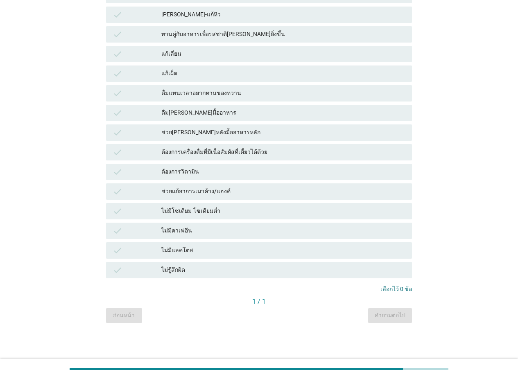
scroll to position [0, 0]
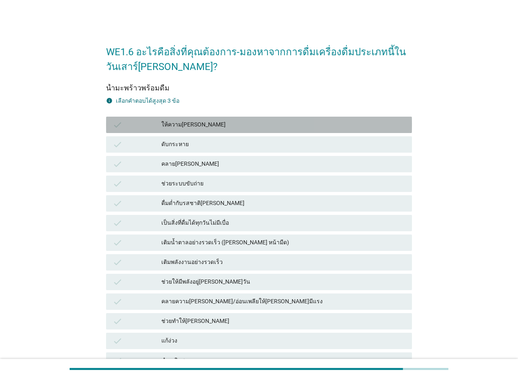
click at [256, 128] on div "ให้ความ[PERSON_NAME]" at bounding box center [283, 125] width 244 height 10
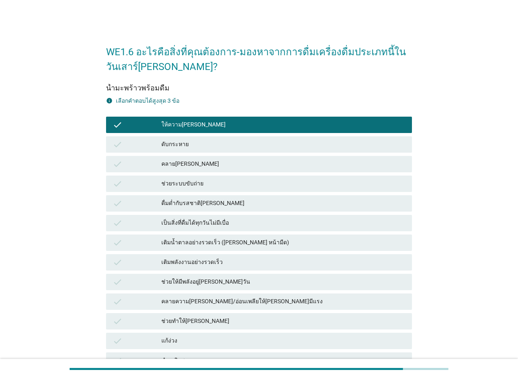
click at [270, 255] on div "check เติมพลังงานอย่างรวดเร็ว" at bounding box center [259, 262] width 306 height 16
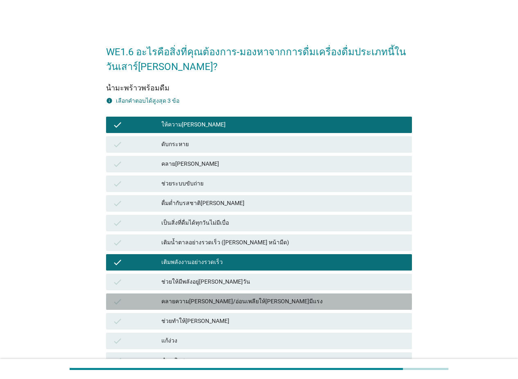
click at [282, 297] on div "คลายความ[PERSON_NAME]/อ่อนเพลียให้[PERSON_NAME]มีแรง" at bounding box center [283, 302] width 244 height 10
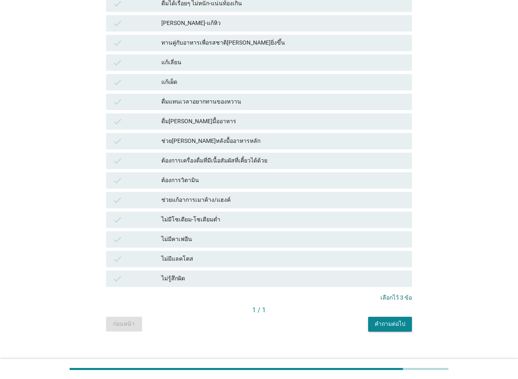
scroll to position [484, 0]
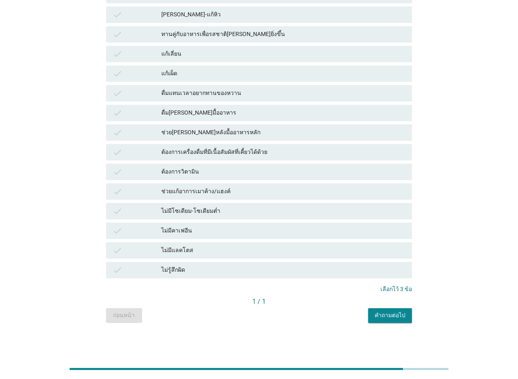
click at [397, 313] on div "คำถามต่อไป" at bounding box center [390, 315] width 31 height 9
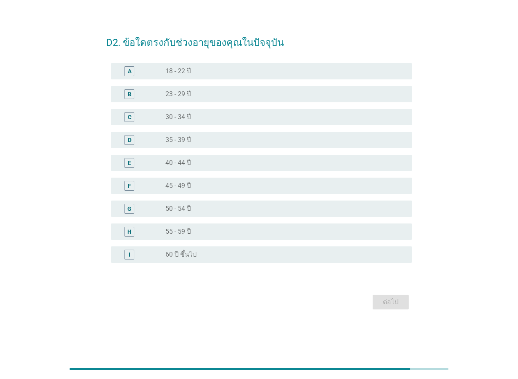
scroll to position [0, 0]
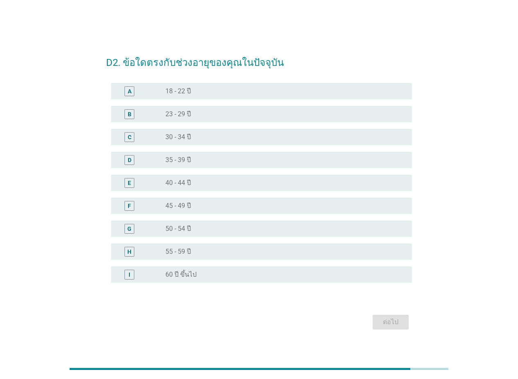
click at [207, 163] on div "radio_button_unchecked 35 - 39 ปี" at bounding box center [281, 160] width 233 height 8
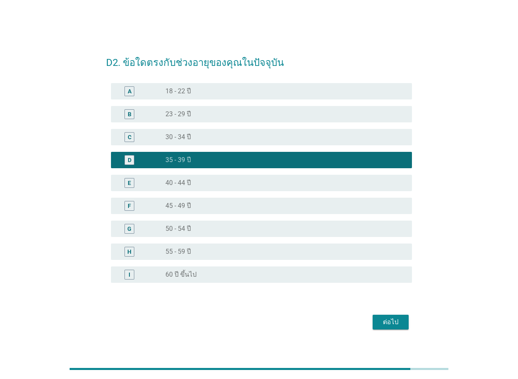
click at [203, 253] on div "radio_button_unchecked 55 - 59 ปี" at bounding box center [281, 252] width 233 height 8
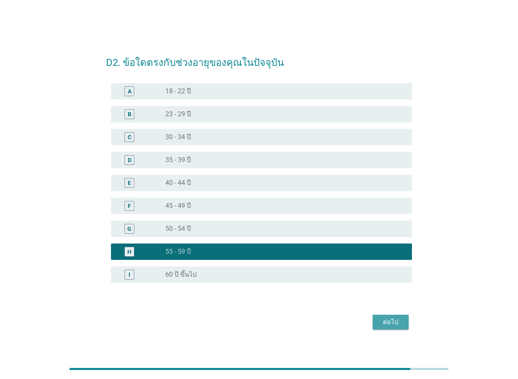
click at [398, 320] on div "ต่อไป" at bounding box center [390, 322] width 23 height 10
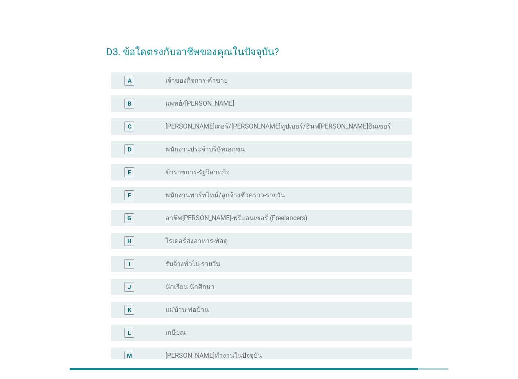
click at [244, 151] on div "radio_button_unchecked พนักงานประจำบริษัทเอกชน" at bounding box center [281, 149] width 233 height 8
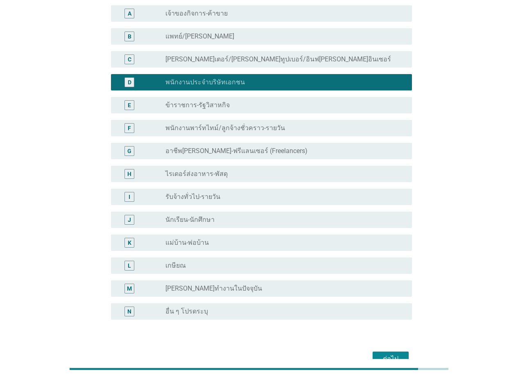
scroll to position [113, 0]
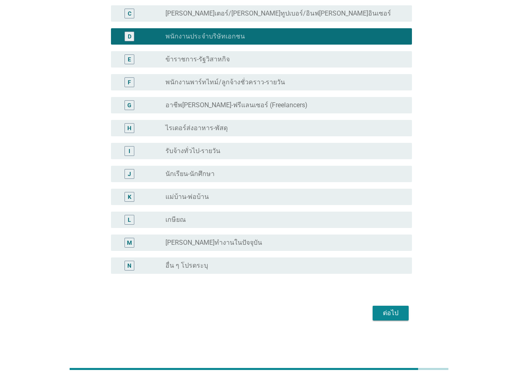
click at [395, 316] on div "ต่อไป" at bounding box center [390, 313] width 23 height 10
